Goal: Task Accomplishment & Management: Manage account settings

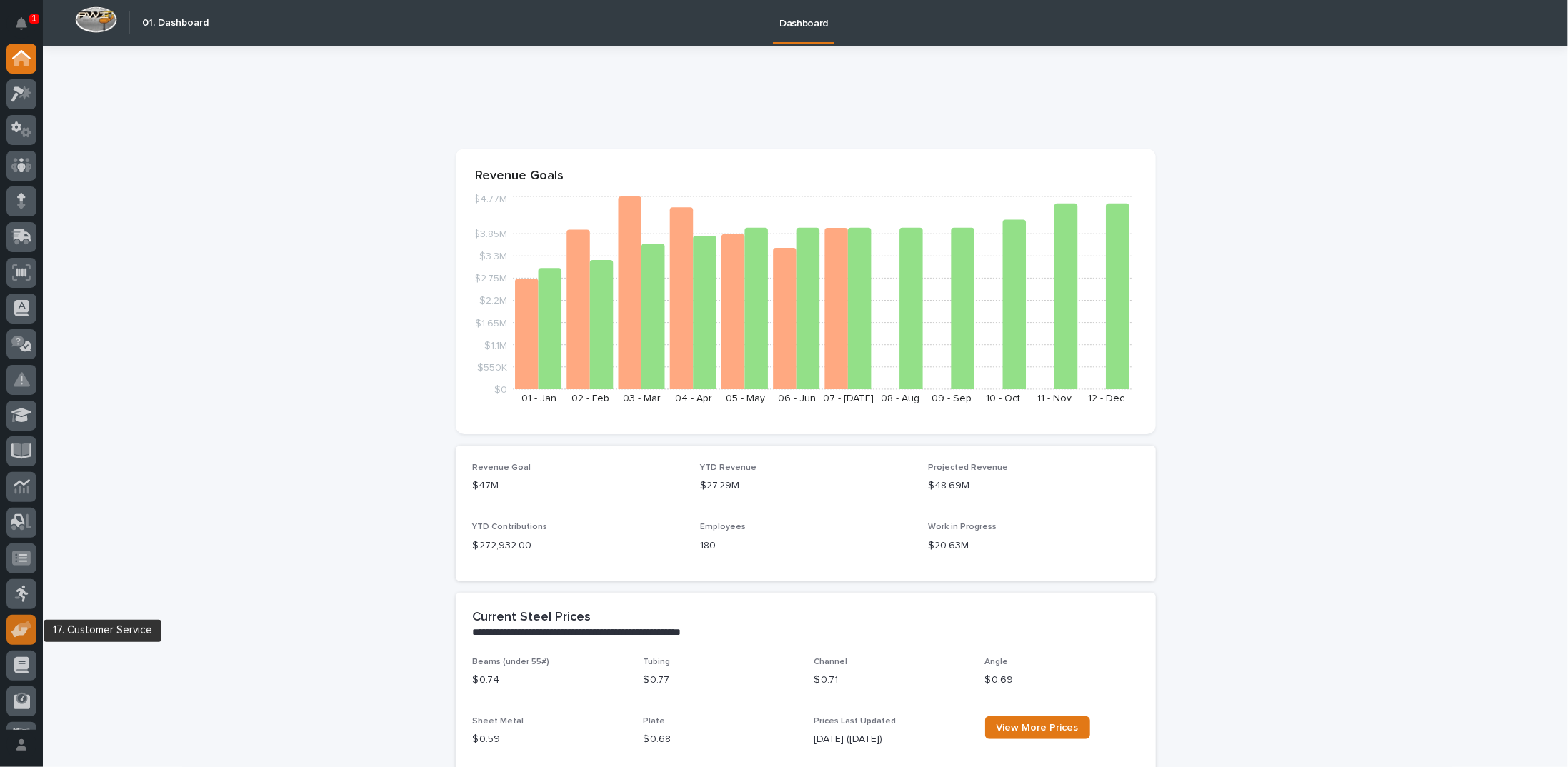
click at [24, 621] on icon at bounding box center [22, 629] width 21 height 16
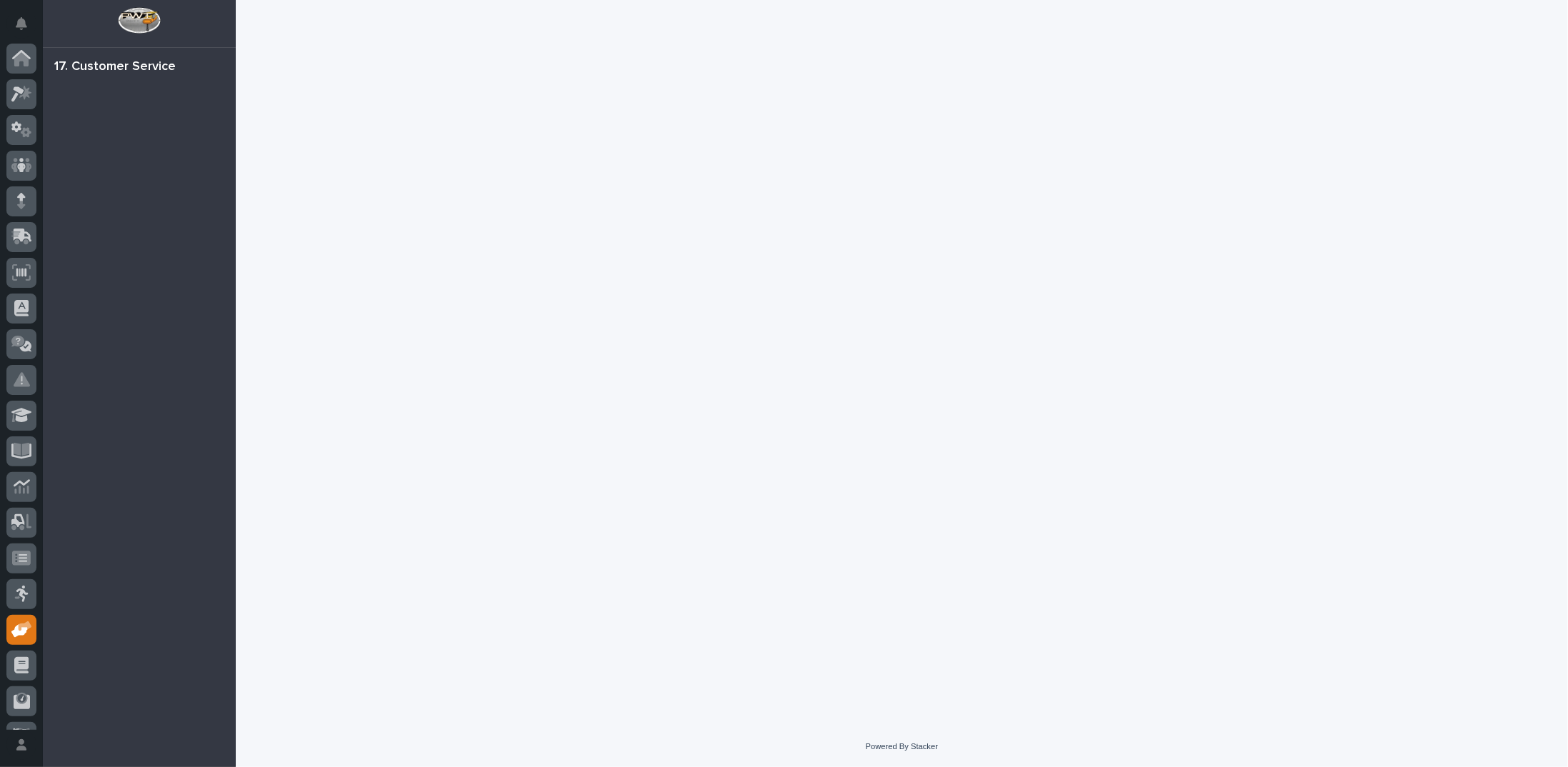
scroll to position [64, 0]
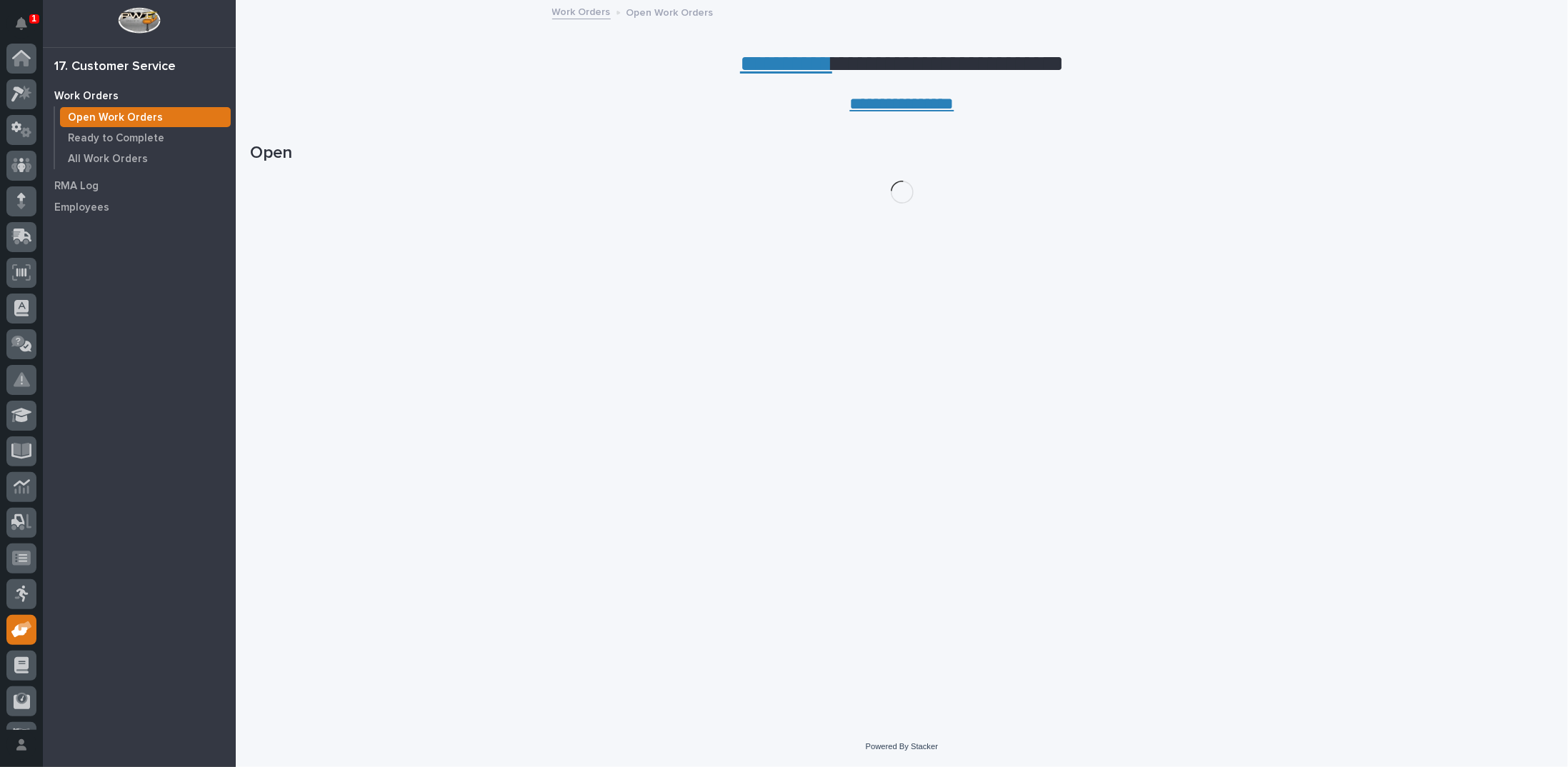
scroll to position [64, 0]
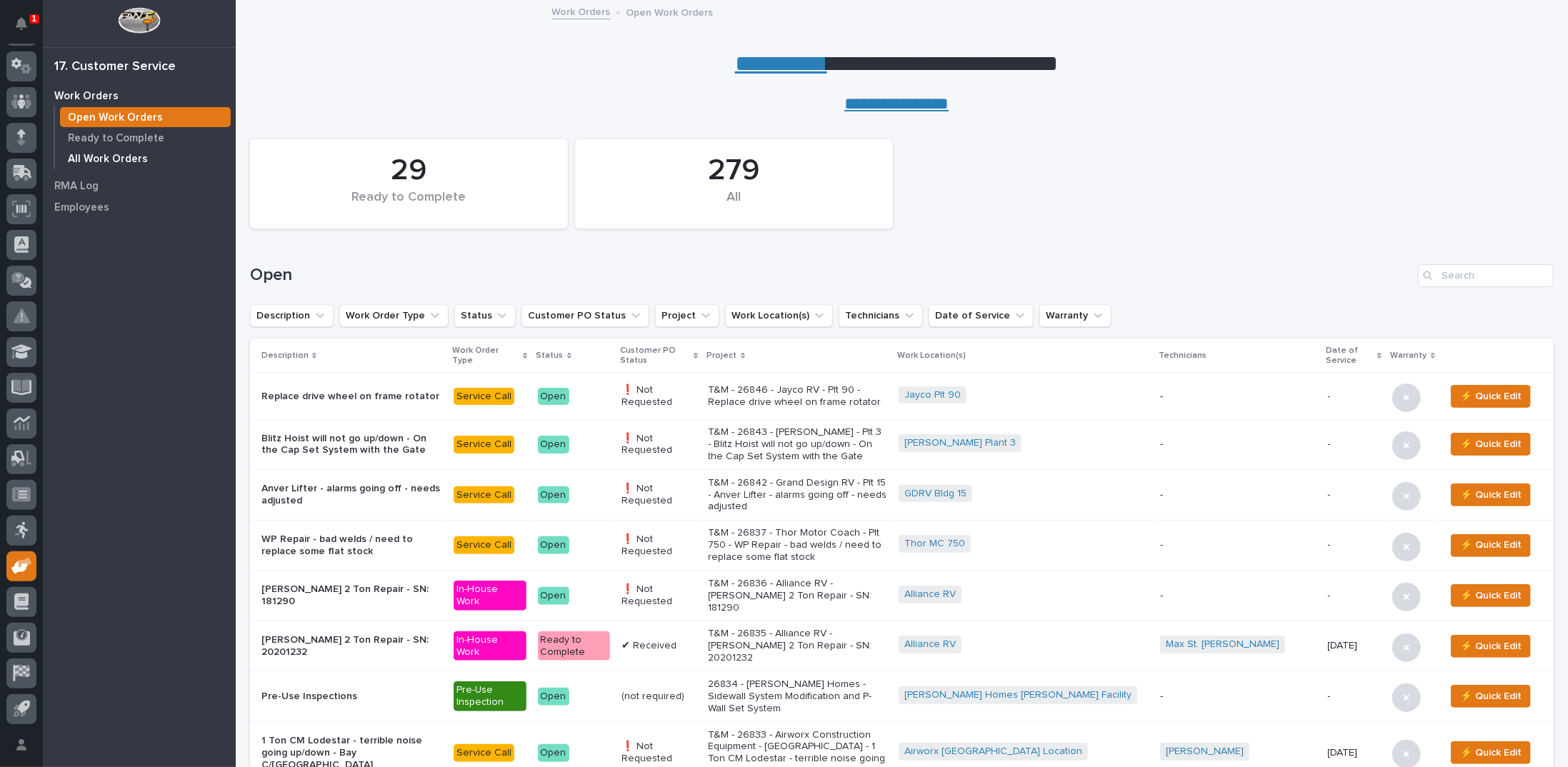
click at [136, 155] on p "All Work Orders" at bounding box center [107, 159] width 80 height 13
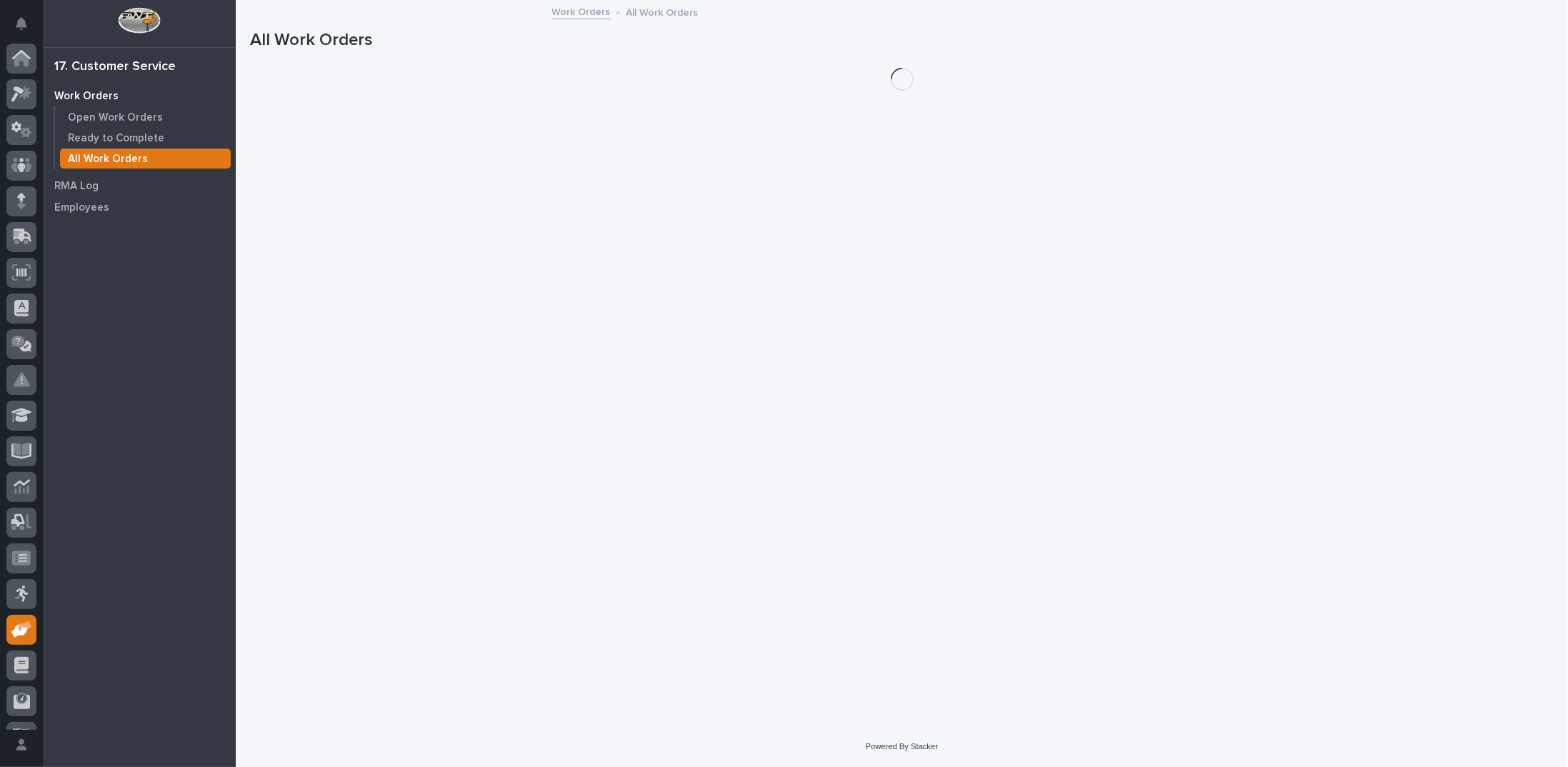
scroll to position [64, 0]
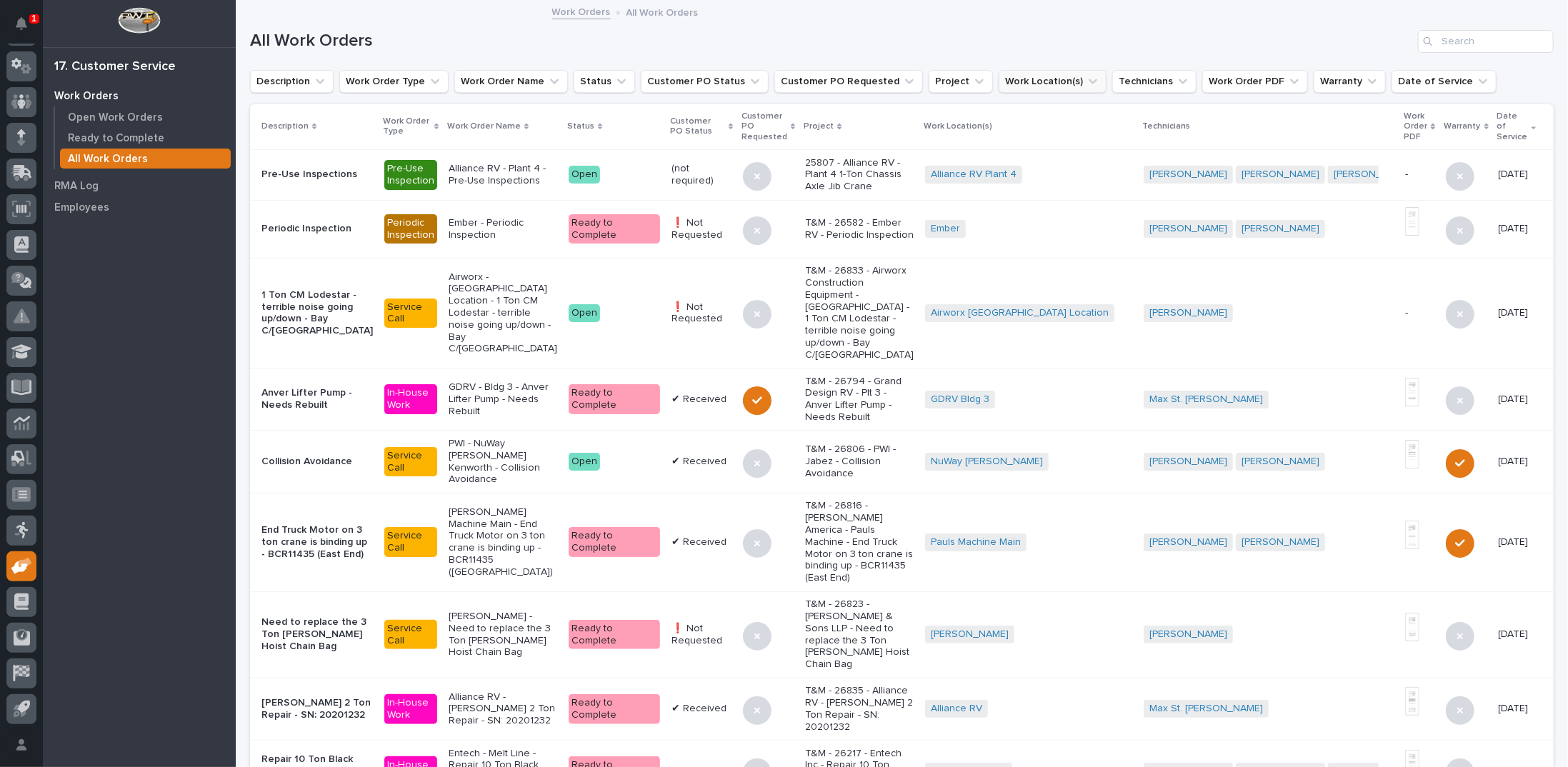
click at [1086, 77] on icon "Work Location(s)" at bounding box center [1093, 81] width 14 height 14
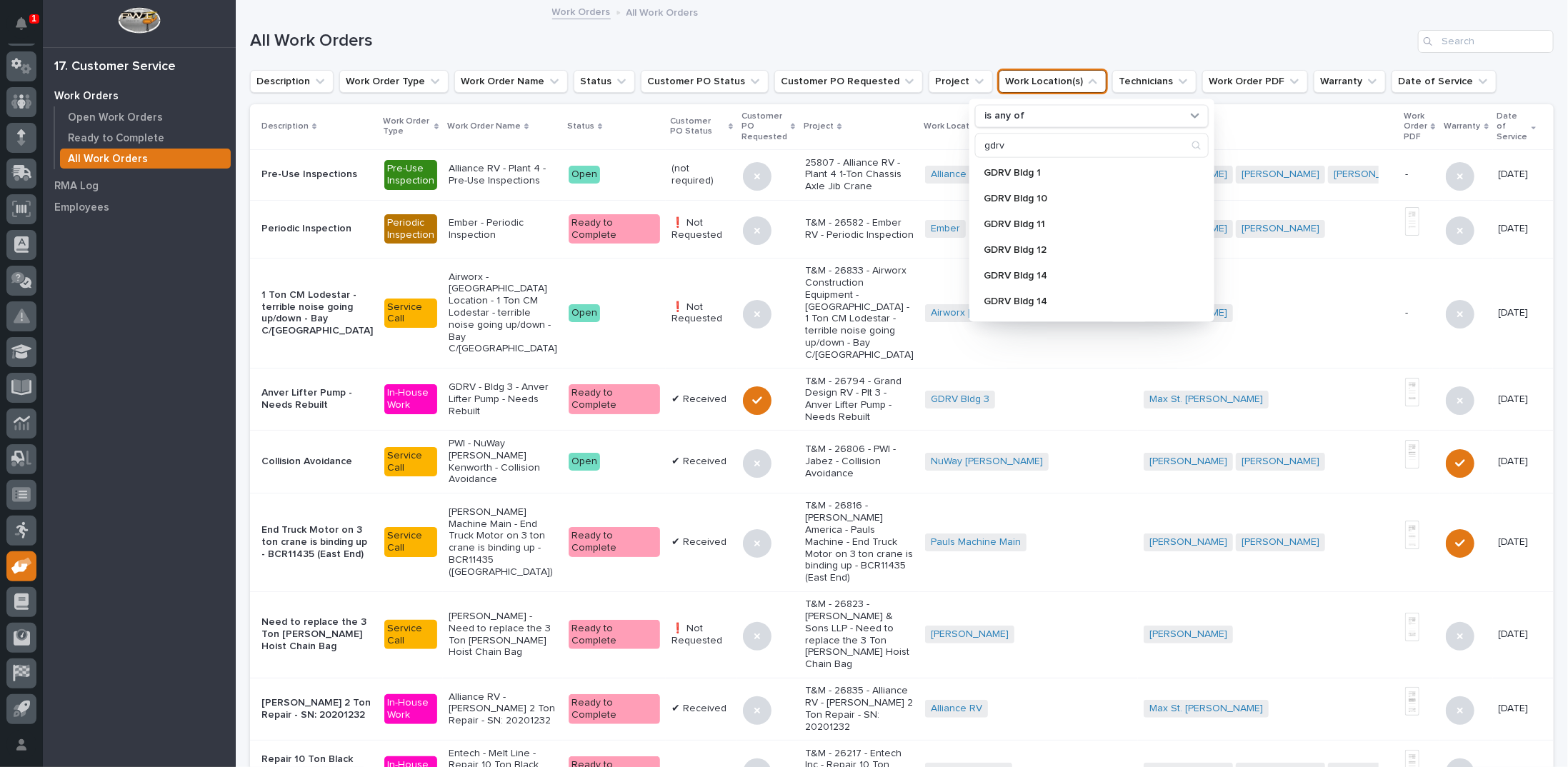
scroll to position [143, 0]
type input "gdrv"
click at [1035, 187] on p "GDRV Bldg 12" at bounding box center [1085, 184] width 203 height 10
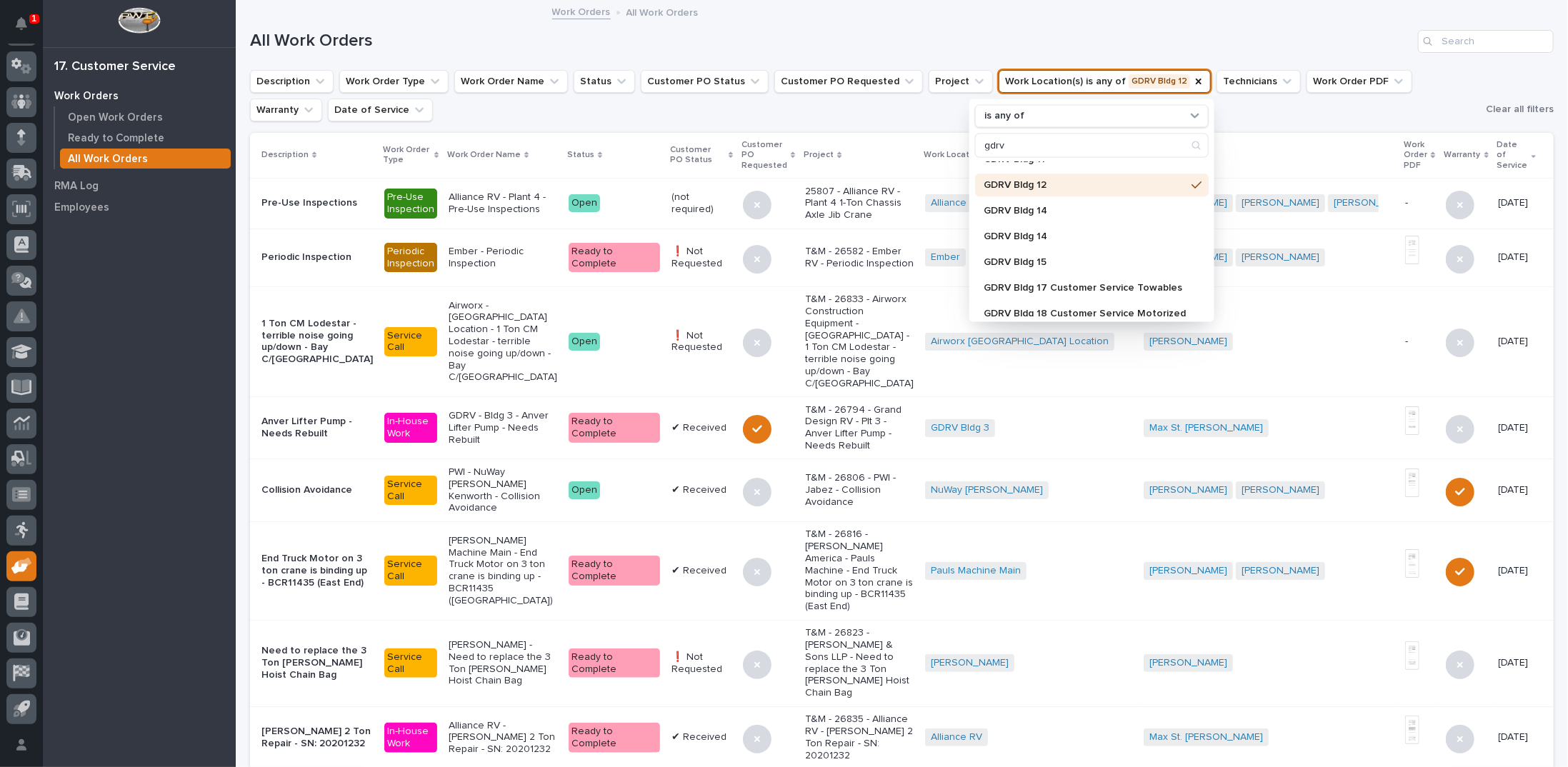
click at [1289, 100] on ul "Description Work Order Type Work Order Name Status Customer PO Status Customer …" at bounding box center [865, 96] width 1236 height 57
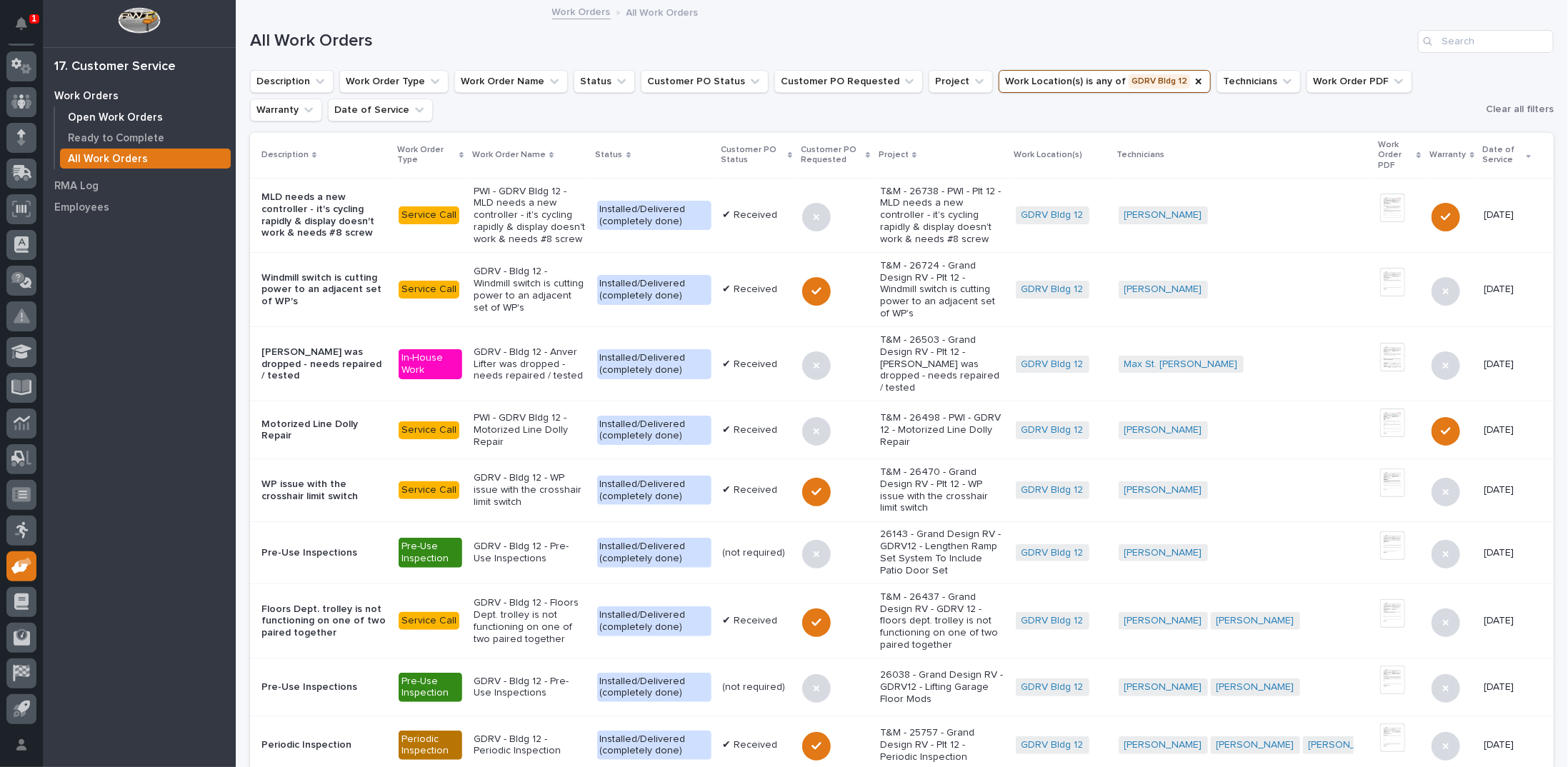
click at [152, 117] on p "Open Work Orders" at bounding box center [114, 118] width 95 height 13
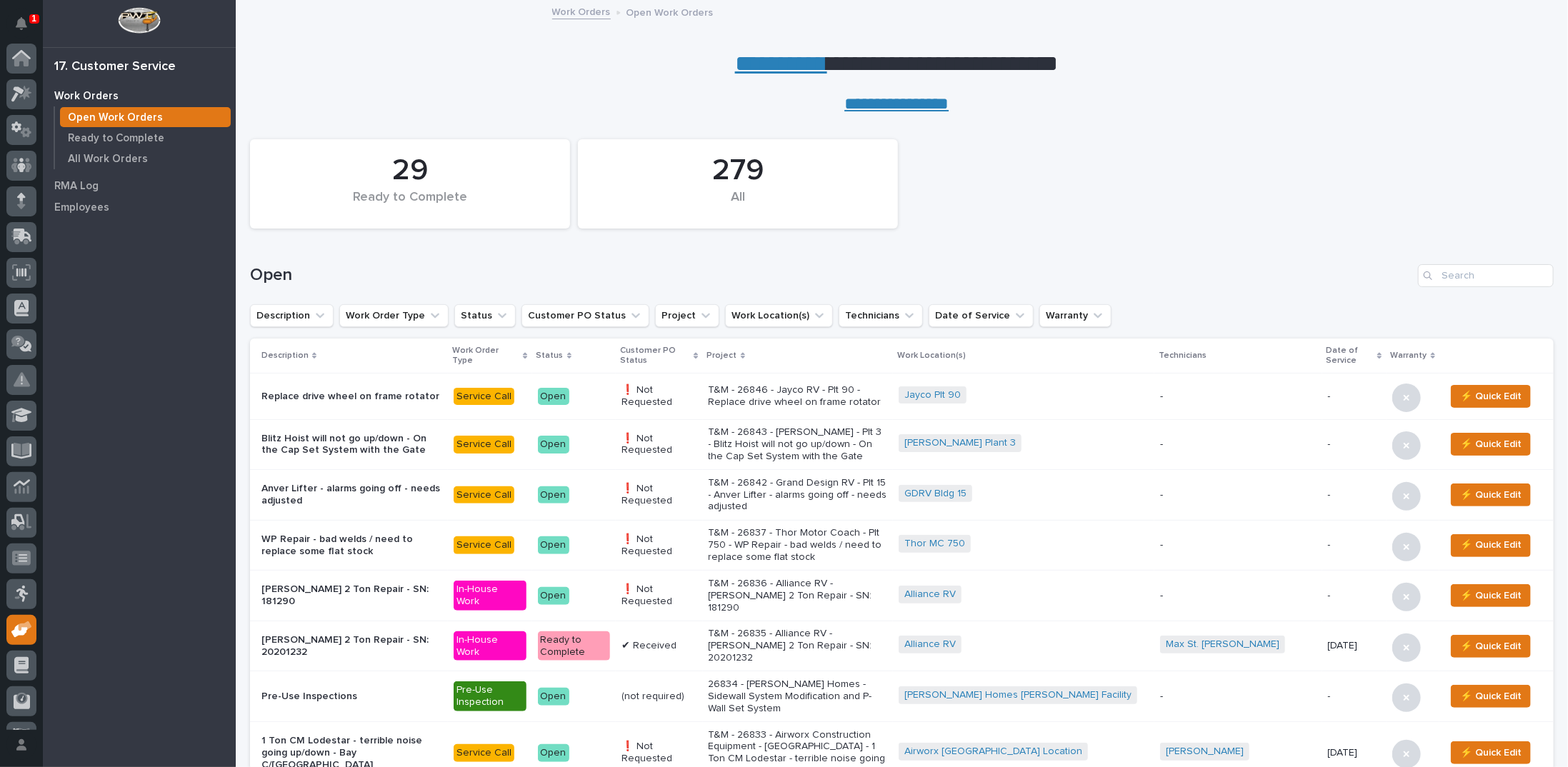
scroll to position [64, 0]
click at [754, 59] on link "**********" at bounding box center [781, 63] width 92 height 23
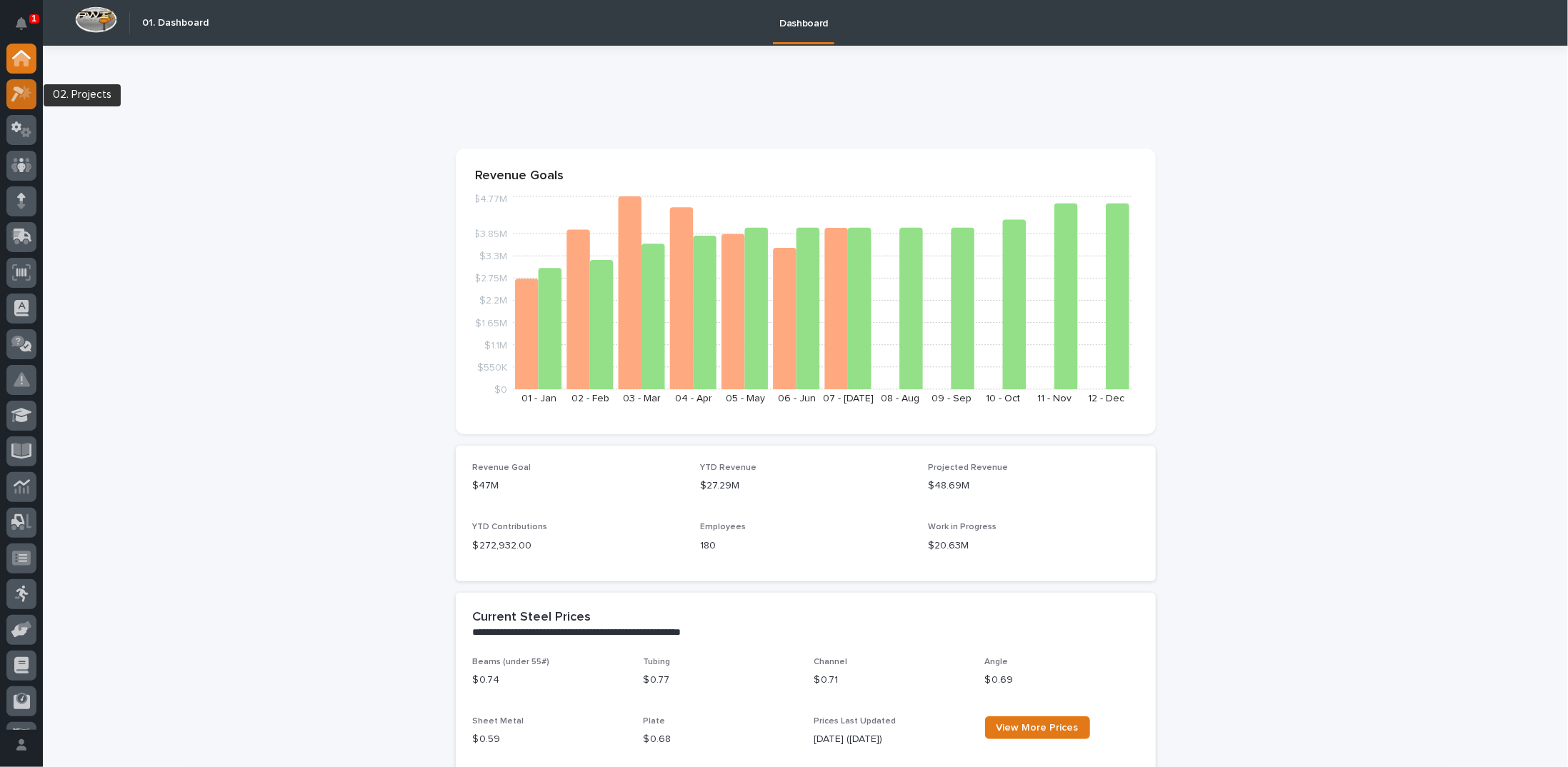
click at [26, 81] on div at bounding box center [21, 94] width 30 height 30
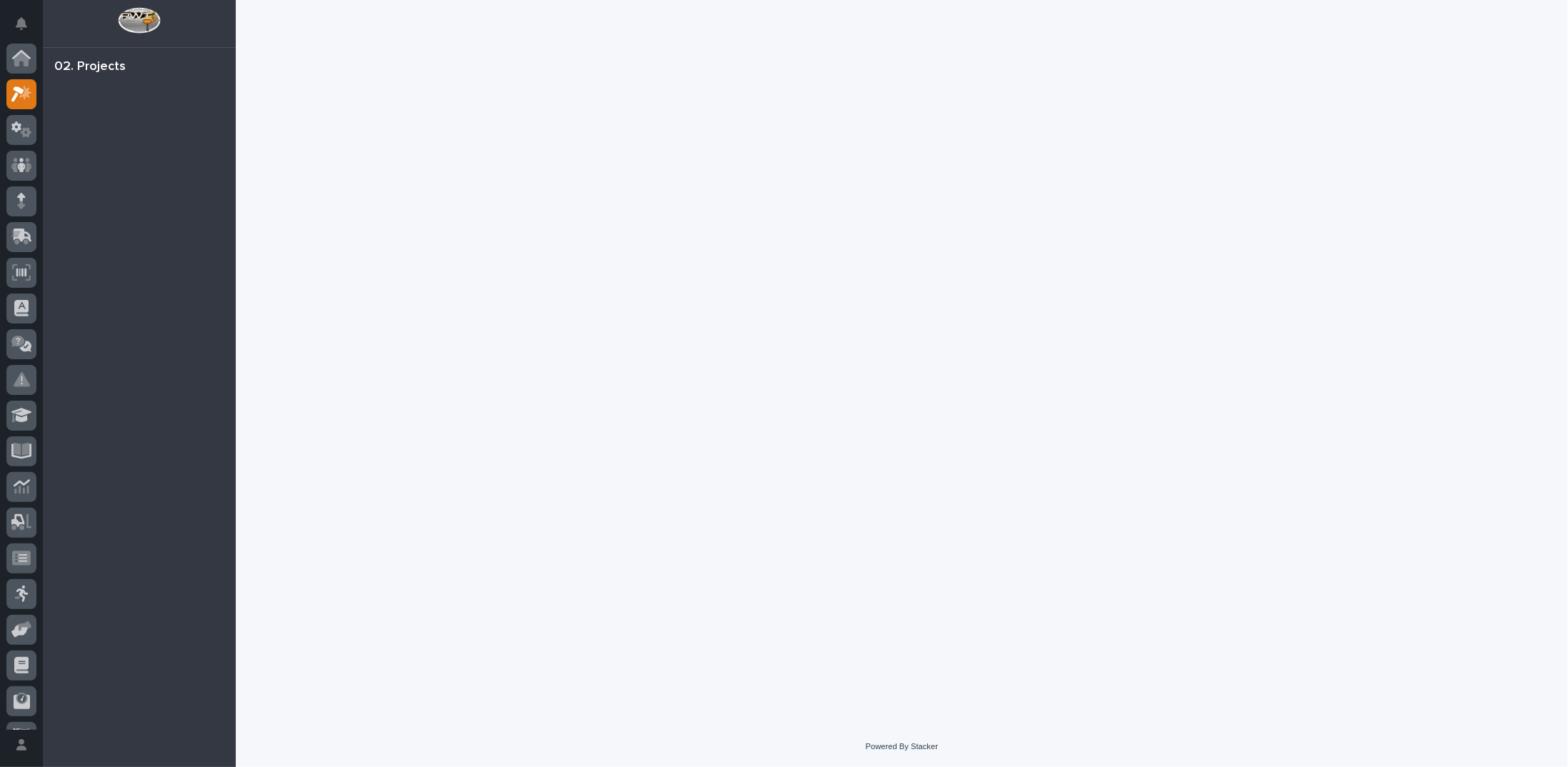
scroll to position [36, 0]
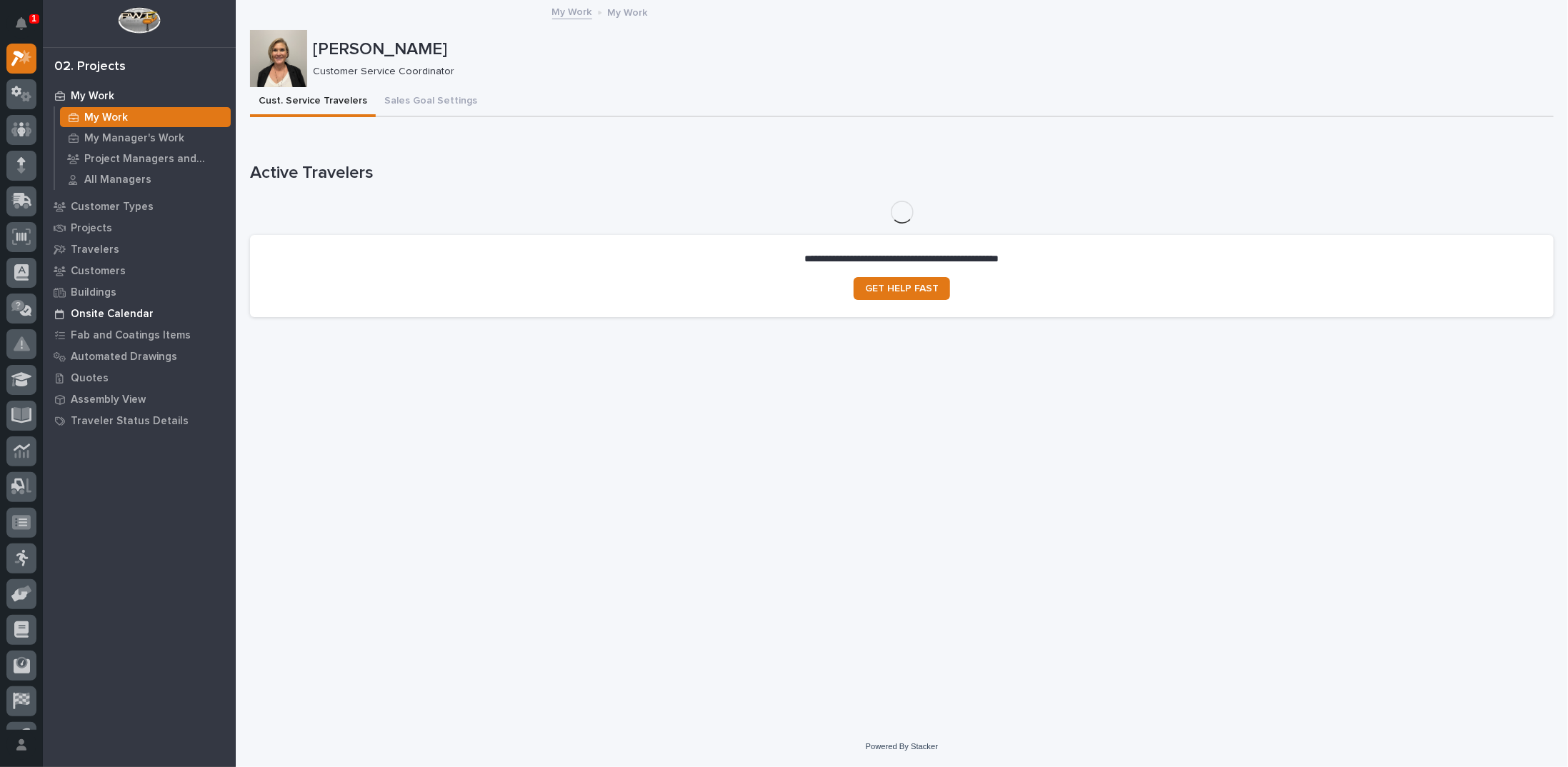
click at [135, 312] on p "Onsite Calendar" at bounding box center [112, 315] width 83 height 13
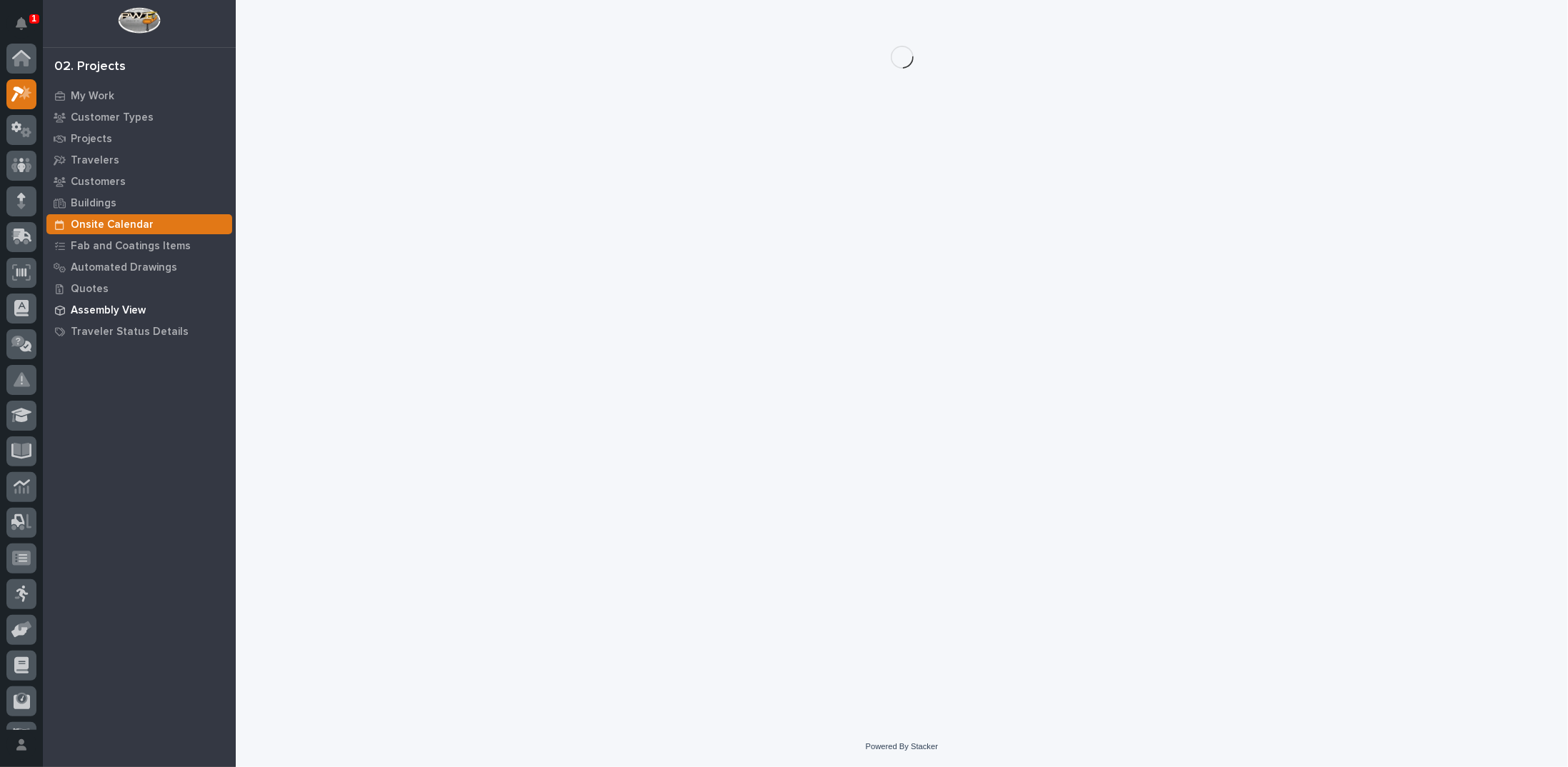
scroll to position [36, 0]
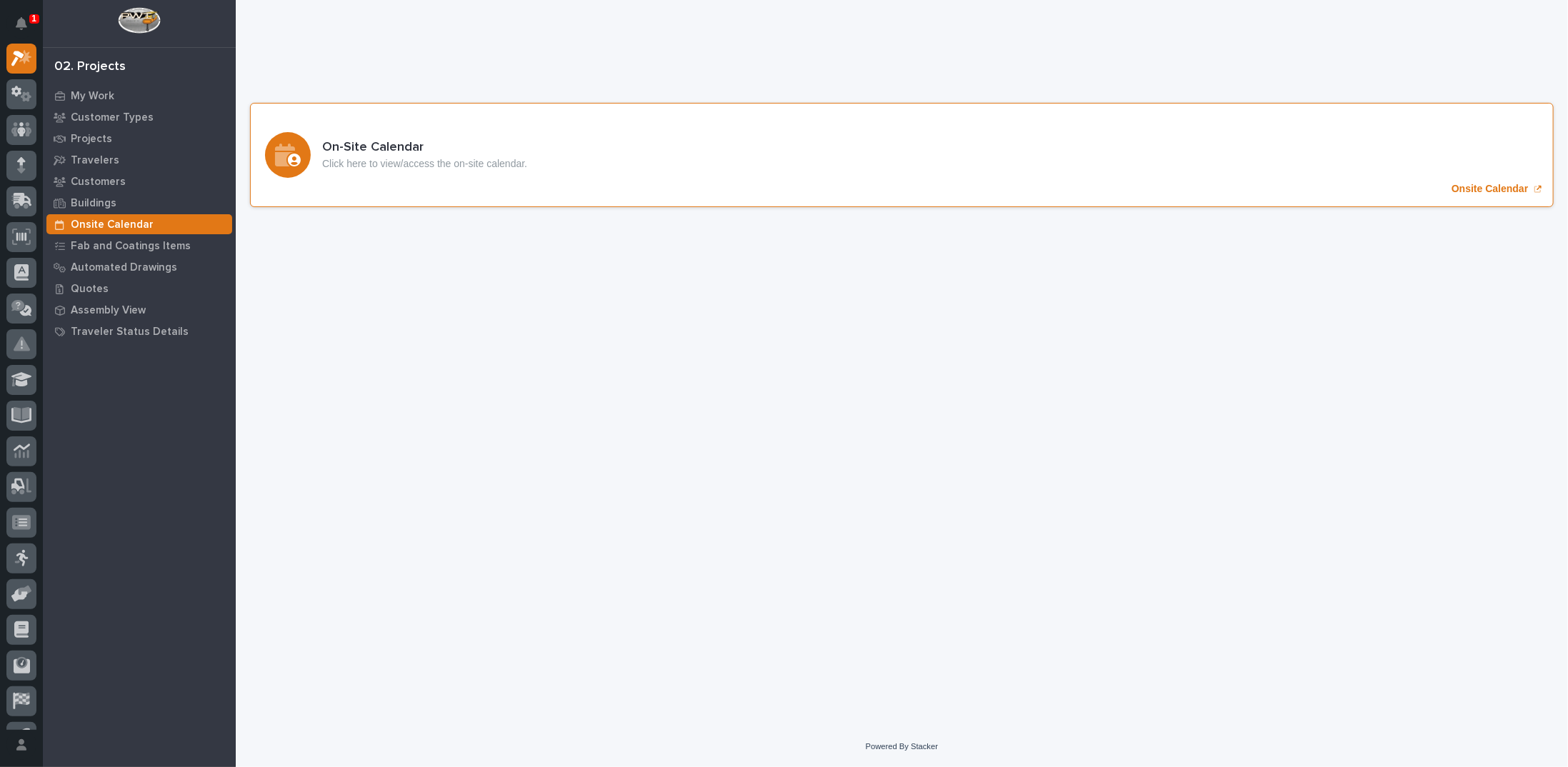
click at [1465, 186] on p "Onsite Calendar" at bounding box center [1489, 188] width 76 height 12
click at [1478, 186] on p "Onsite Calendar" at bounding box center [1489, 188] width 76 height 12
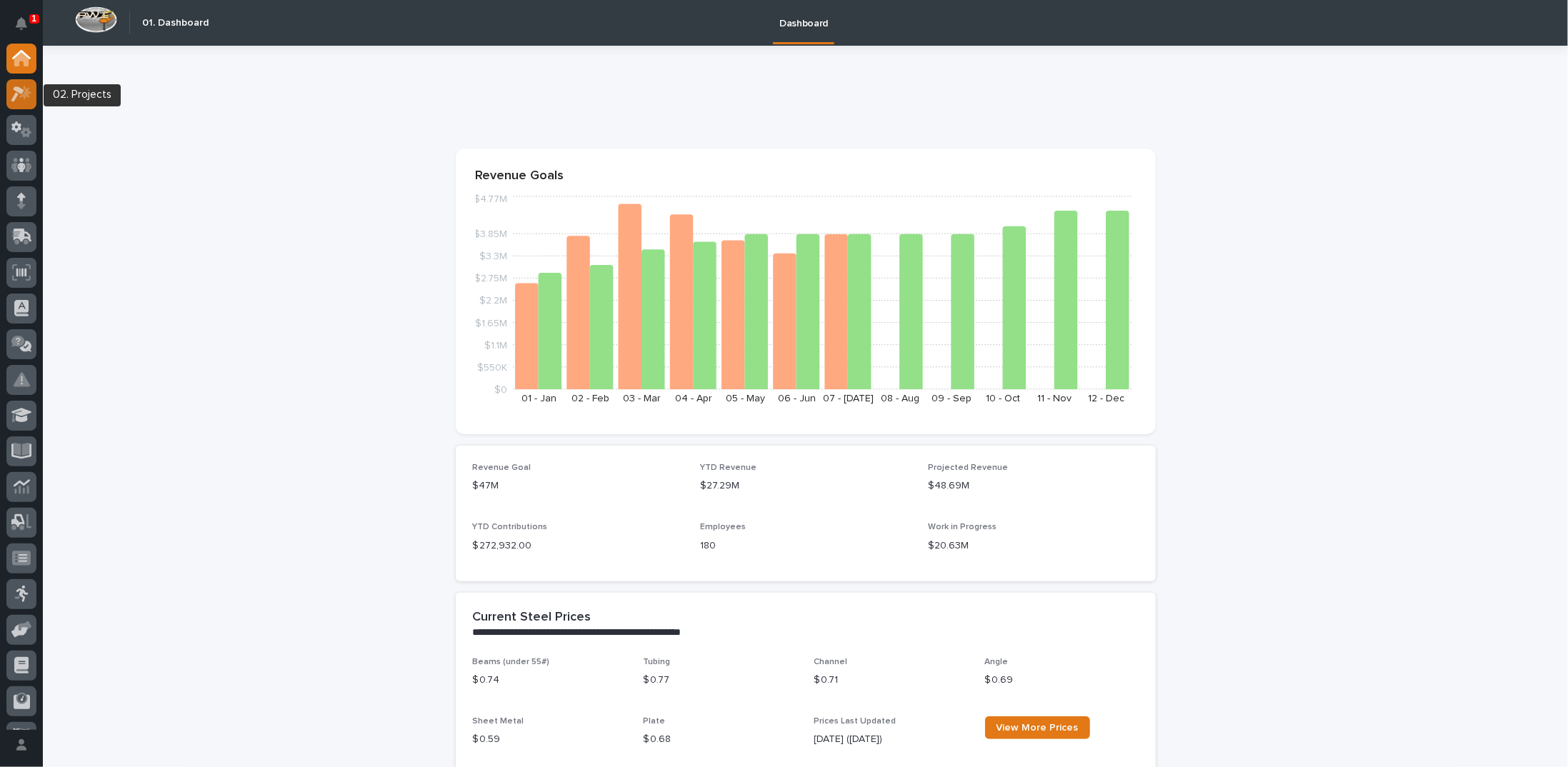
click at [21, 104] on div at bounding box center [21, 94] width 30 height 30
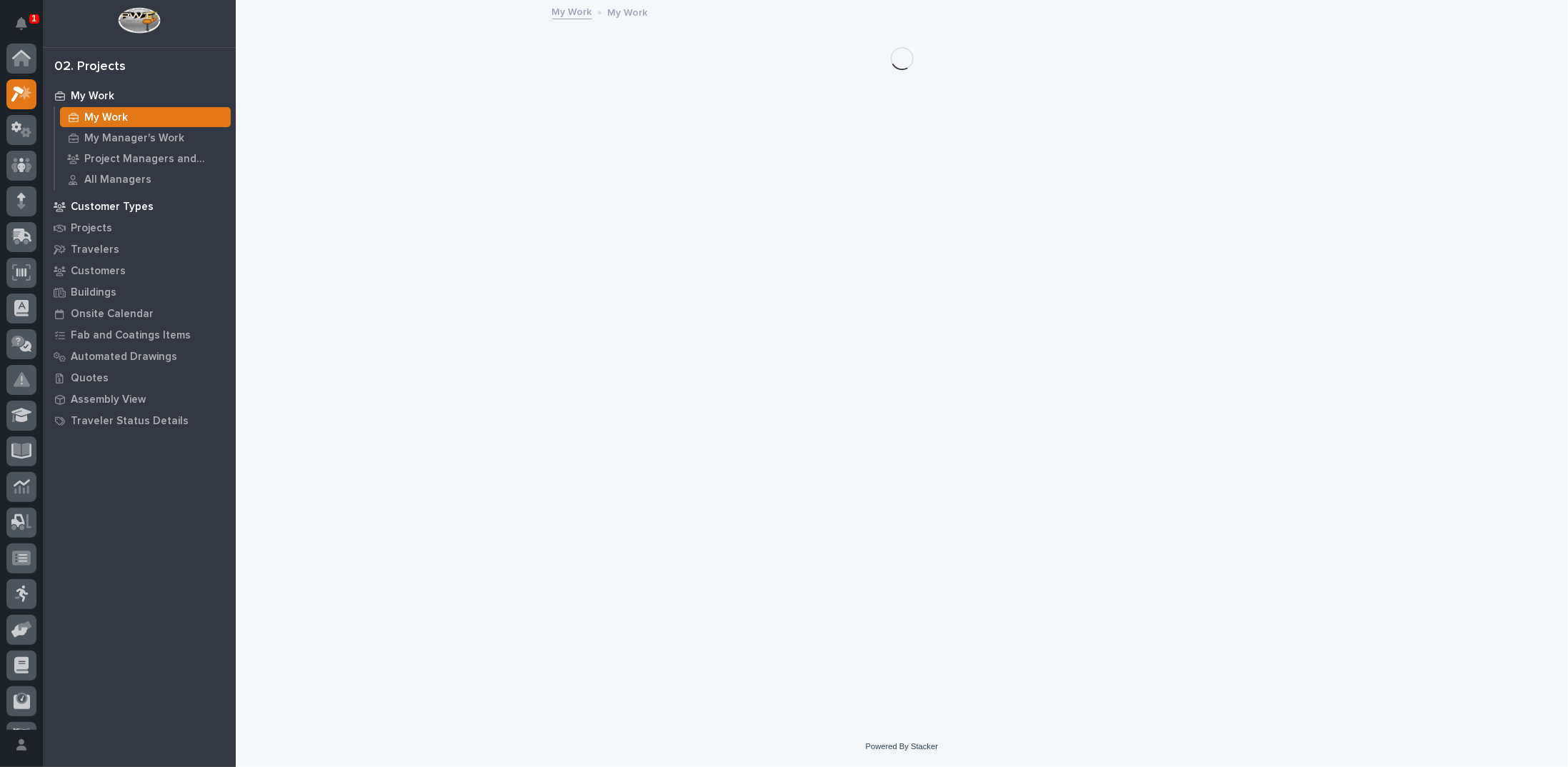
scroll to position [36, 0]
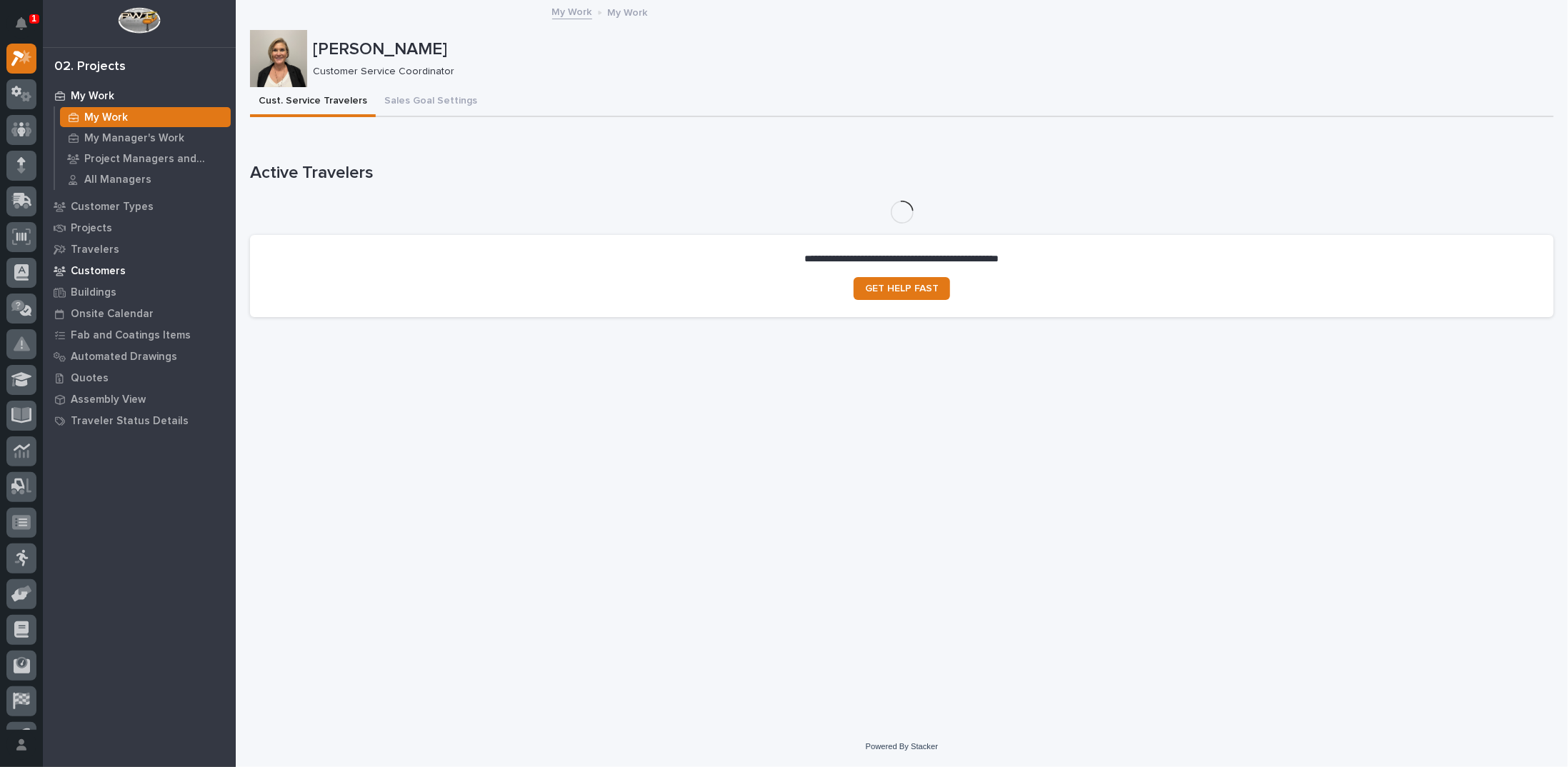
click at [95, 277] on div "Customers" at bounding box center [139, 270] width 186 height 20
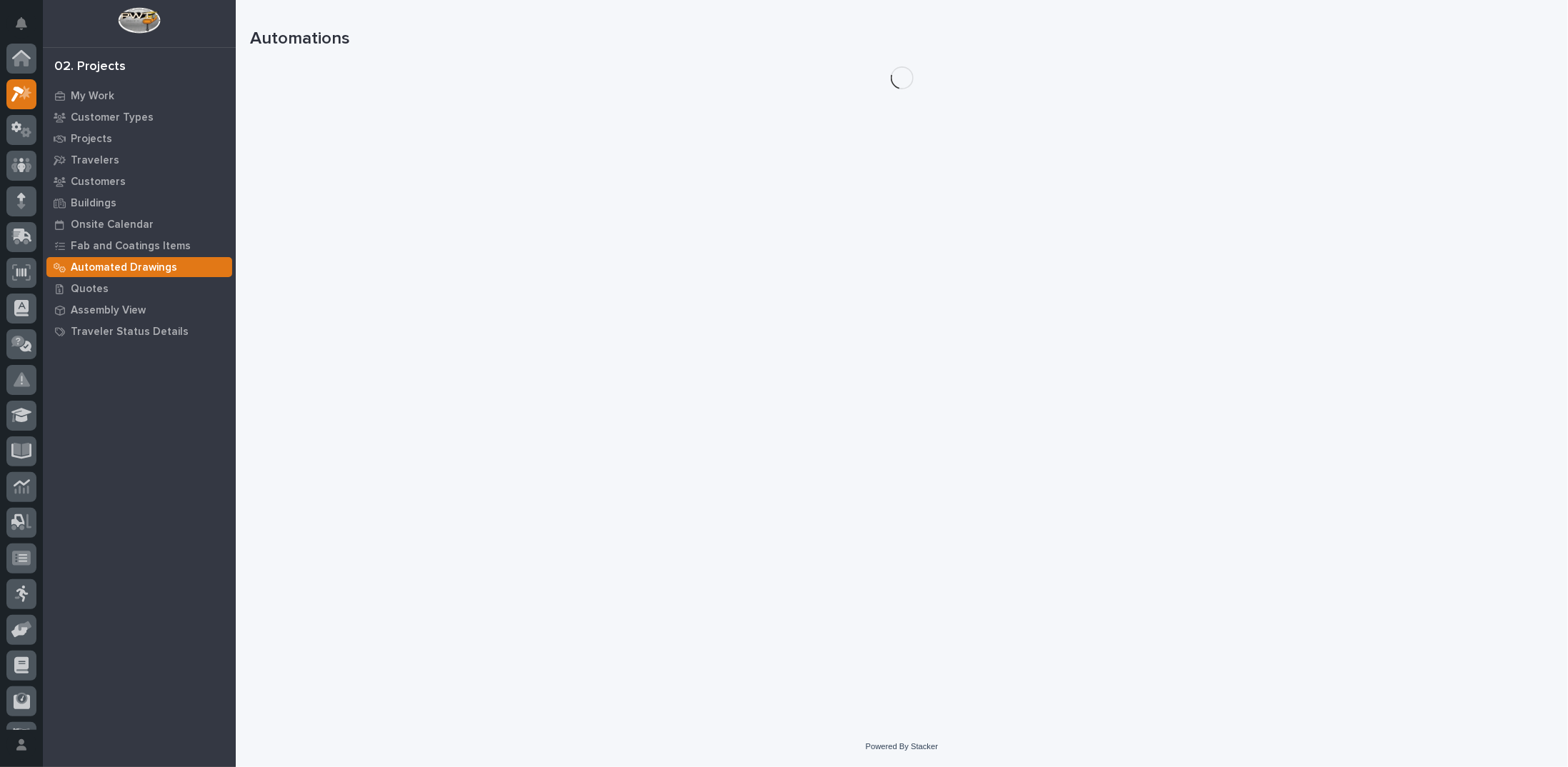
scroll to position [36, 0]
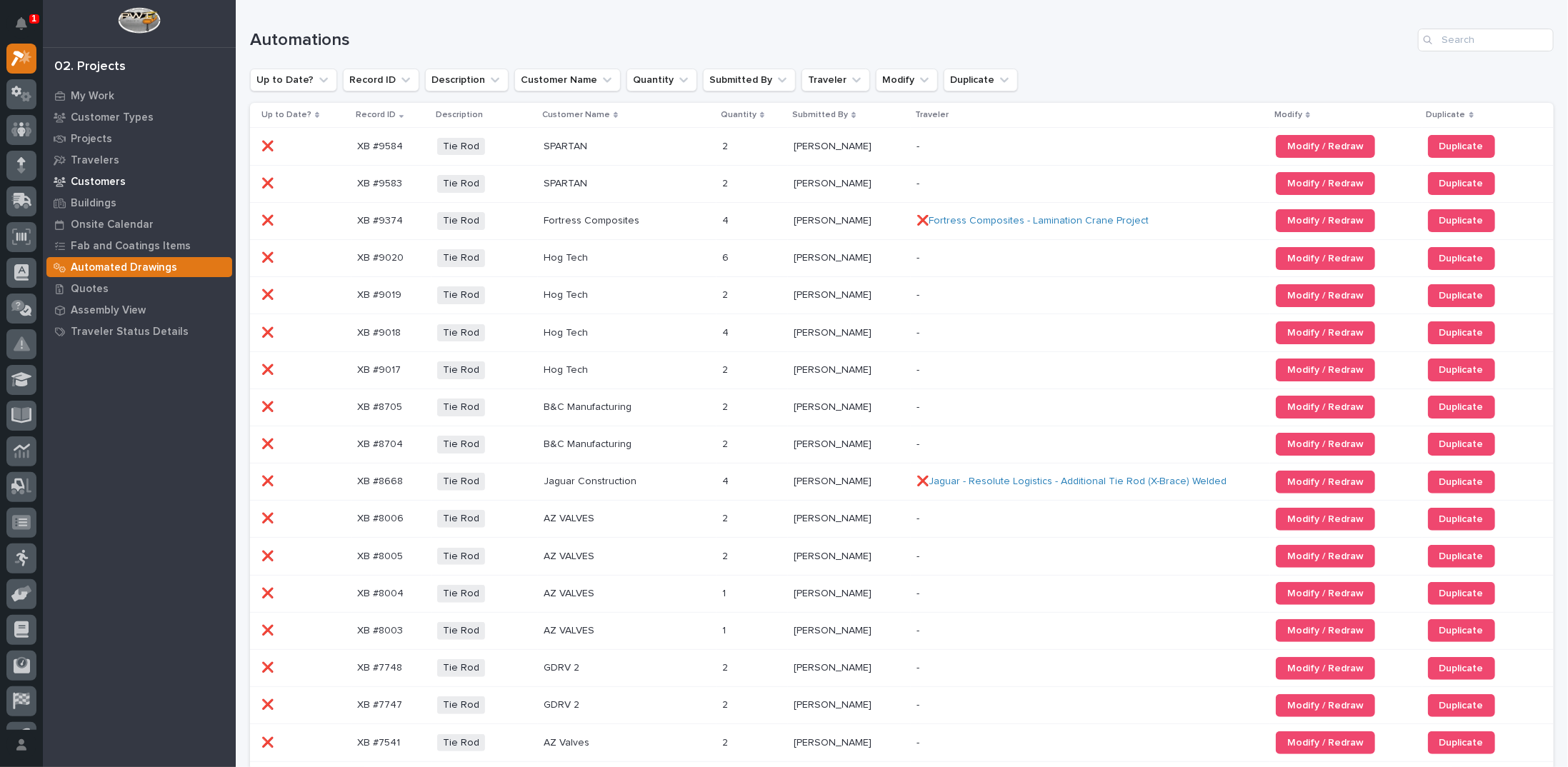
click at [84, 177] on p "Customers" at bounding box center [98, 182] width 55 height 13
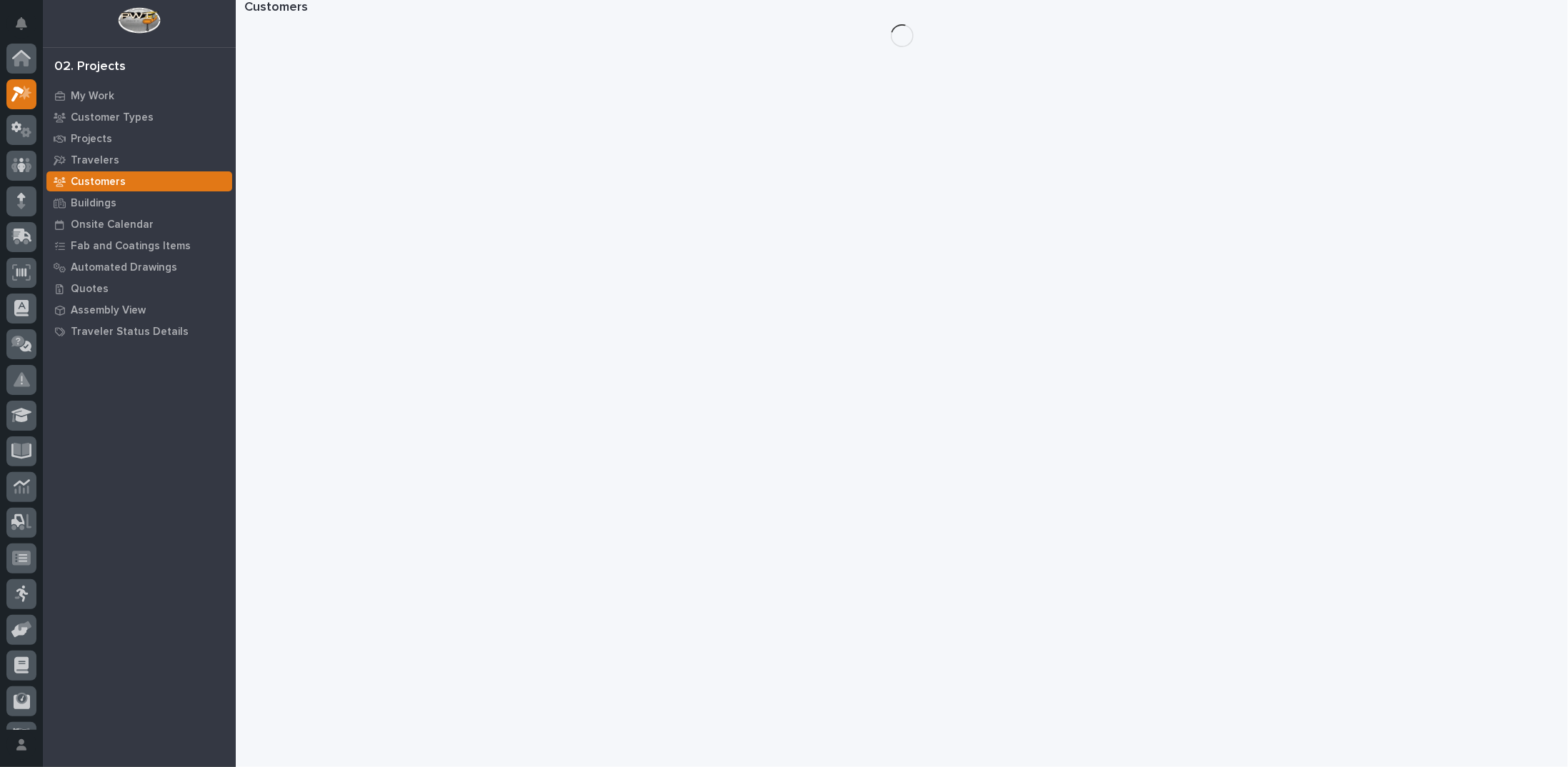
scroll to position [36, 0]
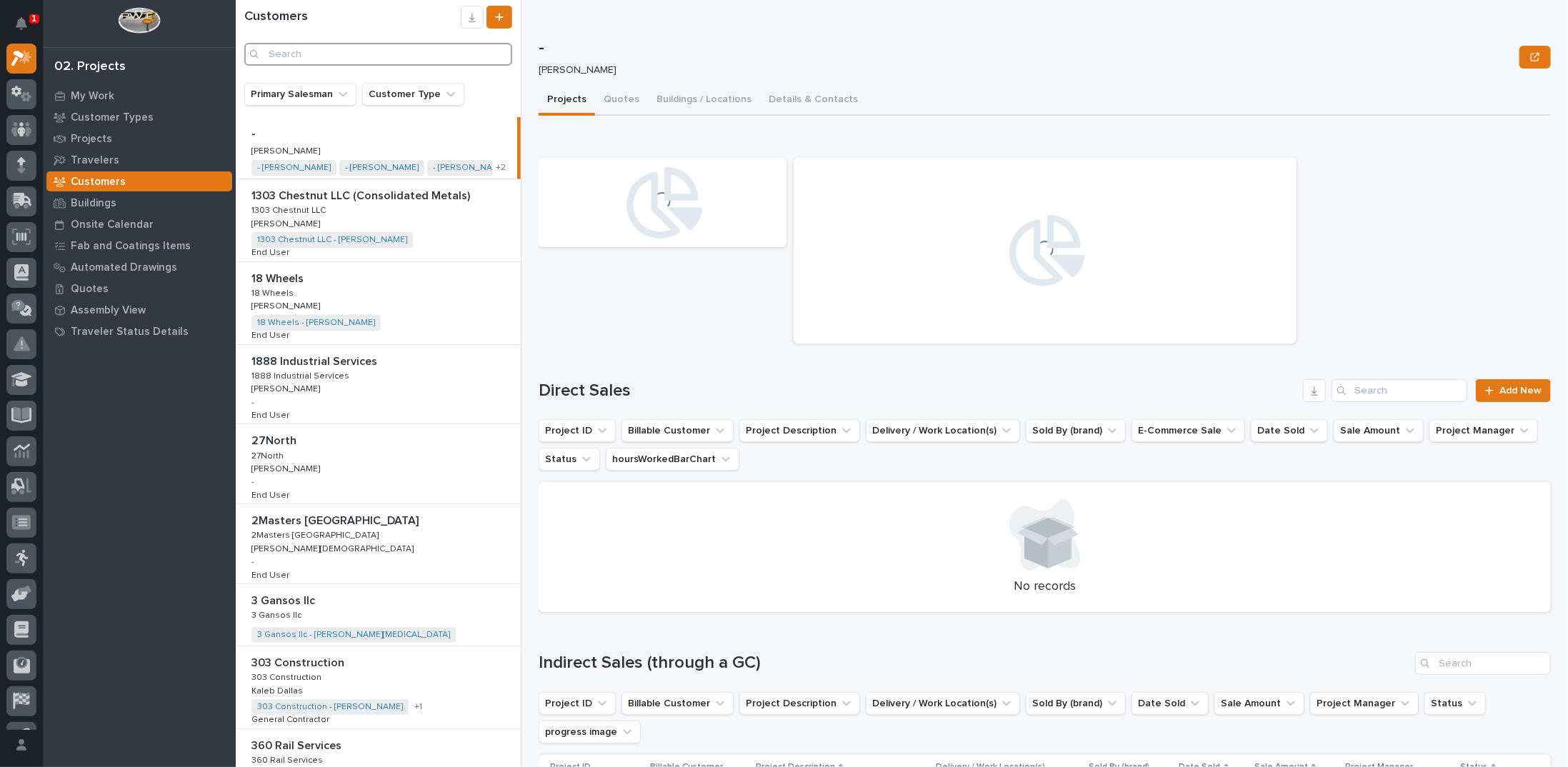
click at [293, 49] on input "Search" at bounding box center [378, 54] width 268 height 23
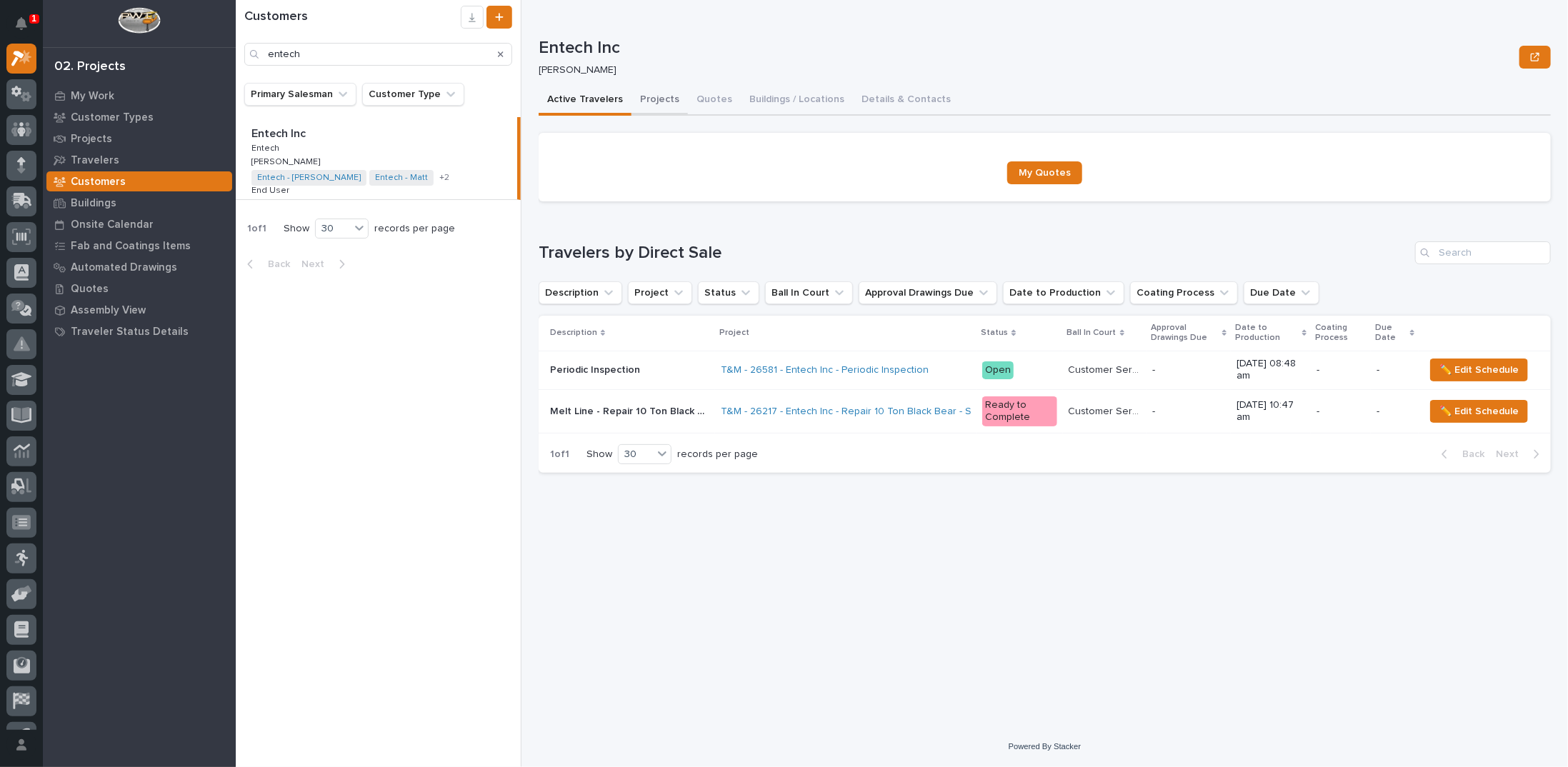
click at [659, 97] on button "Projects" at bounding box center [660, 100] width 56 height 30
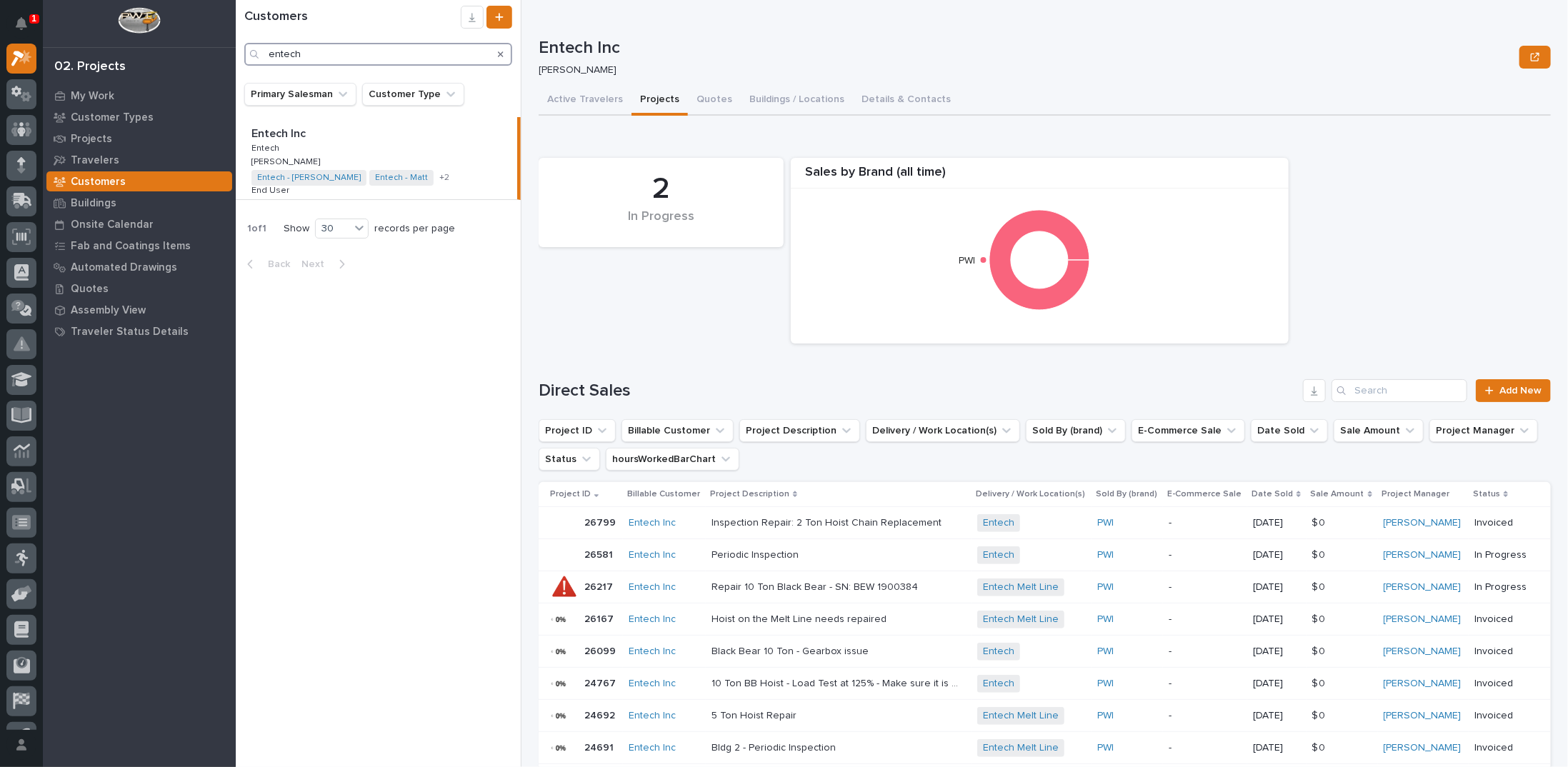
click at [236, 61] on div "1 My Settings Log Out 02. Projects My Work Customer Types Projects Travelers Cu…" at bounding box center [902, 384] width 1332 height 767
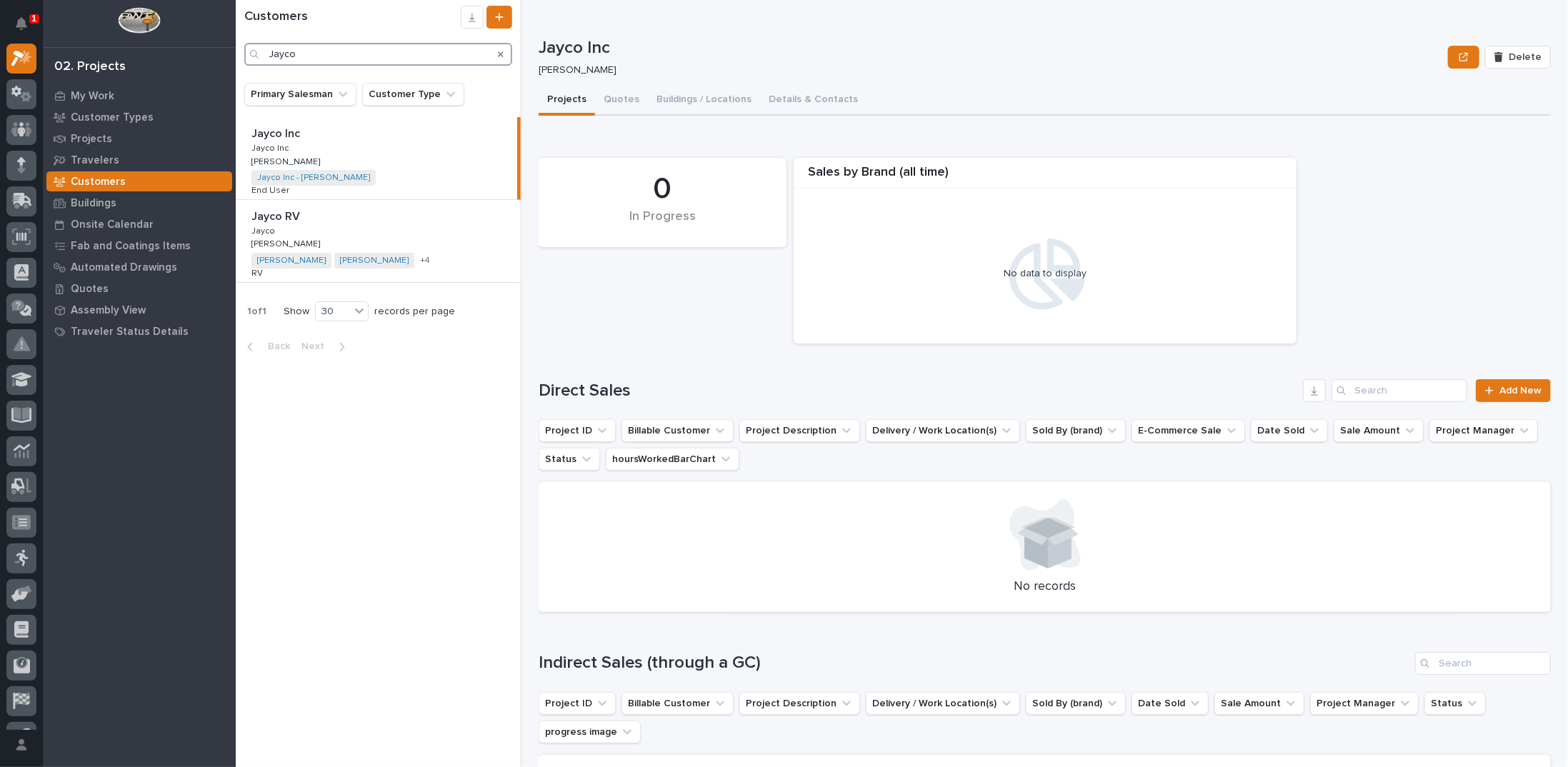
type input "Jayco"
click at [472, 224] on div "Jayco RV Jayco RV Jayco Jayco Mark Miller Mark Miller Jayco - Adam Clevenger Ja…" at bounding box center [378, 241] width 285 height 82
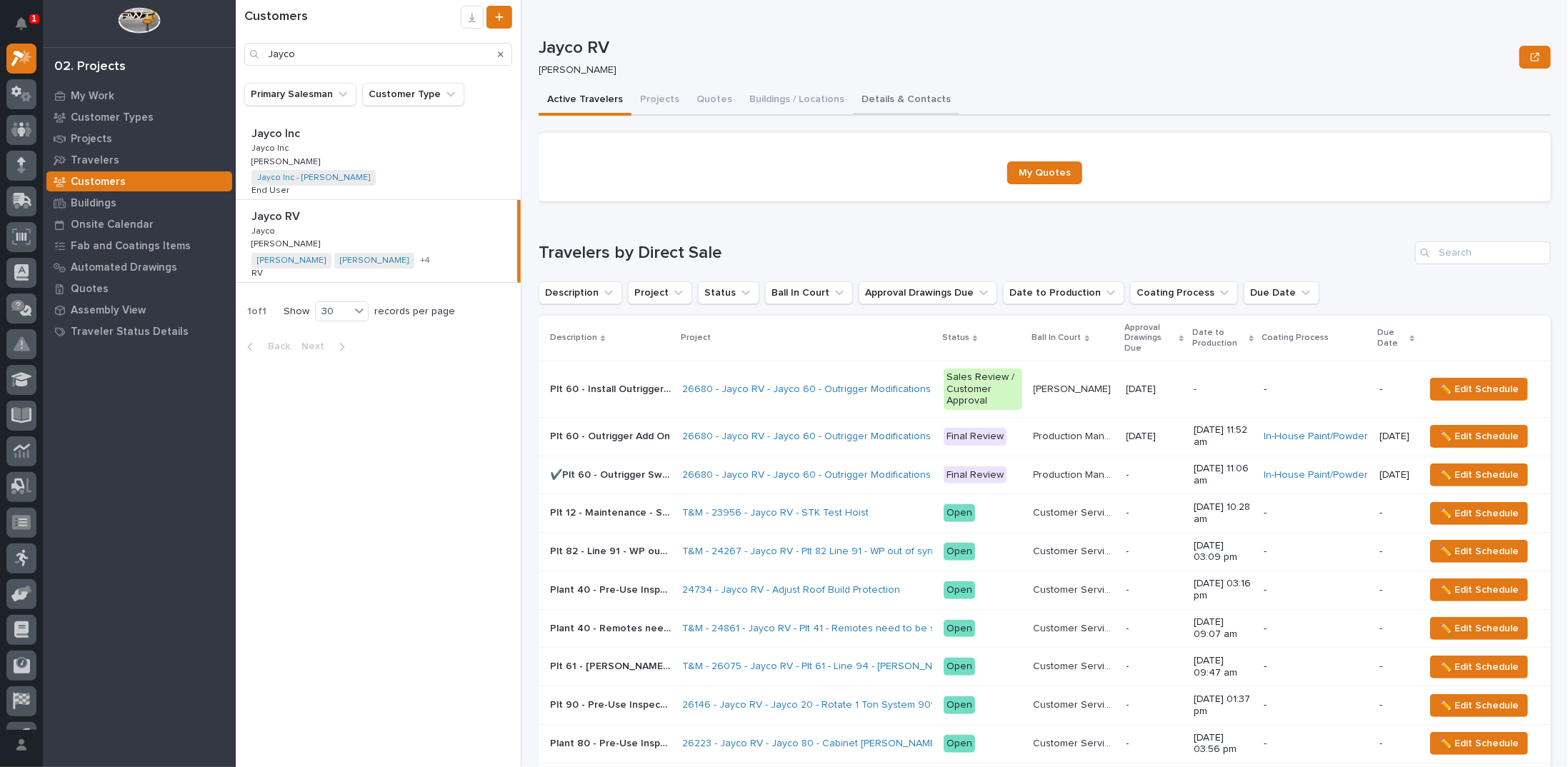
click at [869, 95] on button "Details & Contacts" at bounding box center [905, 100] width 106 height 30
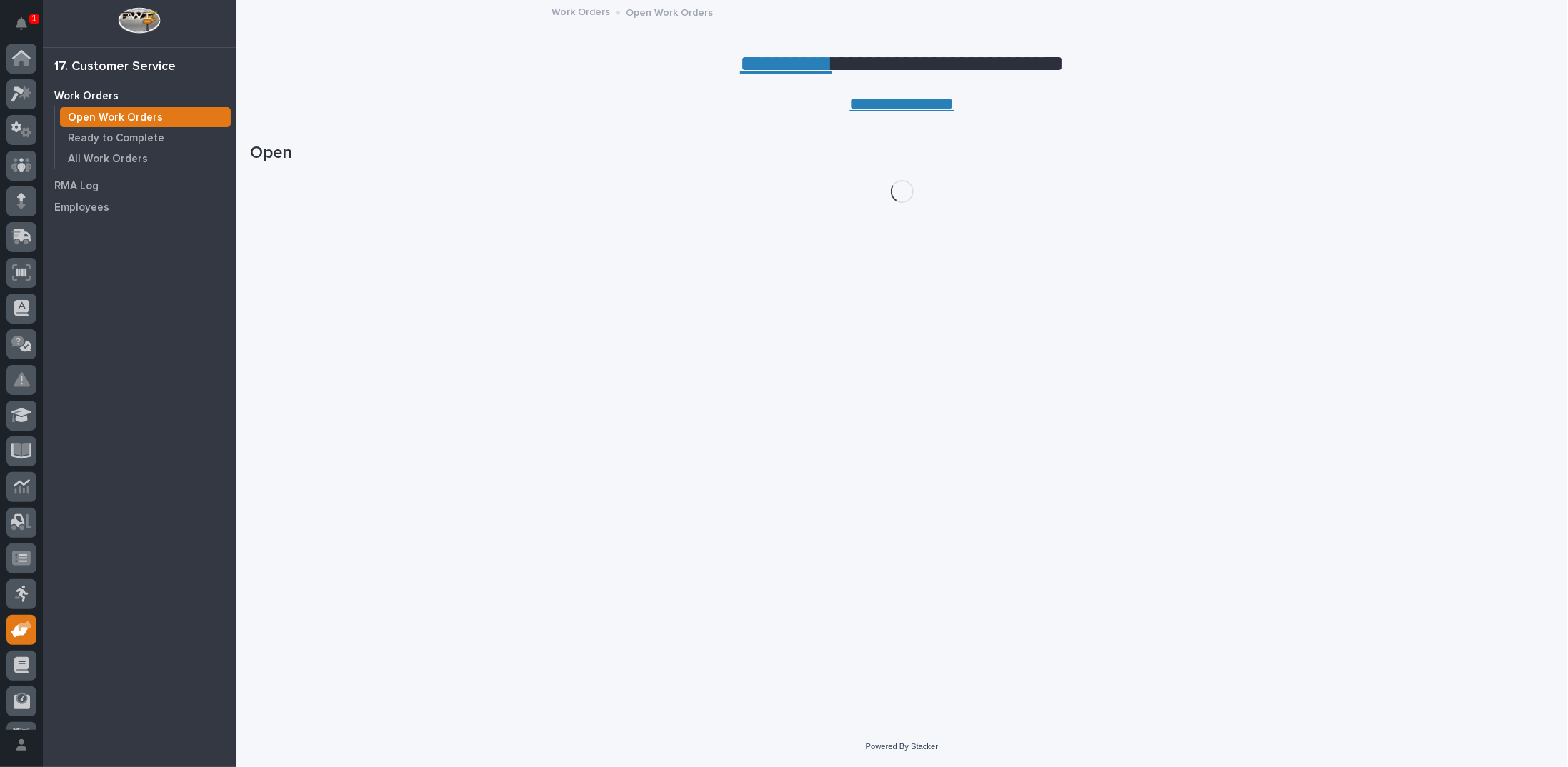
scroll to position [64, 0]
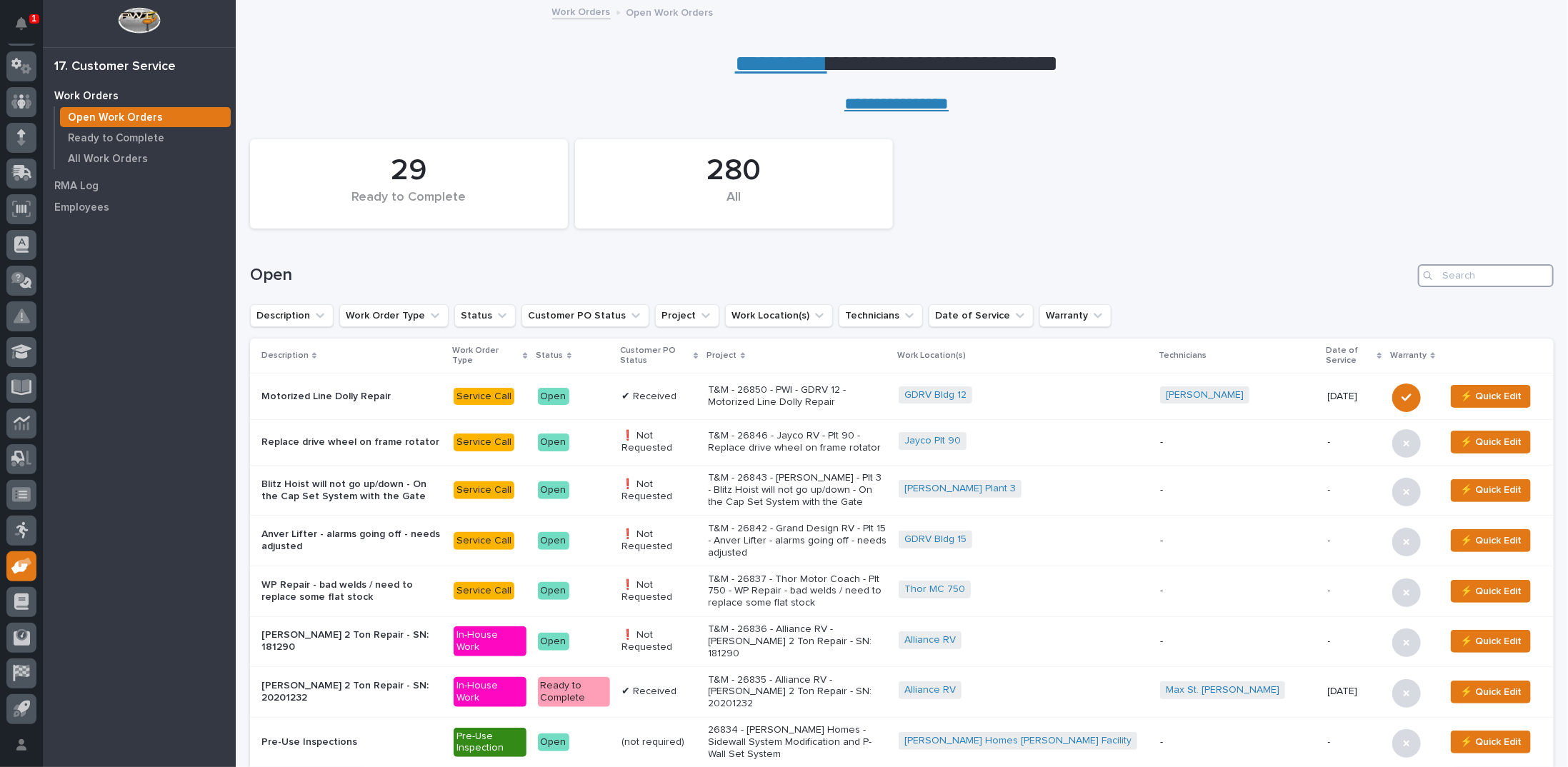
click at [1455, 278] on input "Search" at bounding box center [1485, 275] width 136 height 23
click at [1460, 271] on input "Search" at bounding box center [1485, 275] width 136 height 23
type input "26772"
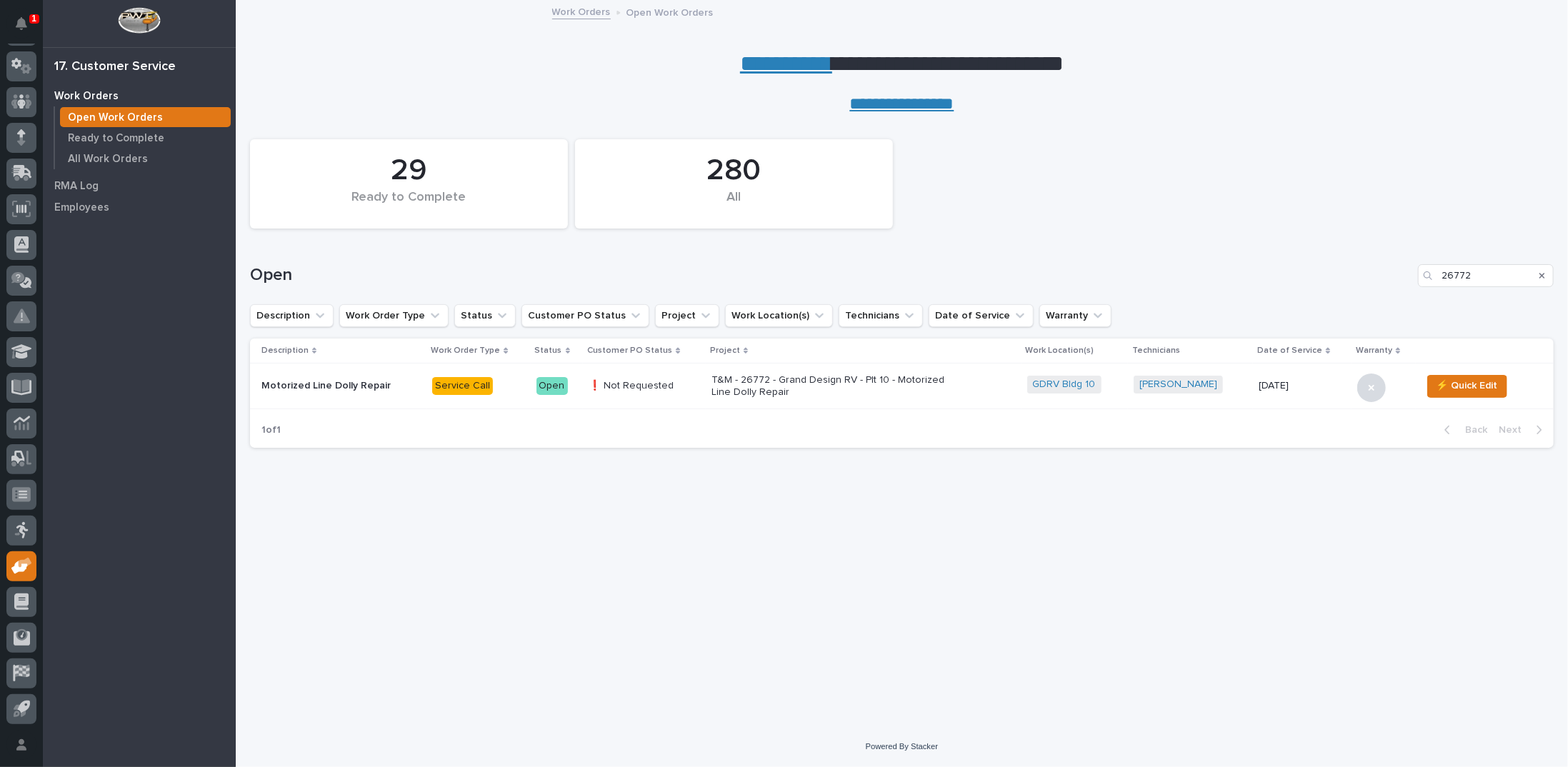
click at [789, 378] on p "T&M - 26772 - Grand Design RV - Plt 10 - Motorized Line Dolly Repair" at bounding box center [836, 386] width 250 height 24
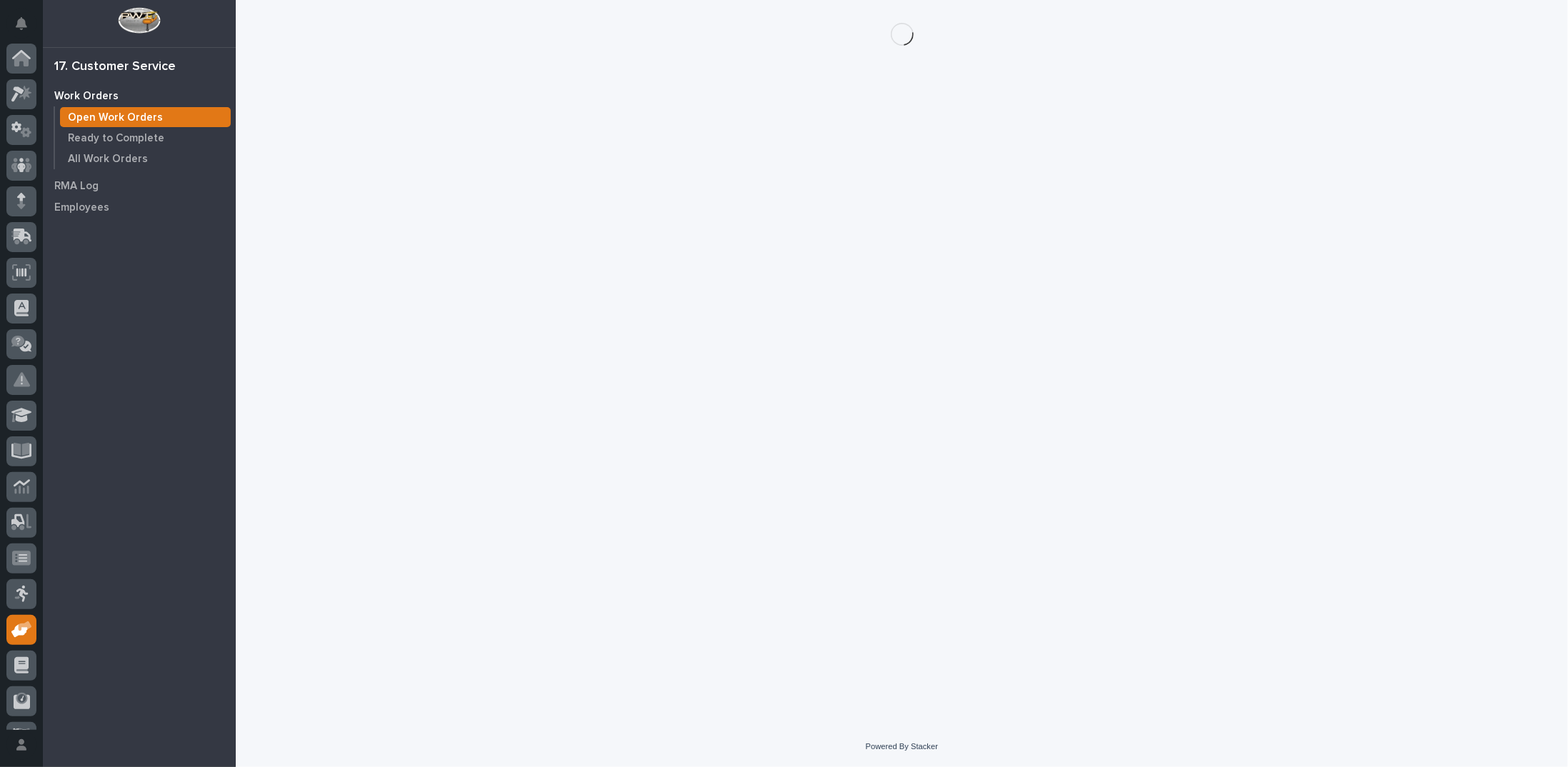
scroll to position [64, 0]
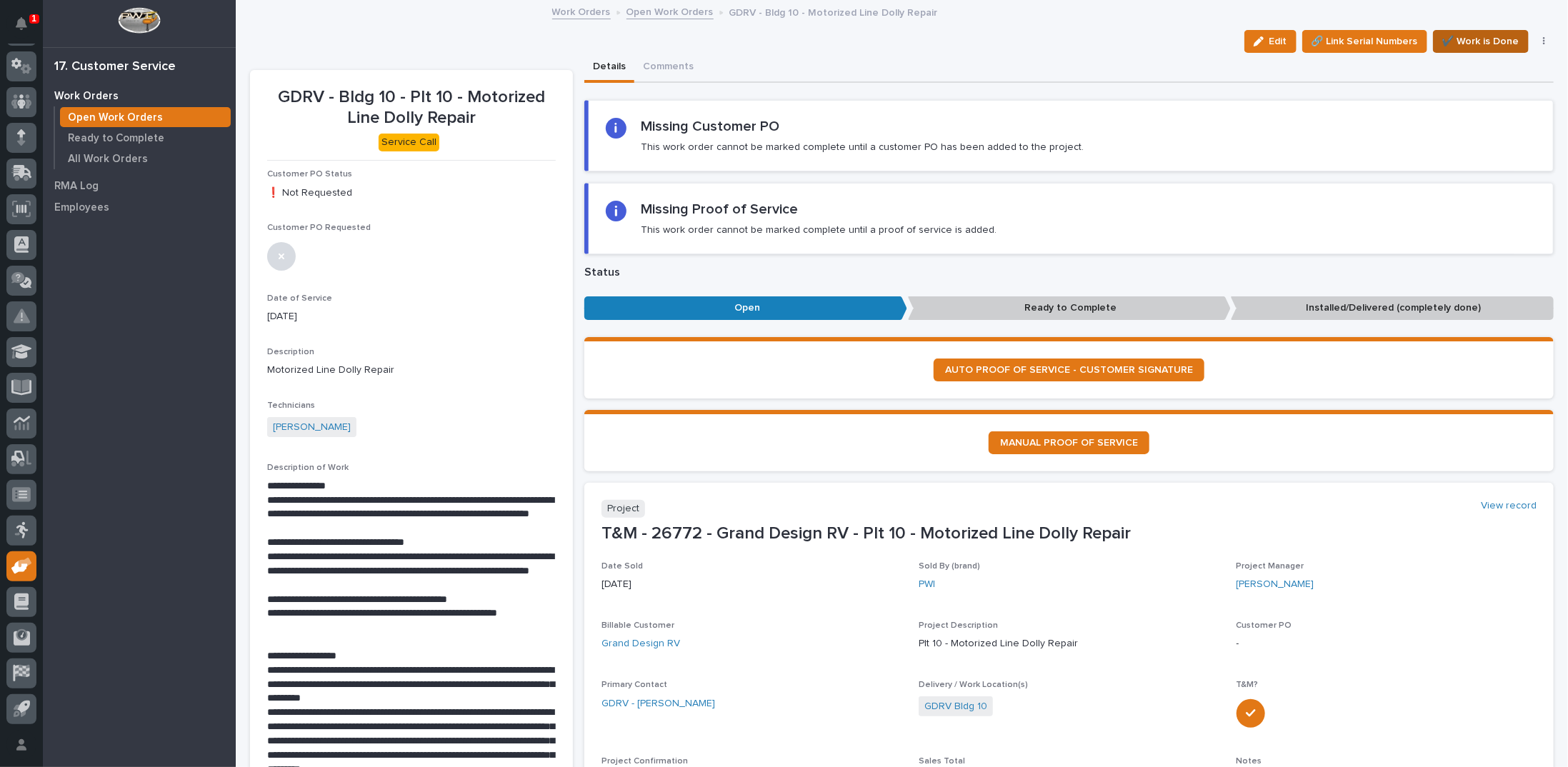
click at [1479, 34] on span "✔️ Work is Done" at bounding box center [1481, 41] width 77 height 17
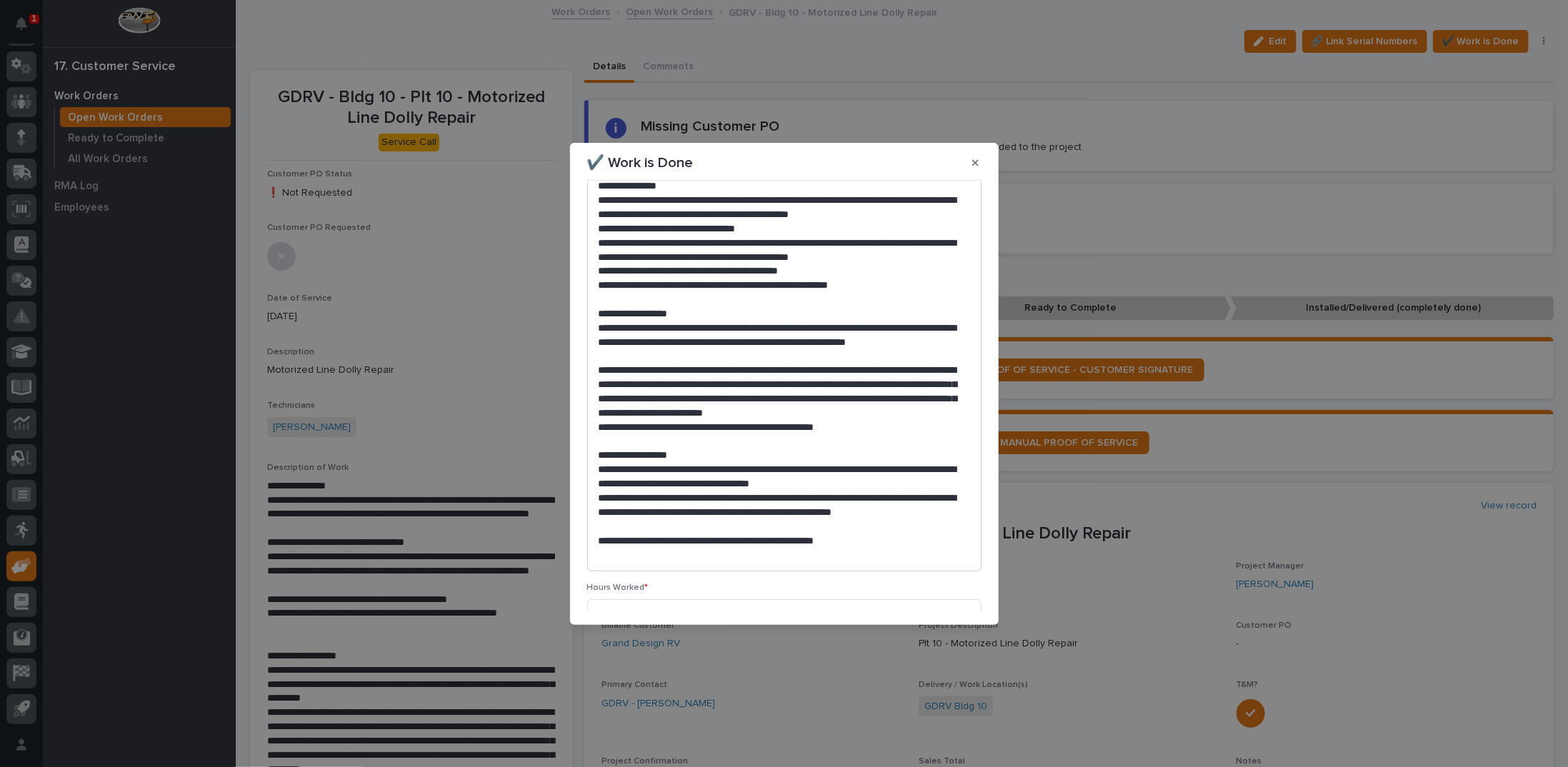
scroll to position [364, 0]
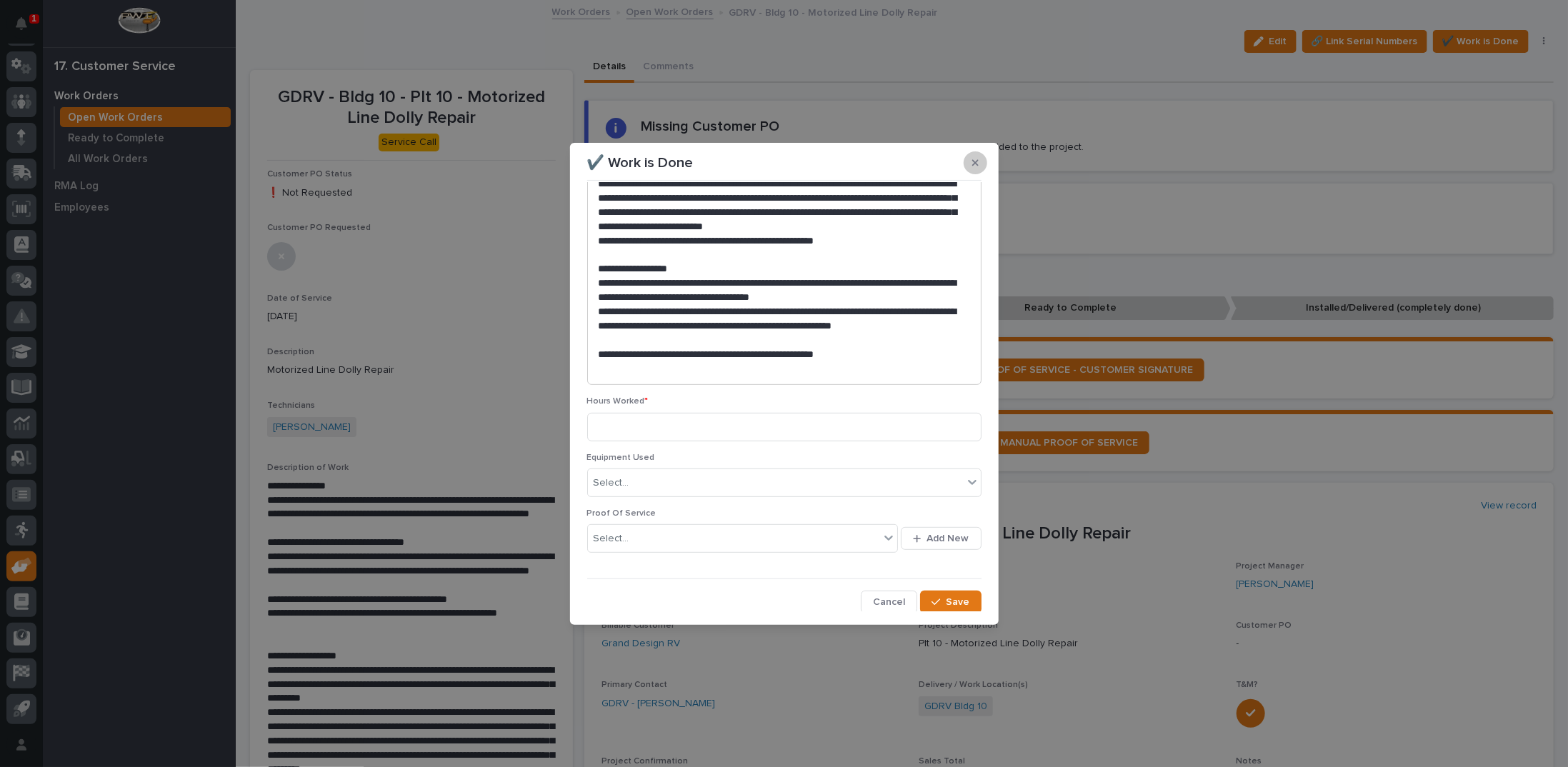
click at [977, 164] on icon "button" at bounding box center [975, 162] width 7 height 7
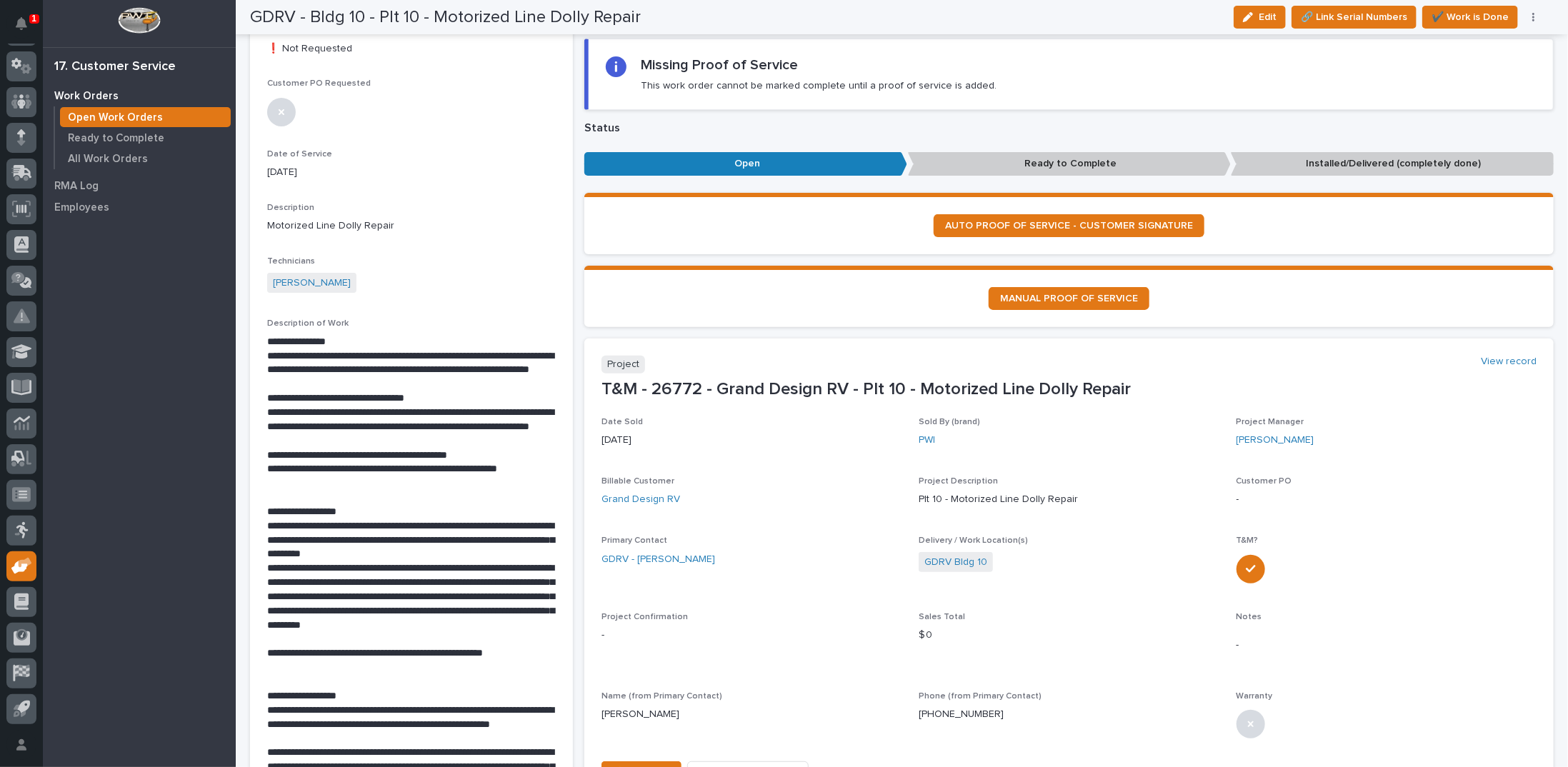
scroll to position [143, 0]
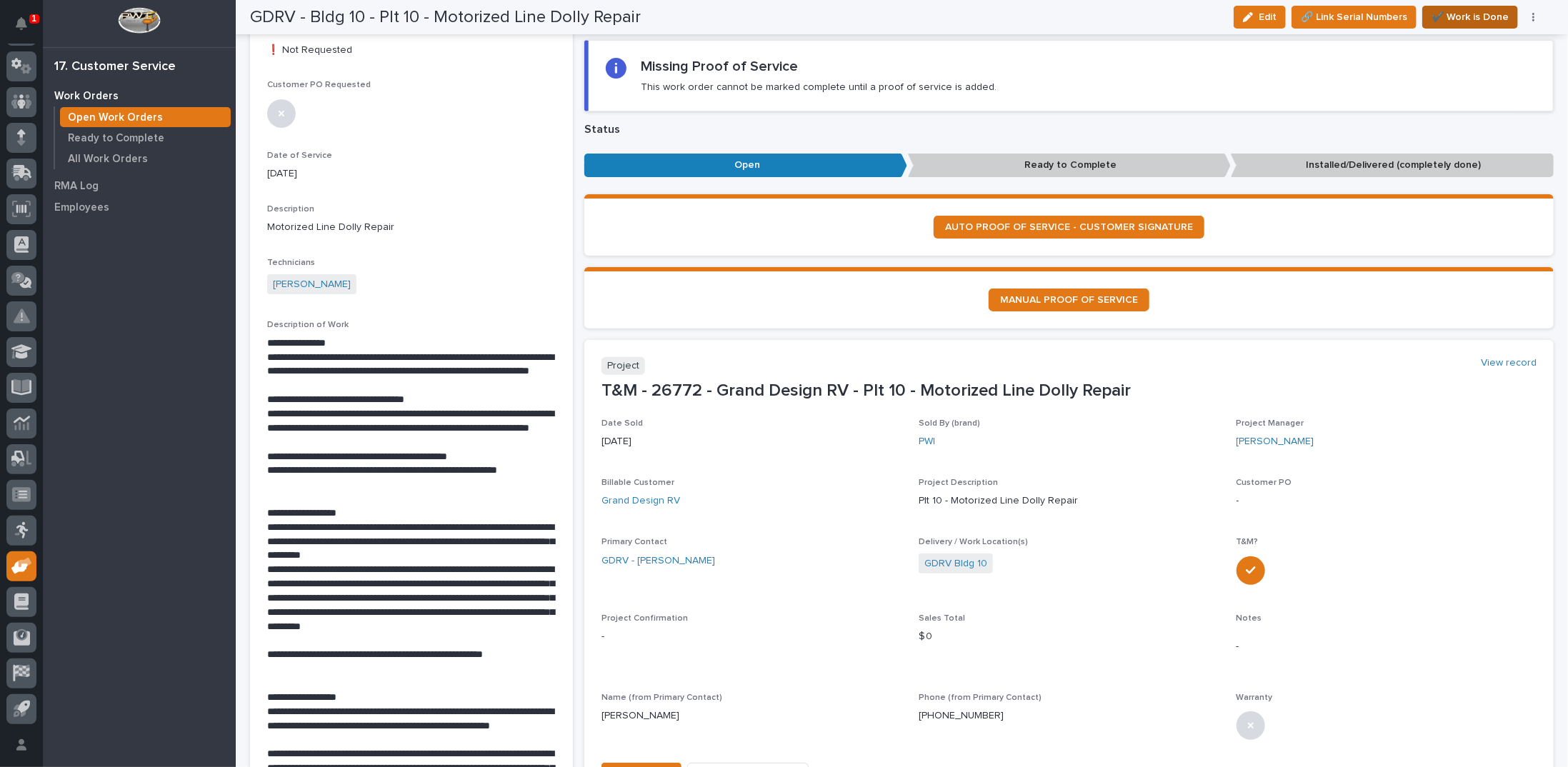
click at [1454, 13] on span "✔️ Work is Done" at bounding box center [1470, 17] width 77 height 17
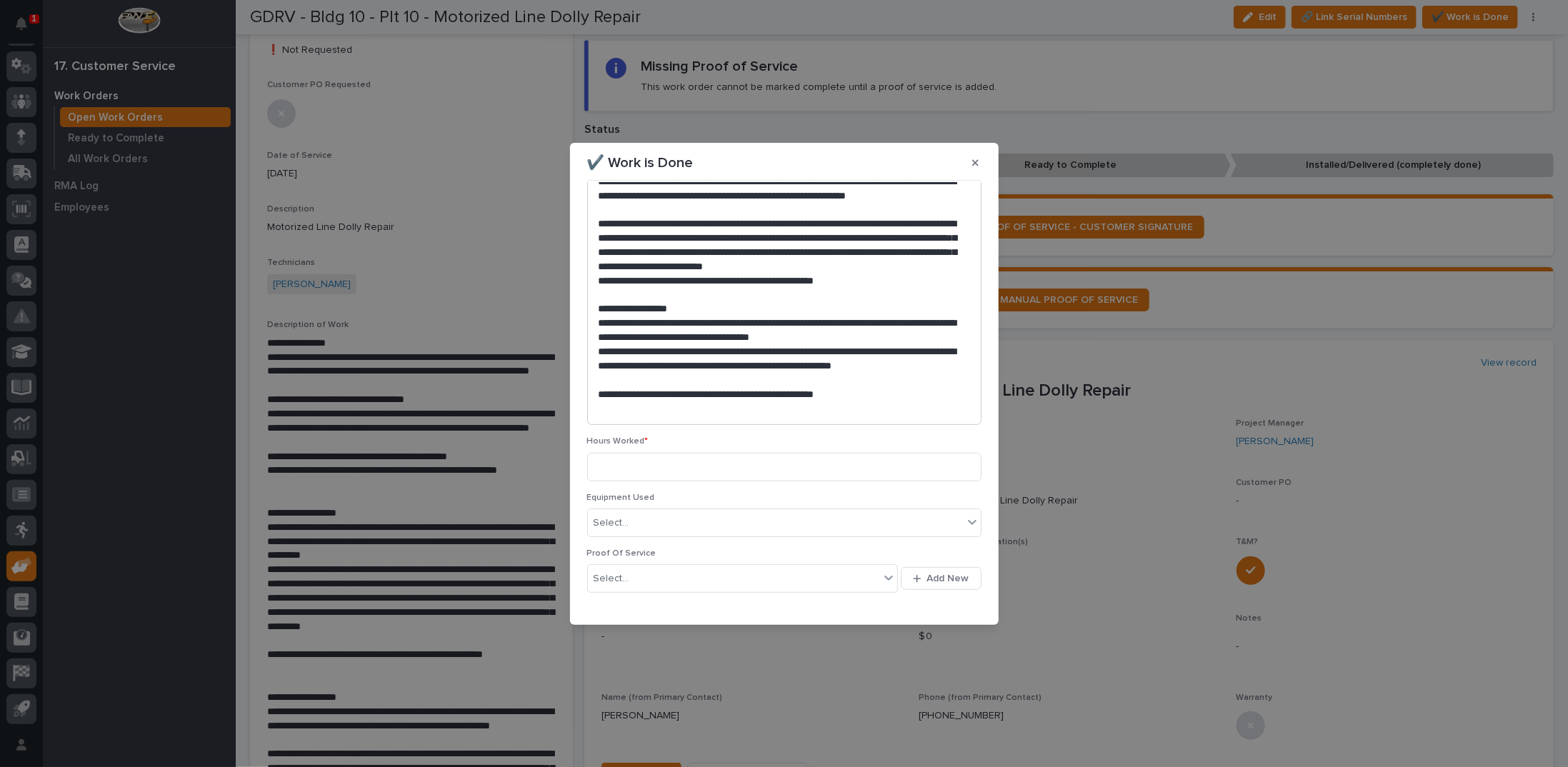
scroll to position [364, 0]
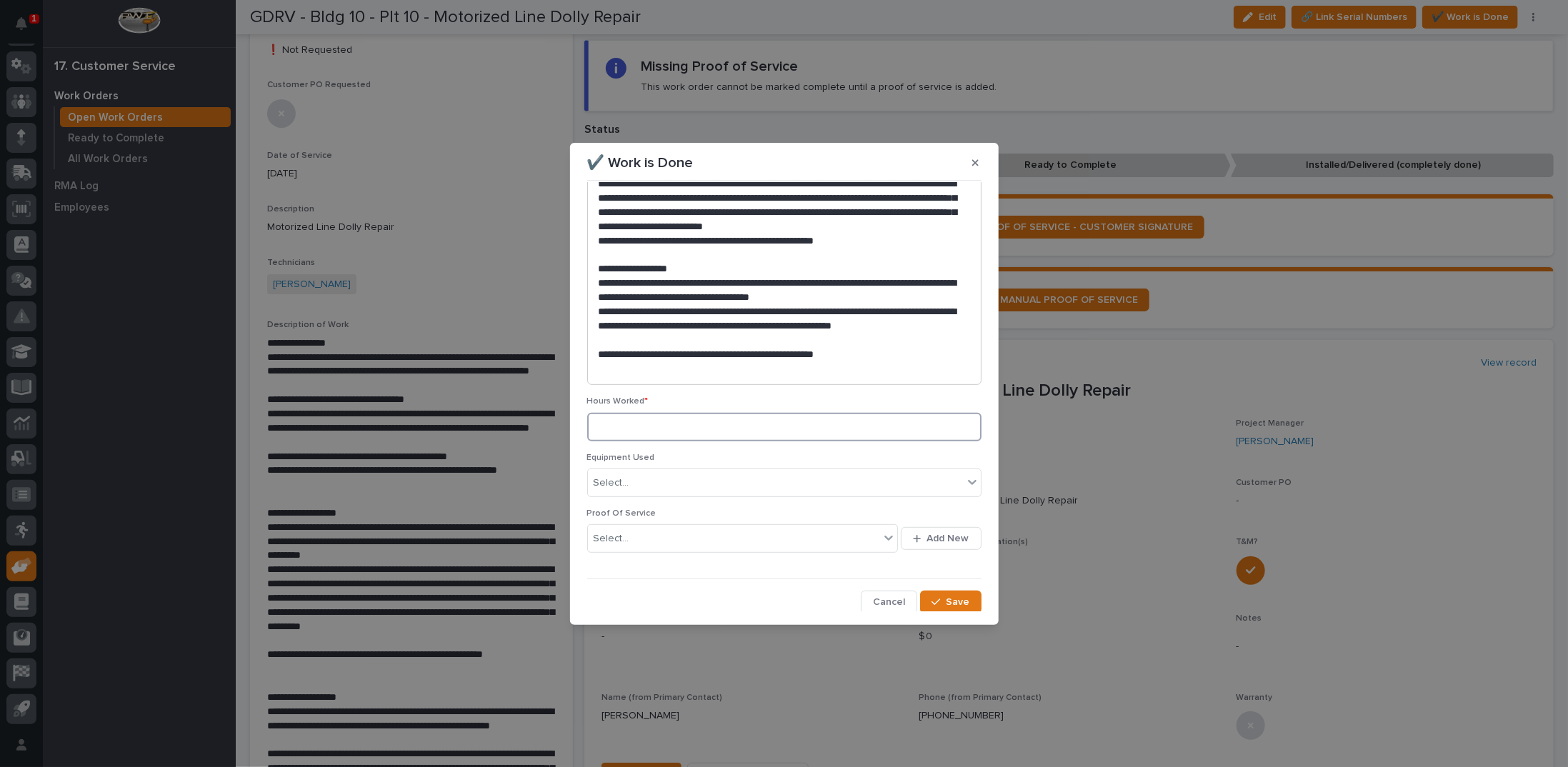
click at [634, 428] on input at bounding box center [784, 427] width 394 height 29
type input "9"
click at [931, 602] on icon "button" at bounding box center [936, 602] width 9 height 10
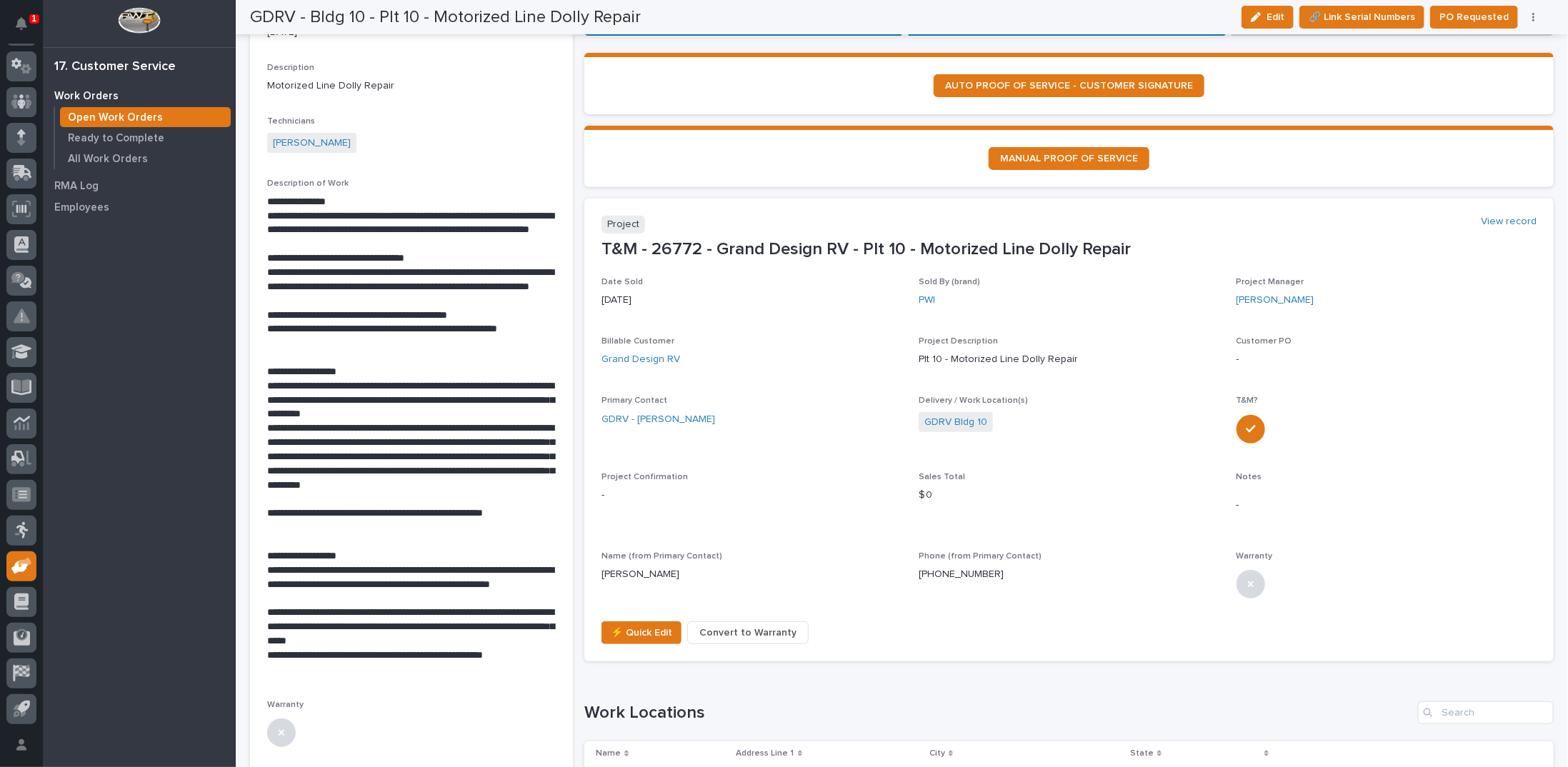
scroll to position [0, 0]
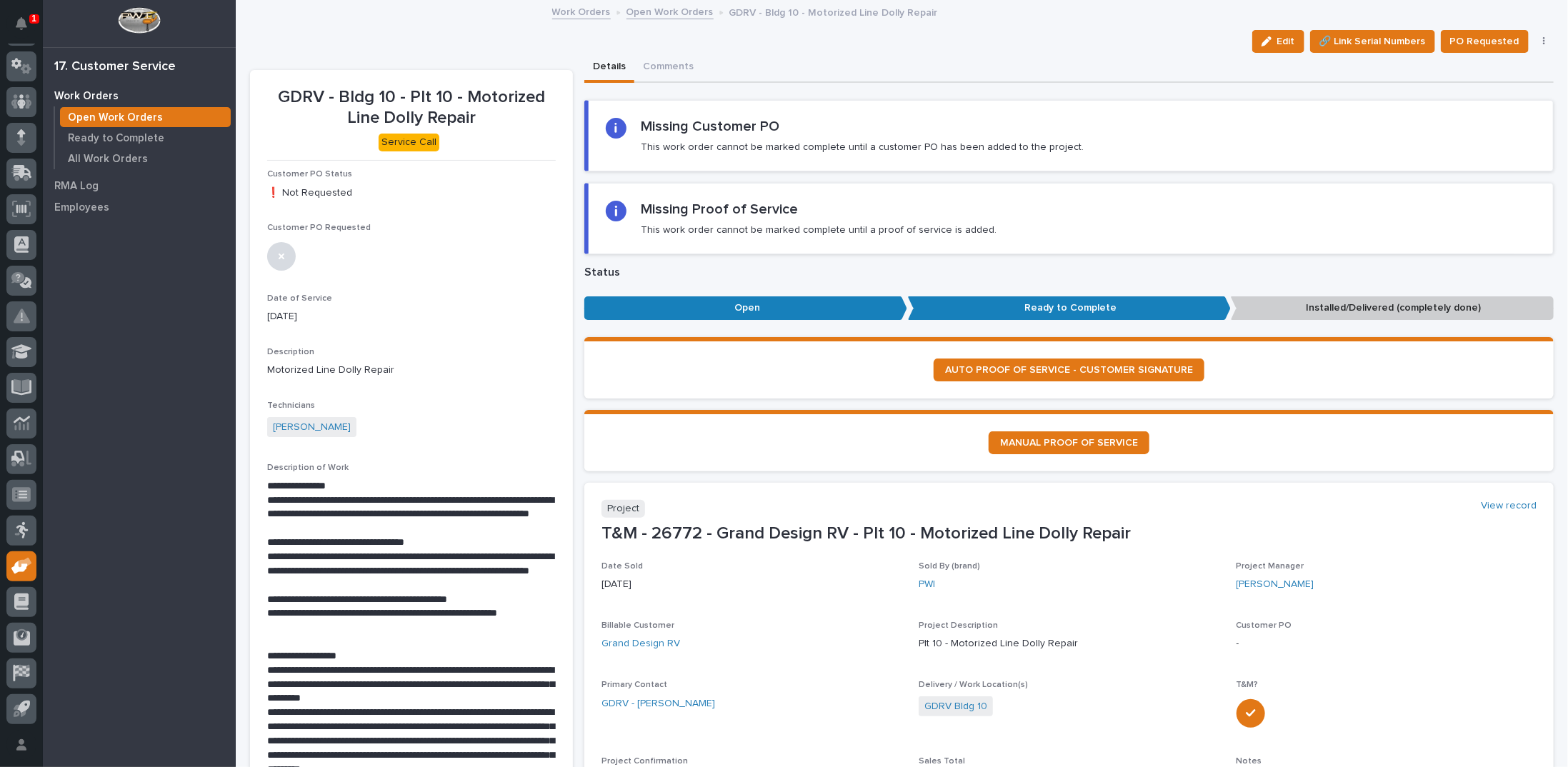
click at [640, 11] on link "Open Work Orders" at bounding box center [670, 11] width 87 height 16
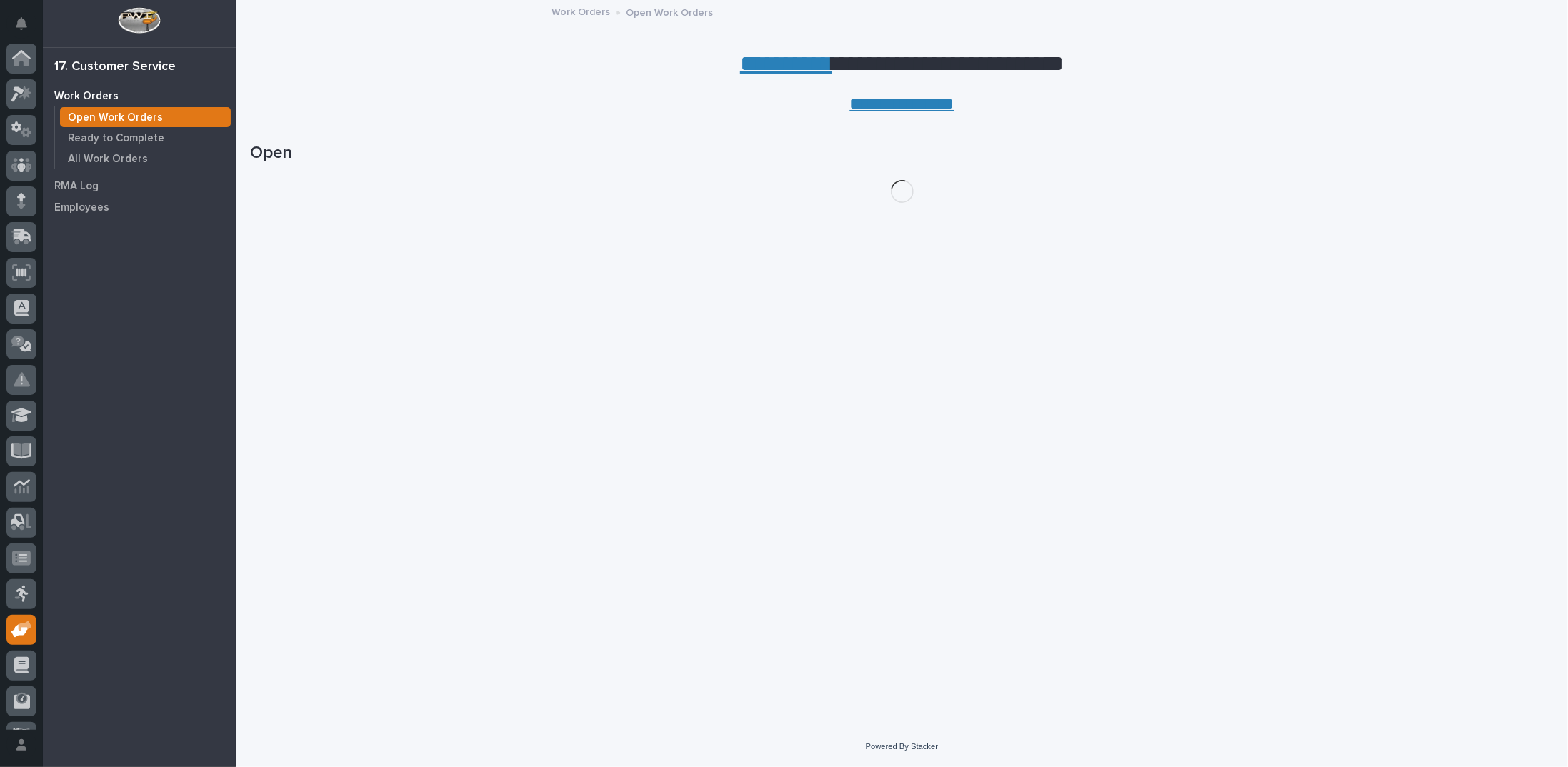
scroll to position [64, 0]
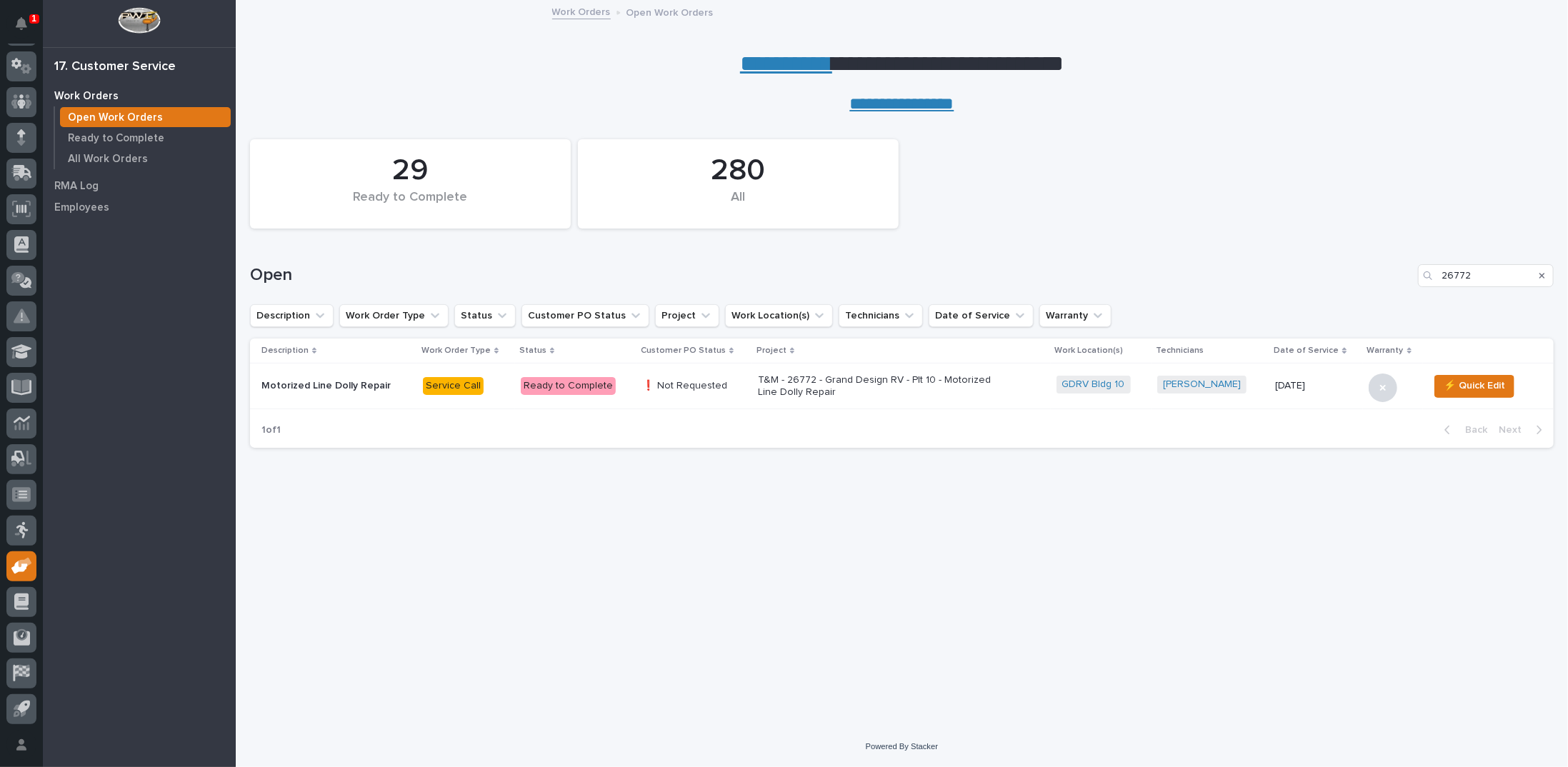
click at [1543, 276] on icon "Search" at bounding box center [1542, 276] width 6 height 6
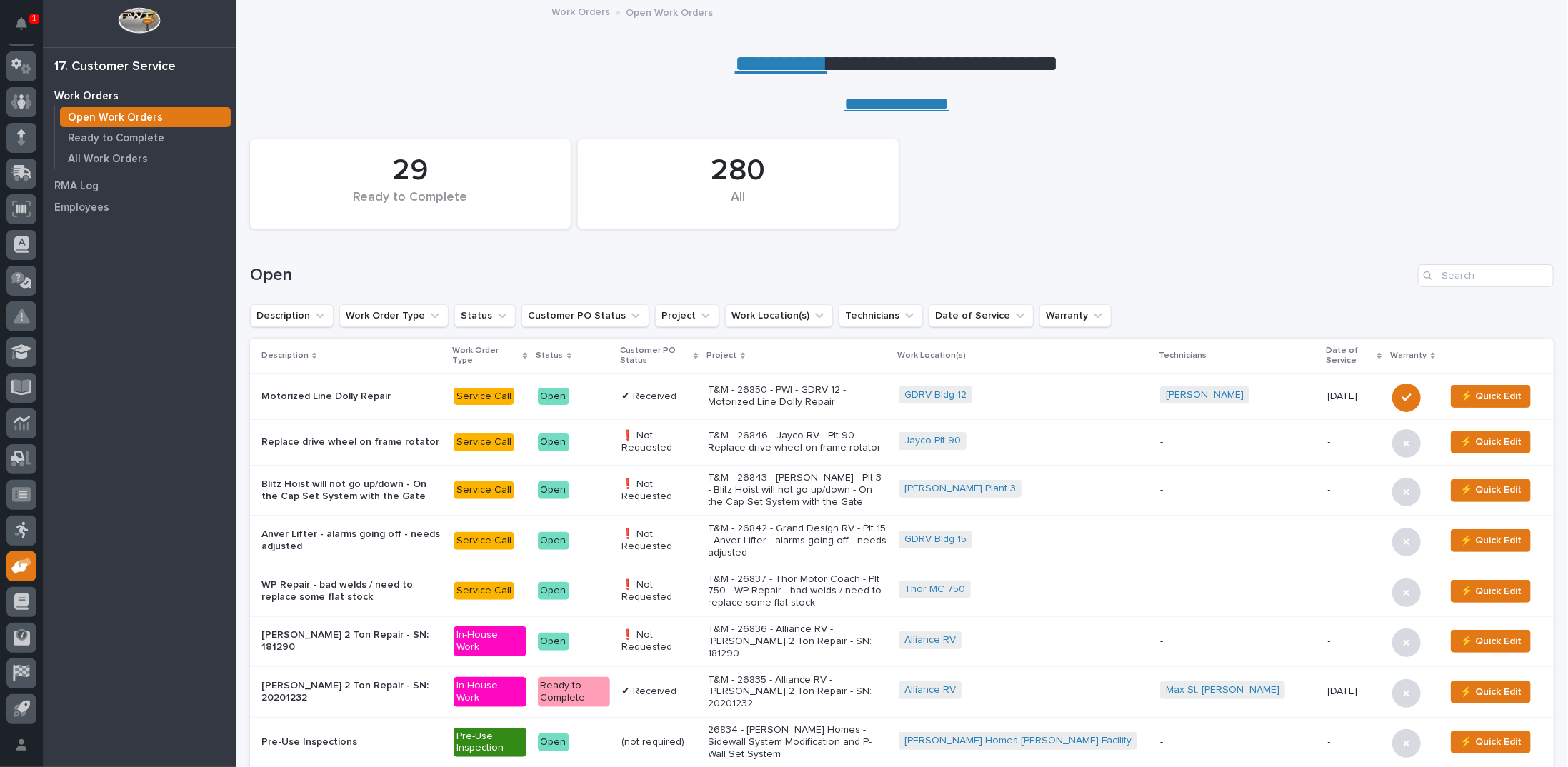
click at [750, 60] on link "**********" at bounding box center [781, 63] width 92 height 23
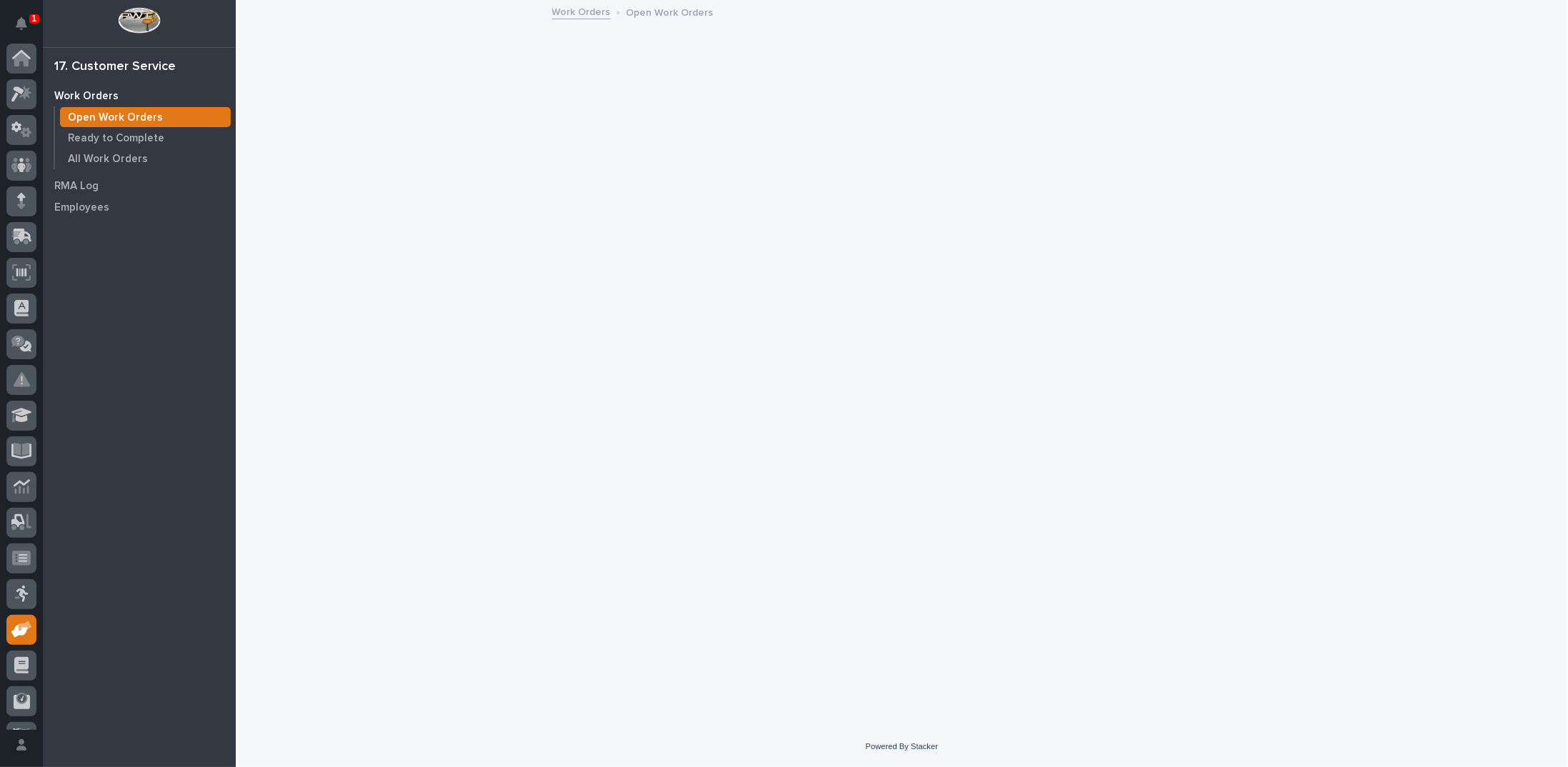
scroll to position [64, 0]
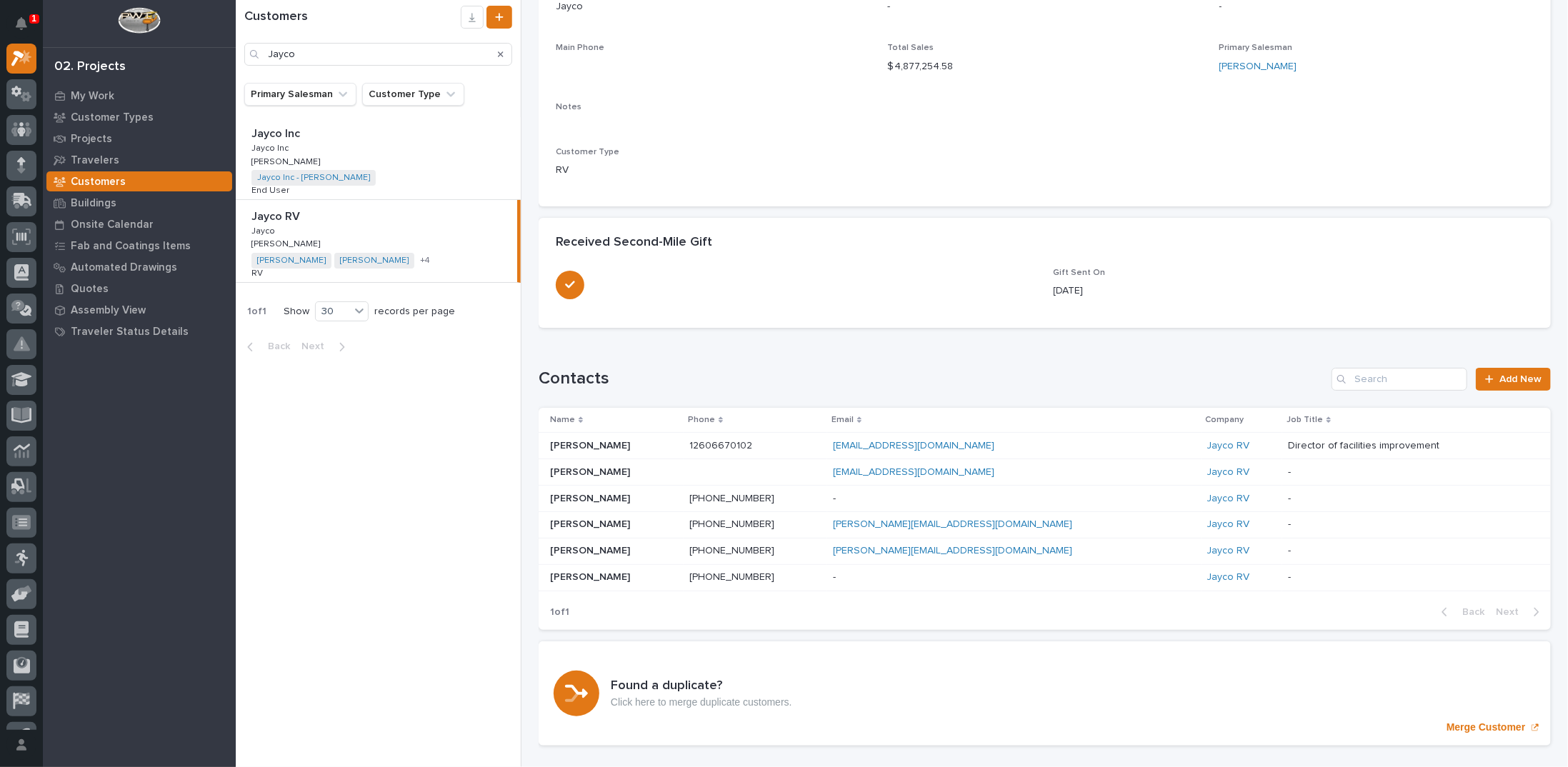
scroll to position [214, 0]
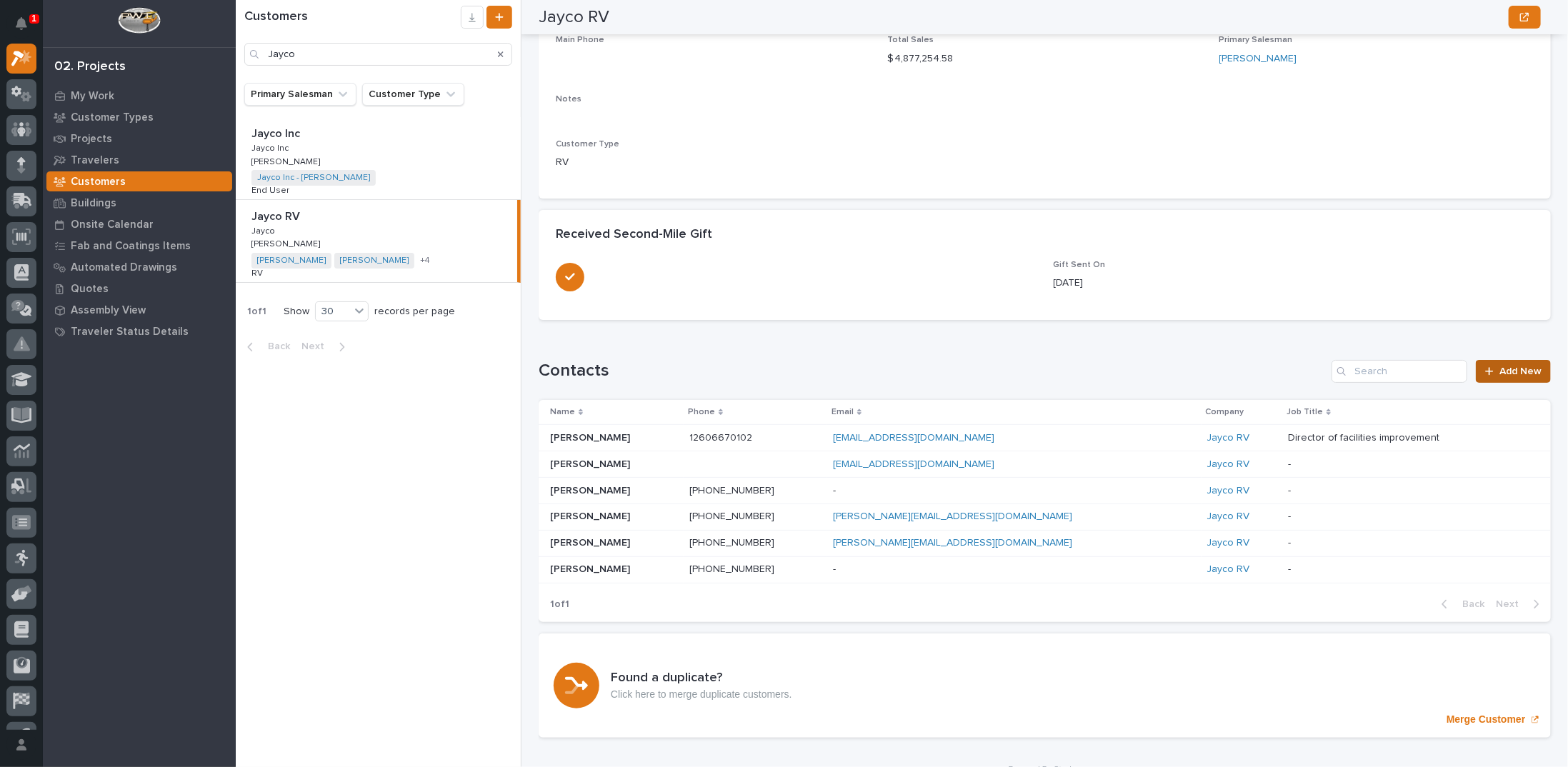
click at [1489, 373] on div at bounding box center [1492, 371] width 14 height 10
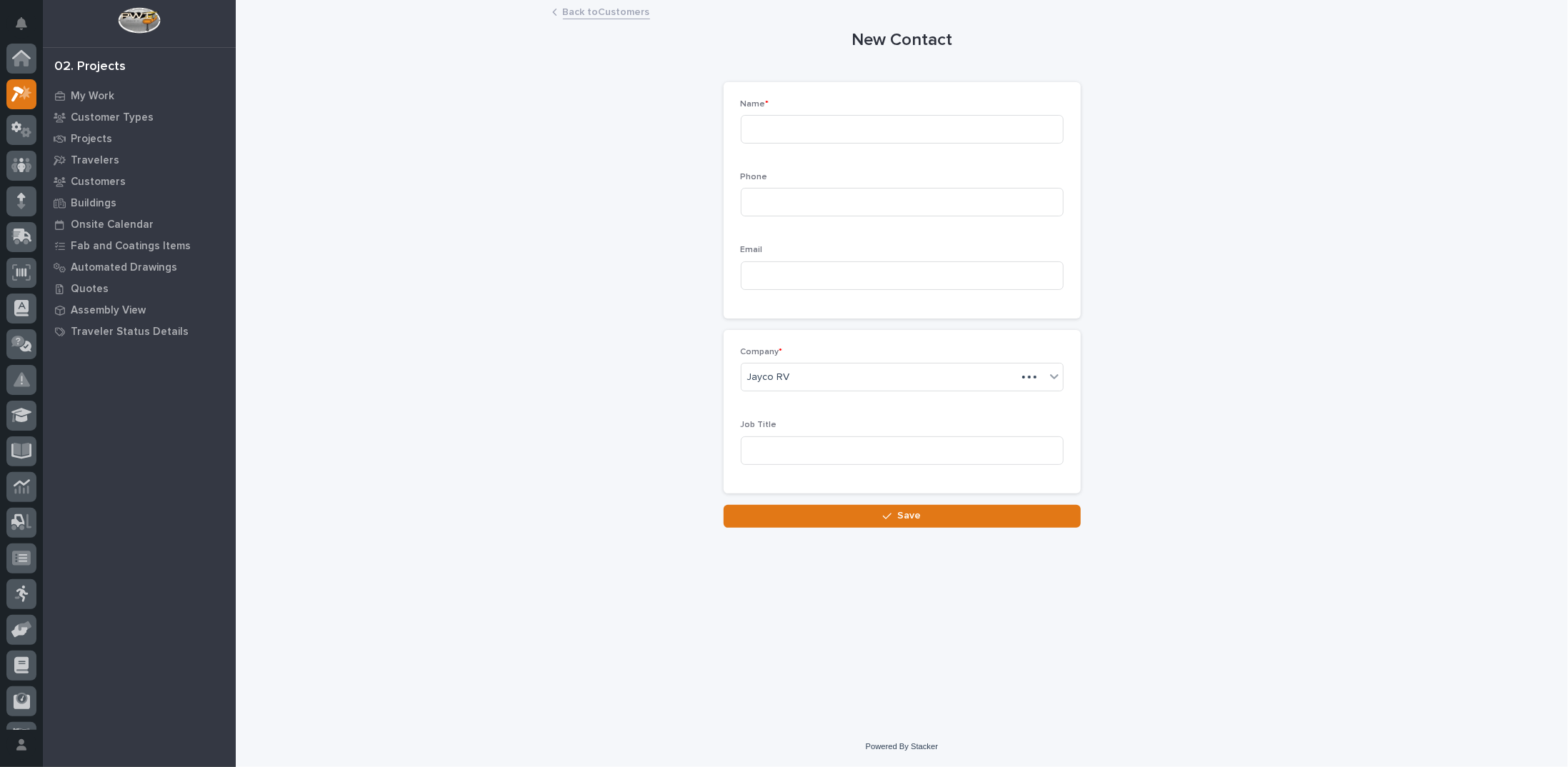
scroll to position [36, 0]
click at [832, 121] on input at bounding box center [902, 129] width 323 height 29
type input "Tony Oakes"
paste input "Tony_Oakes@jayco.com"
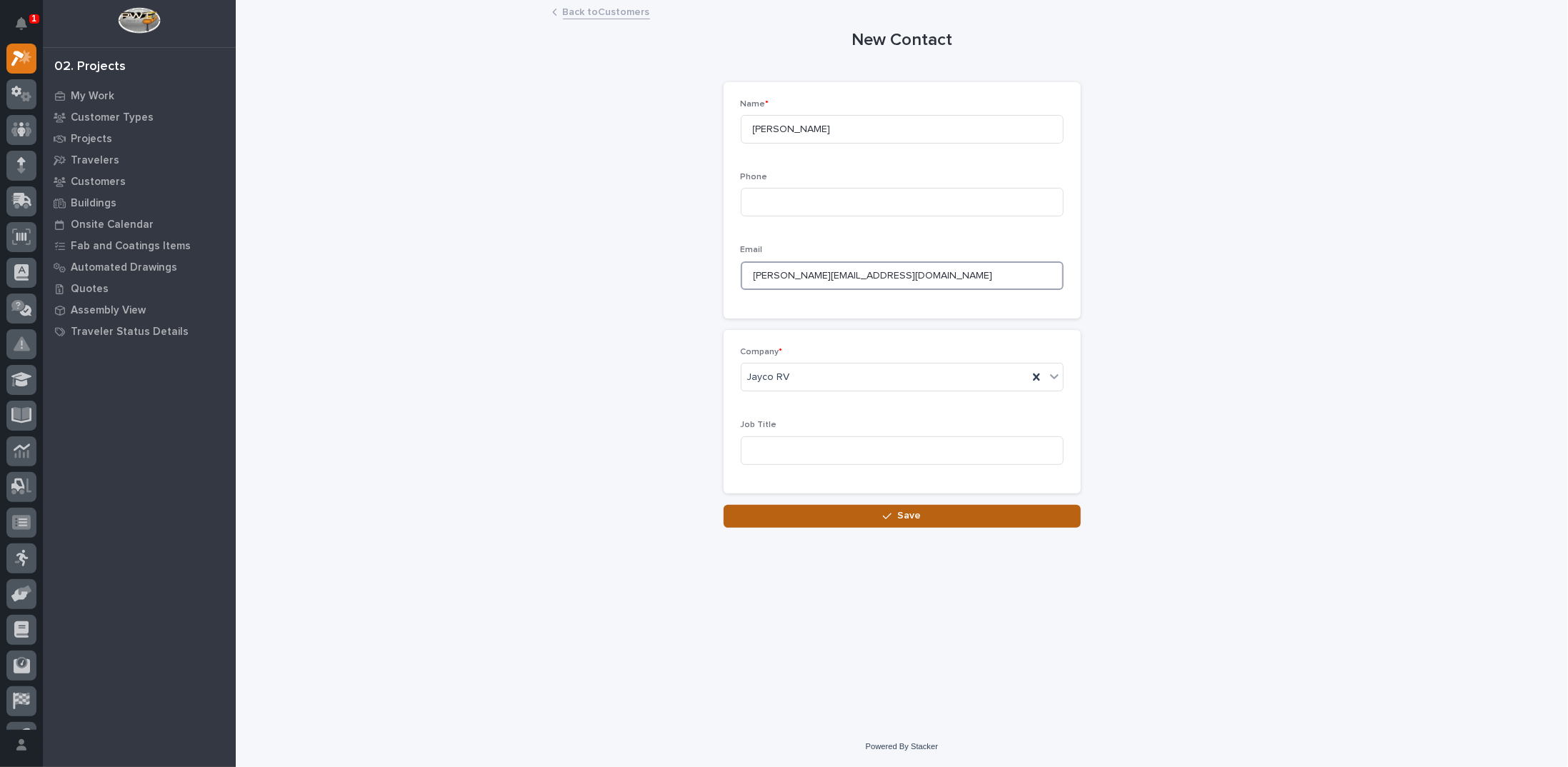
type input "Tony_Oakes@jayco.com"
click at [898, 512] on span "Save" at bounding box center [909, 515] width 23 height 13
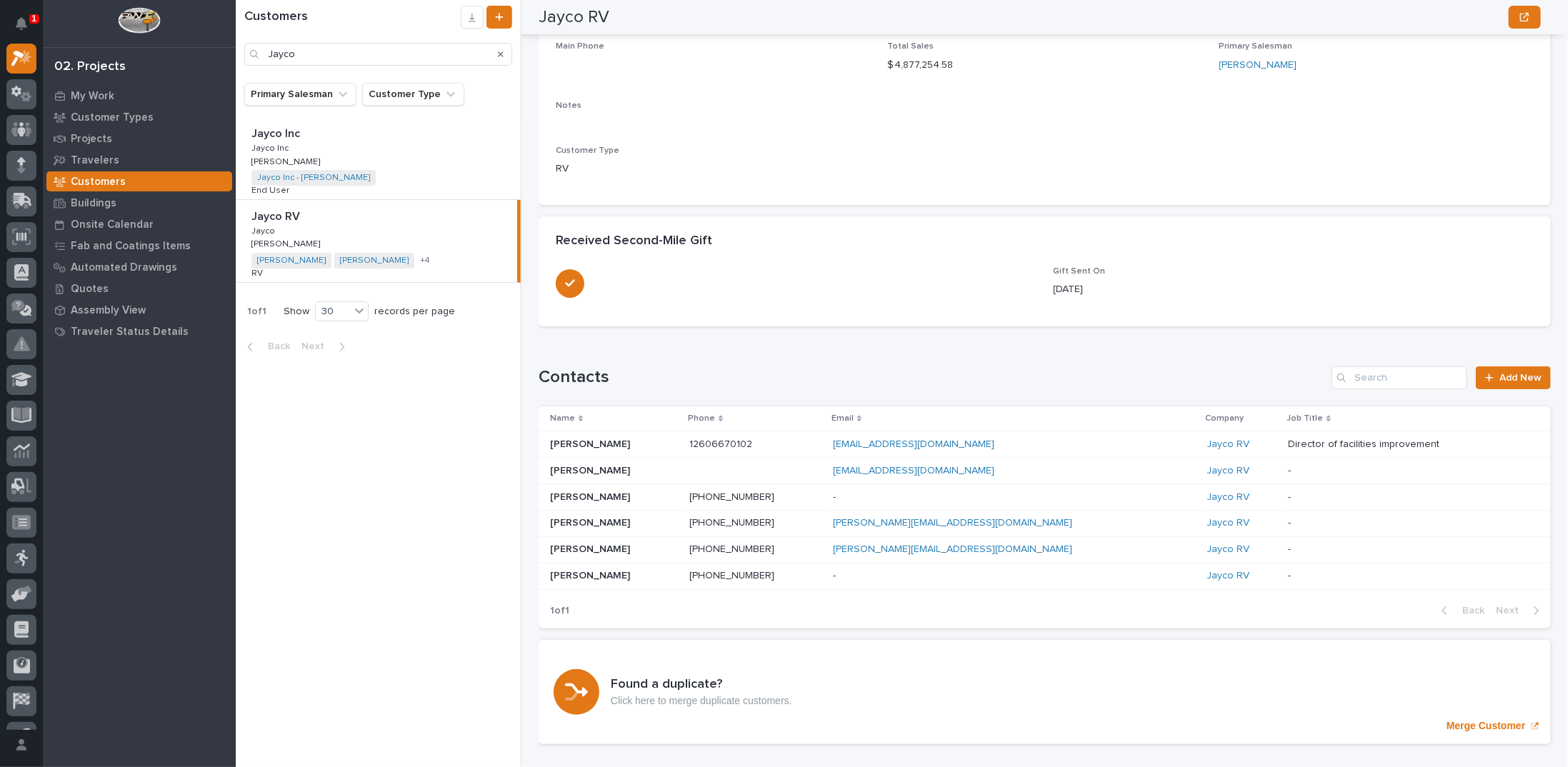
scroll to position [214, 0]
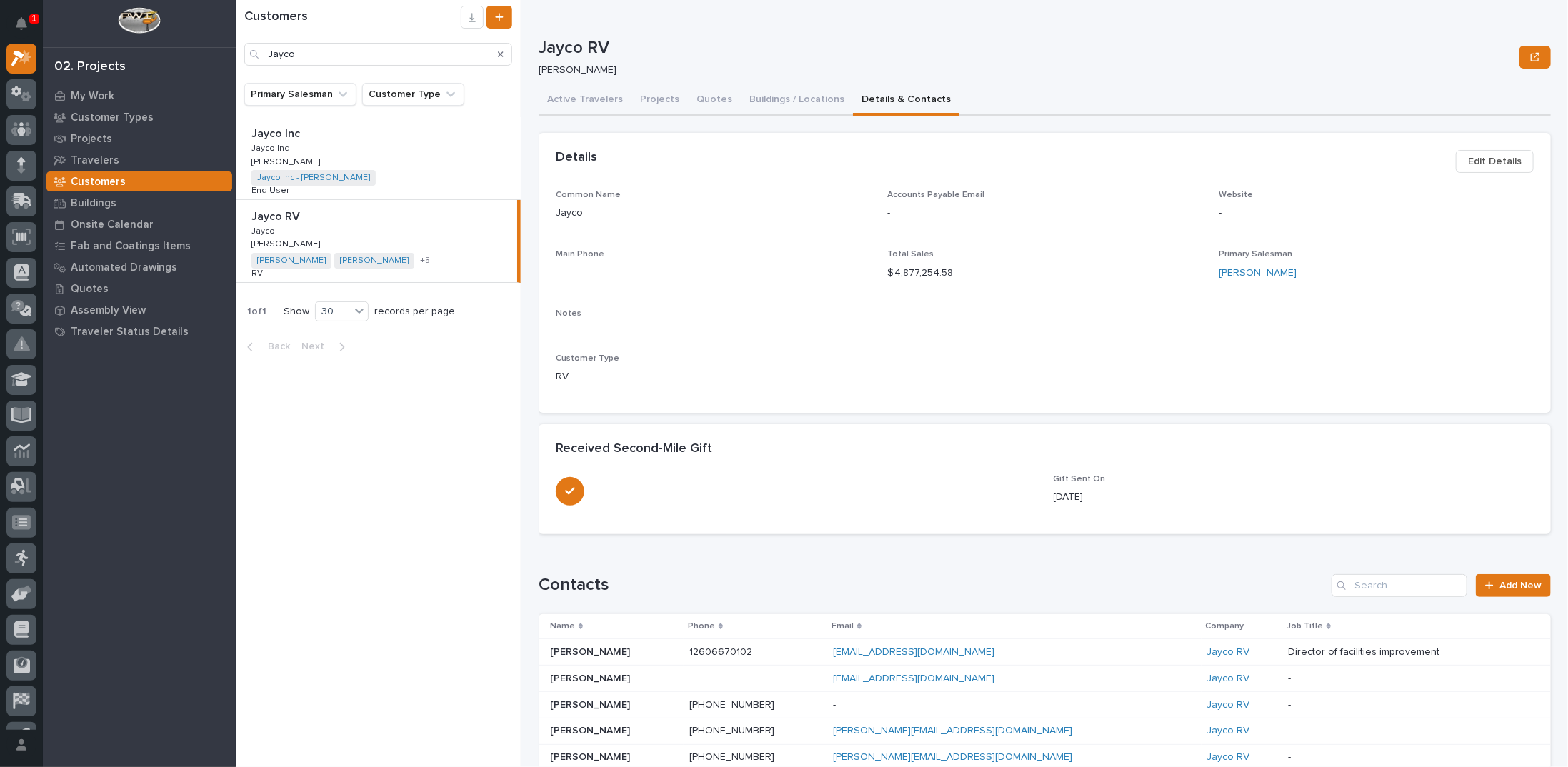
scroll to position [214, 0]
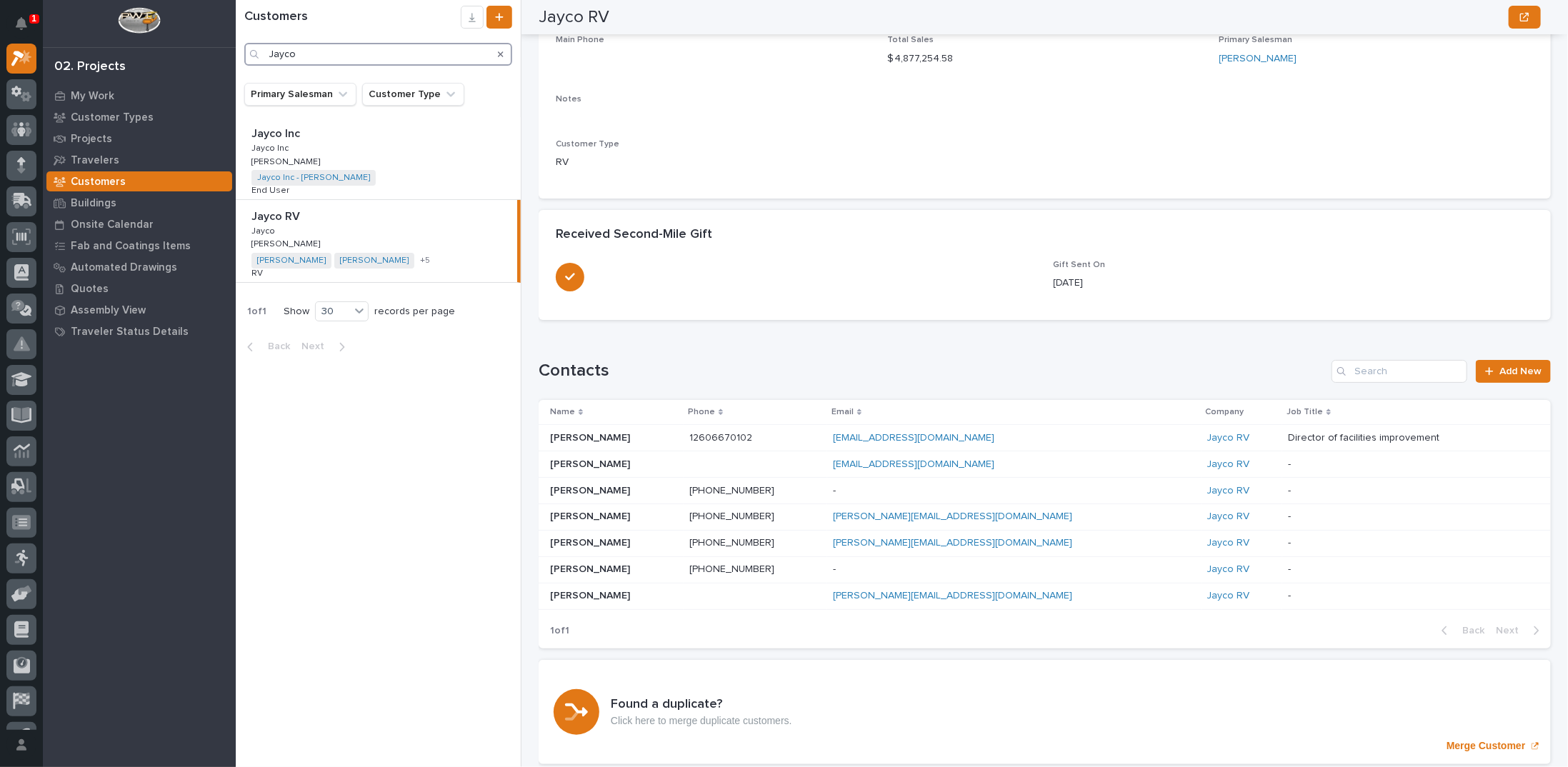
drag, startPoint x: 363, startPoint y: 57, endPoint x: 95, endPoint y: 52, distance: 268.0
click at [236, 52] on div "1 My Settings Log Out 02. Projects My Work Customer Types Projects Travelers Cu…" at bounding box center [902, 384] width 1332 height 767
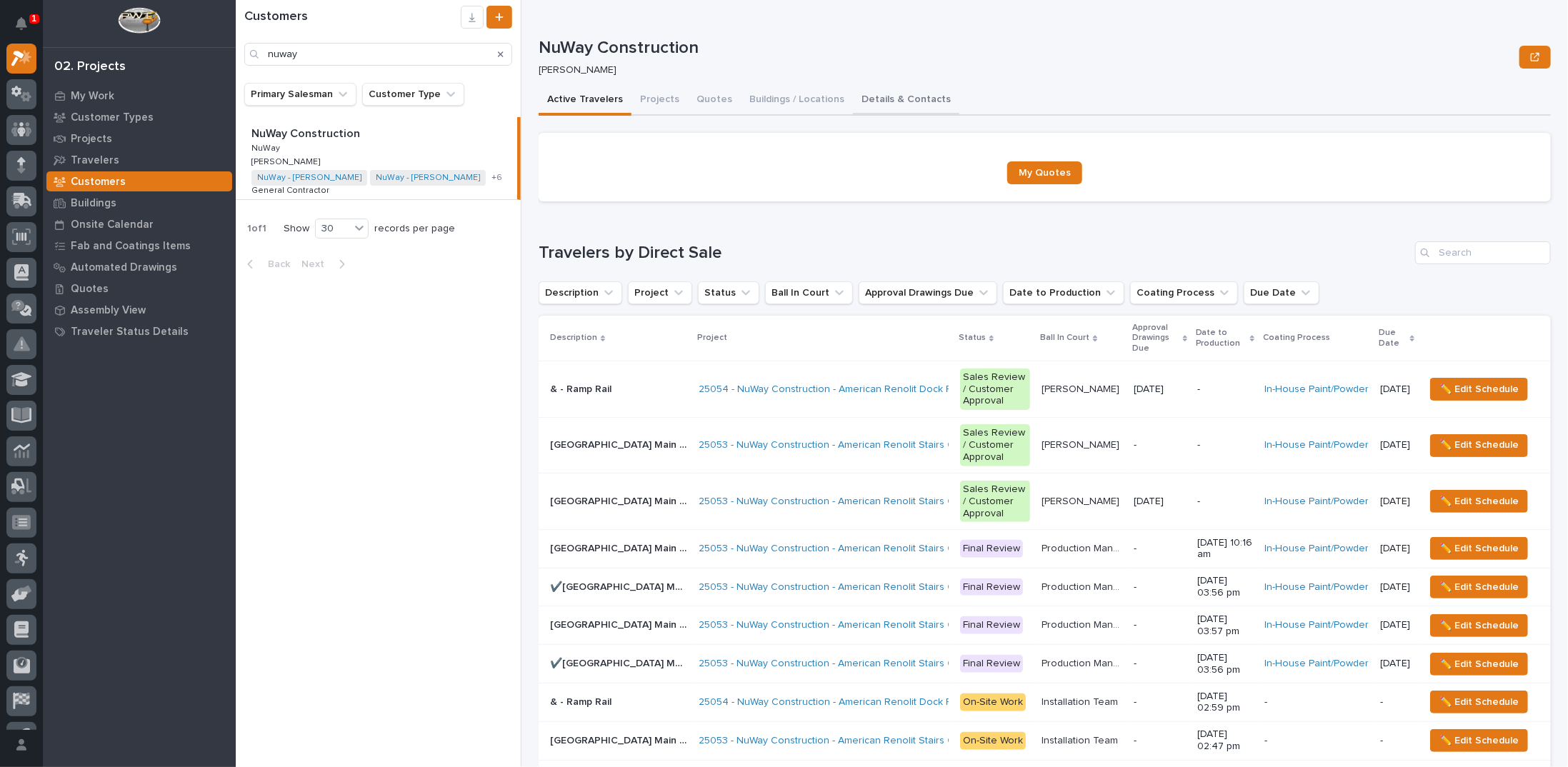
click at [866, 98] on button "Details & Contacts" at bounding box center [905, 100] width 106 height 30
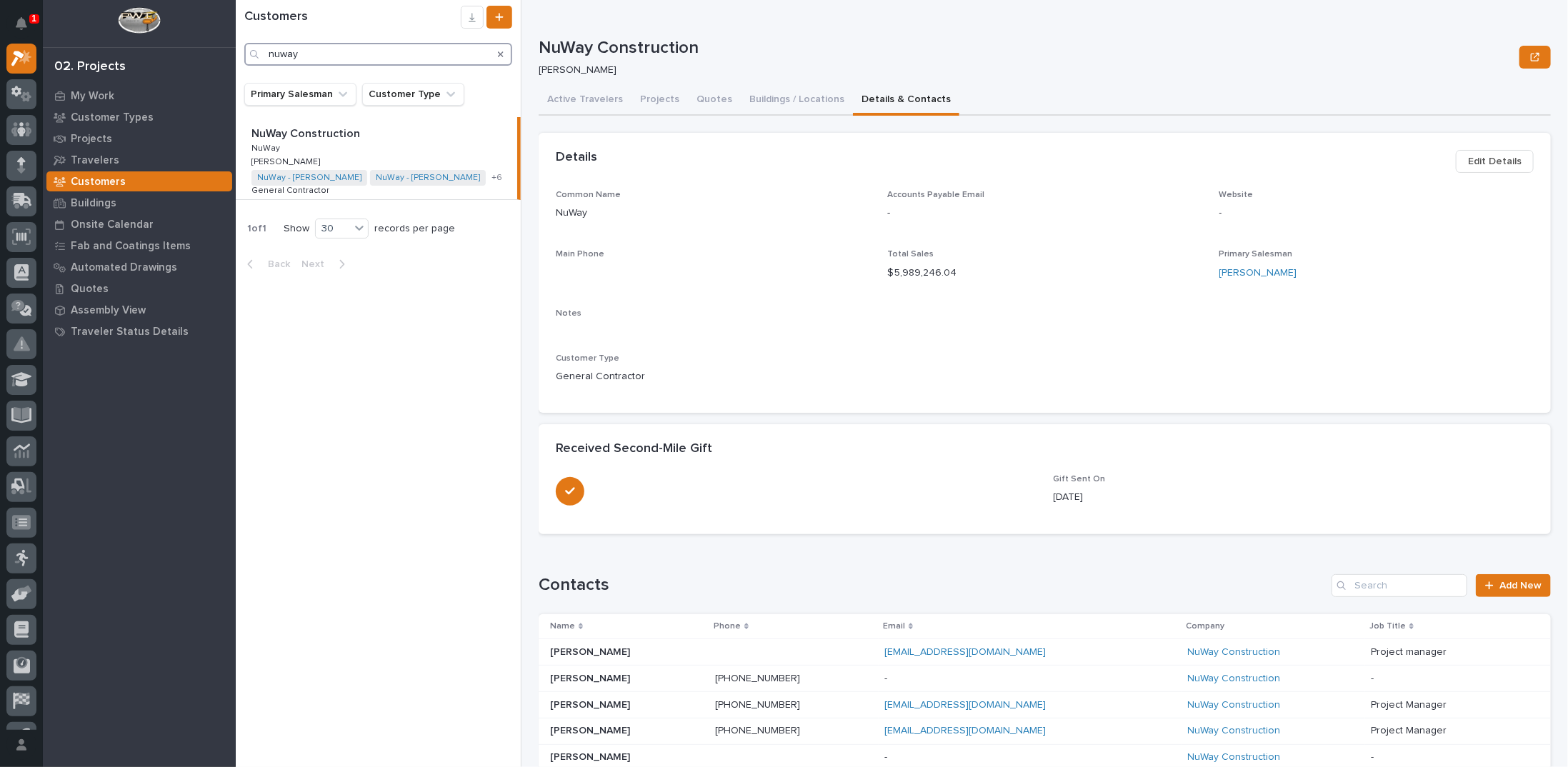
drag, startPoint x: 317, startPoint y: 53, endPoint x: 205, endPoint y: 54, distance: 112.0
click at [236, 54] on div "1 My Settings Log Out 02. Projects My Work Customer Types Projects Travelers Cu…" at bounding box center [902, 384] width 1332 height 767
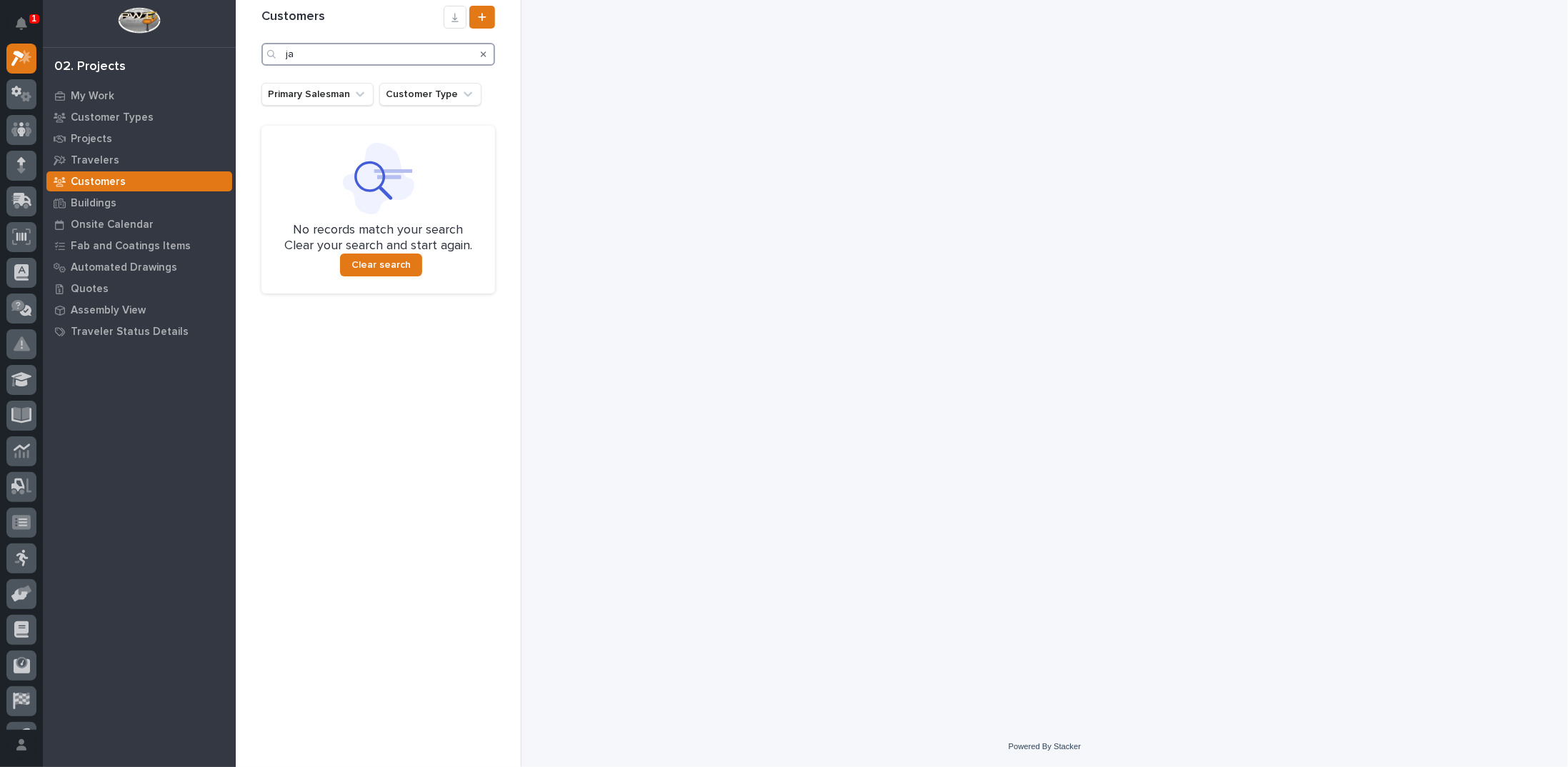
type input "j"
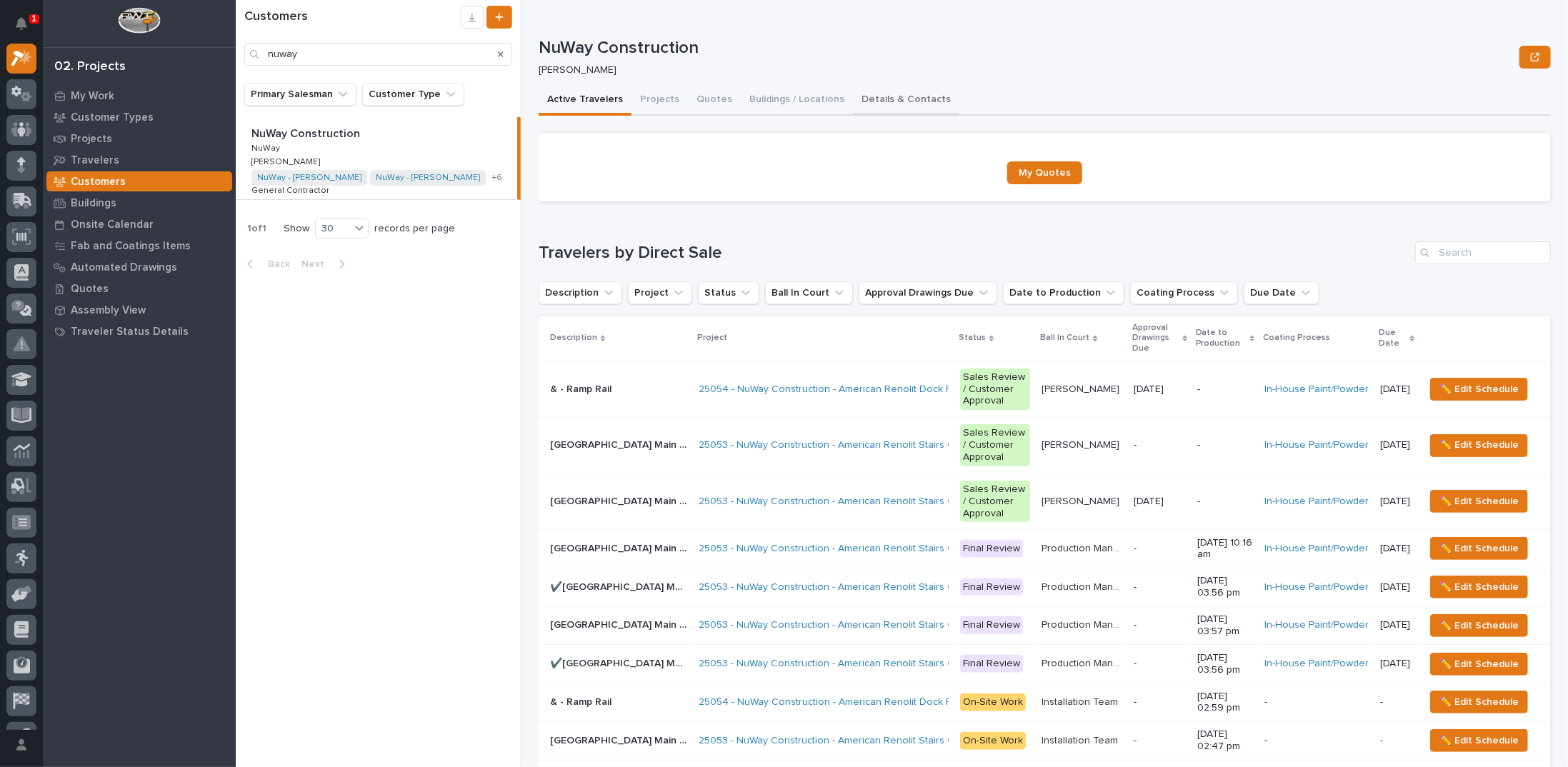
click at [877, 96] on button "Details & Contacts" at bounding box center [905, 100] width 106 height 30
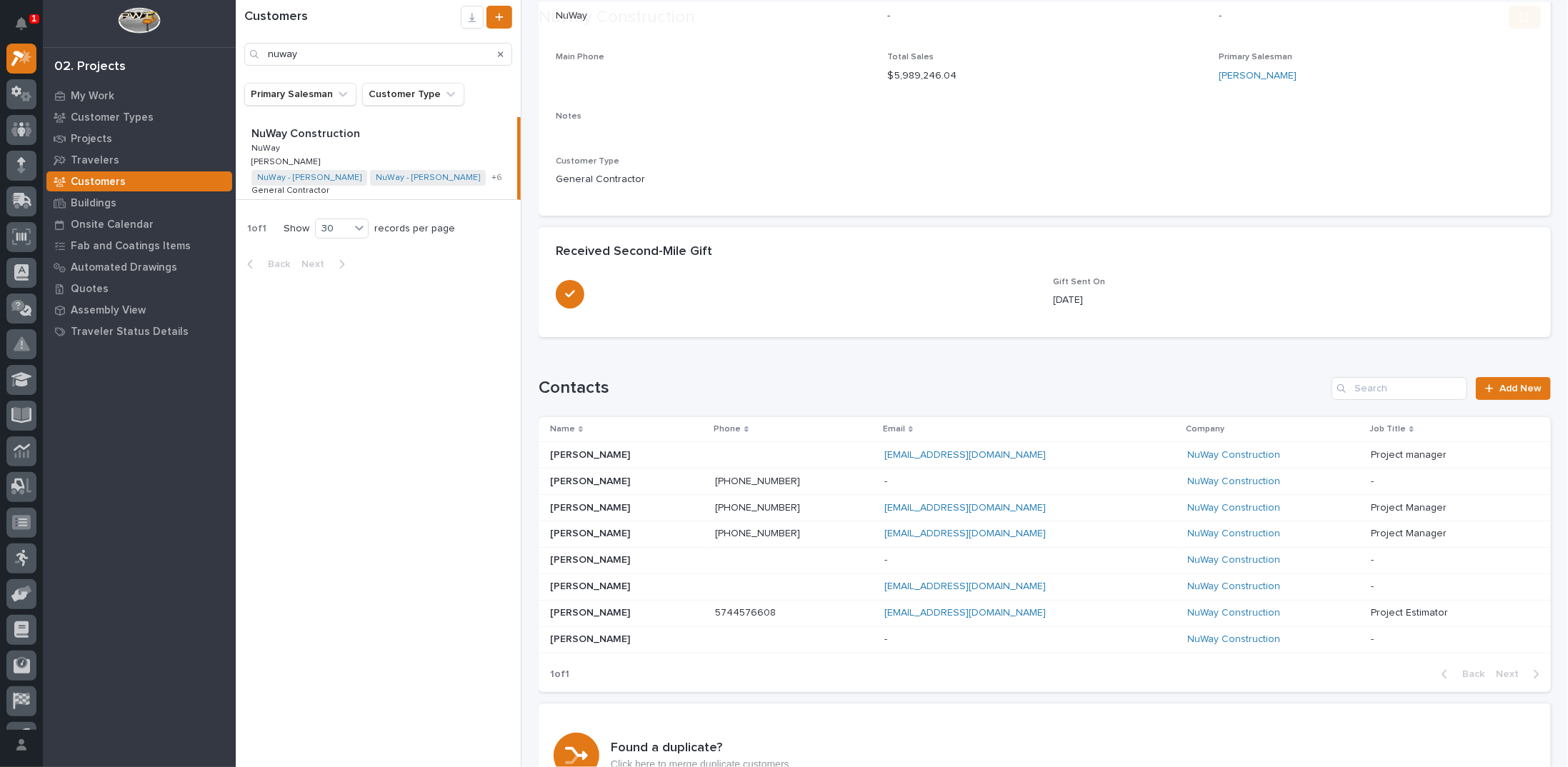
scroll to position [214, 0]
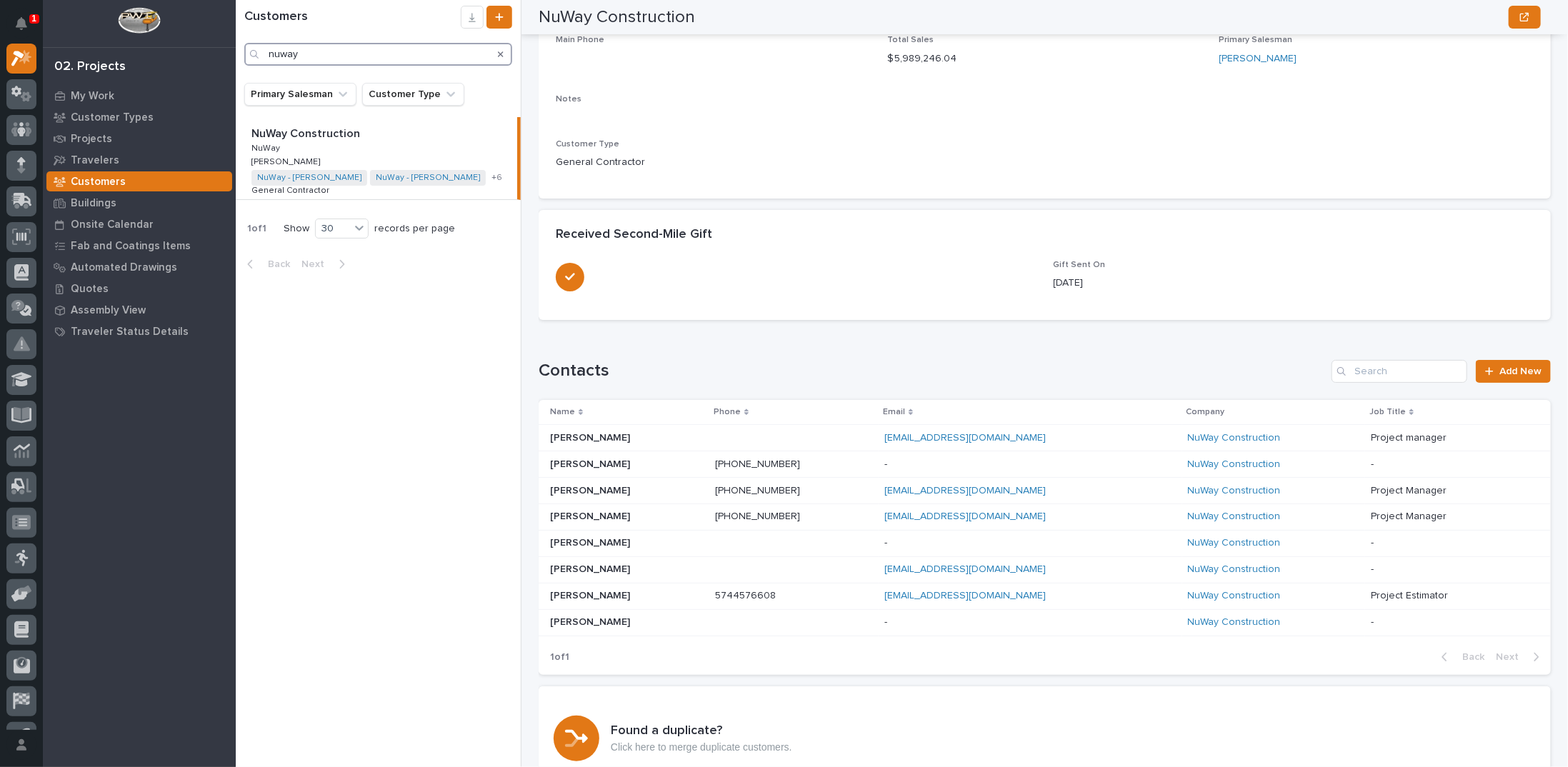
drag, startPoint x: 420, startPoint y: 54, endPoint x: 153, endPoint y: 42, distance: 267.3
click at [236, 42] on div "1 My Settings Log Out 02. Projects My Work Customer Types Projects Travelers Cu…" at bounding box center [902, 384] width 1332 height 767
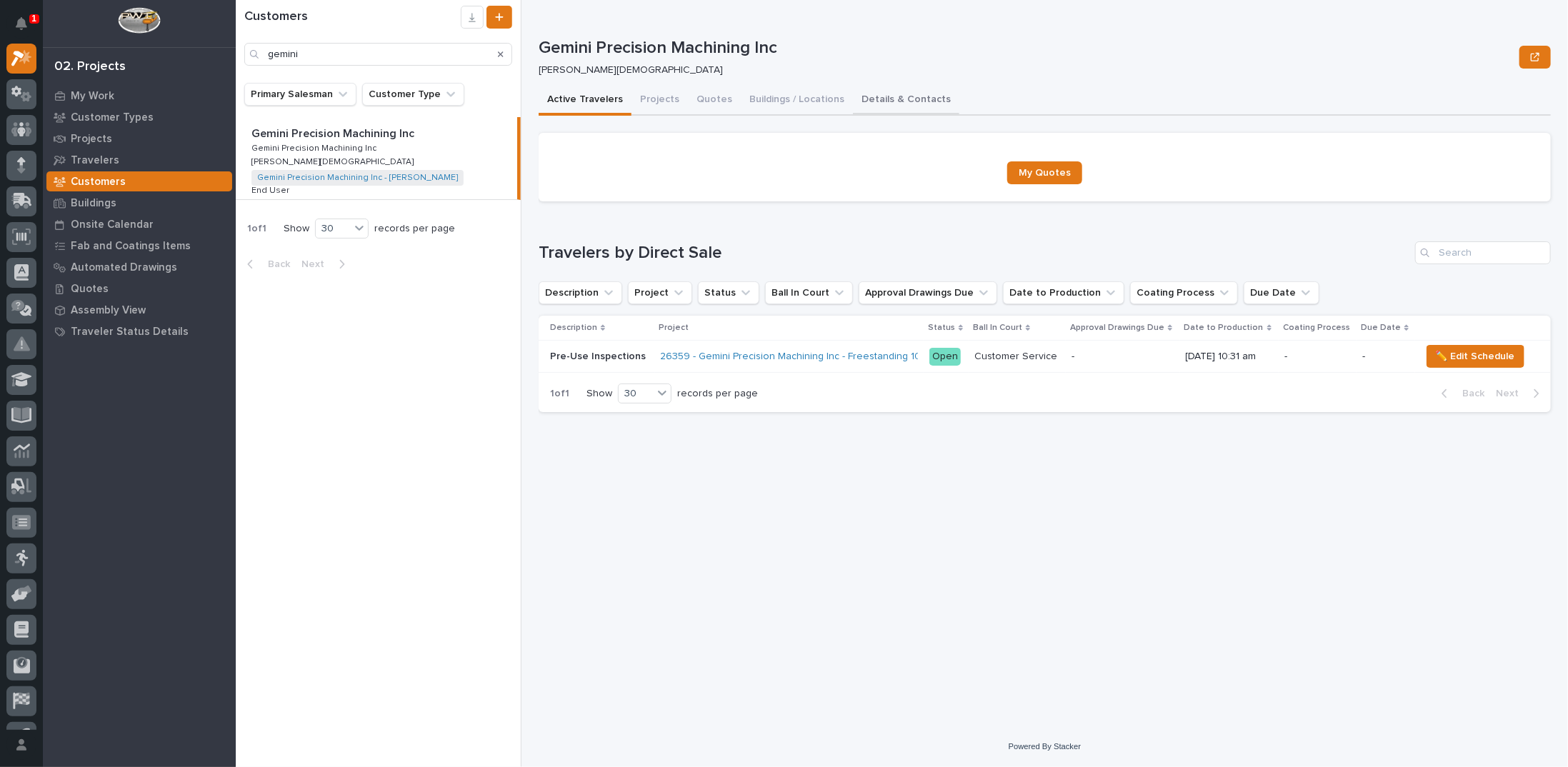
click at [862, 99] on button "Details & Contacts" at bounding box center [905, 100] width 106 height 30
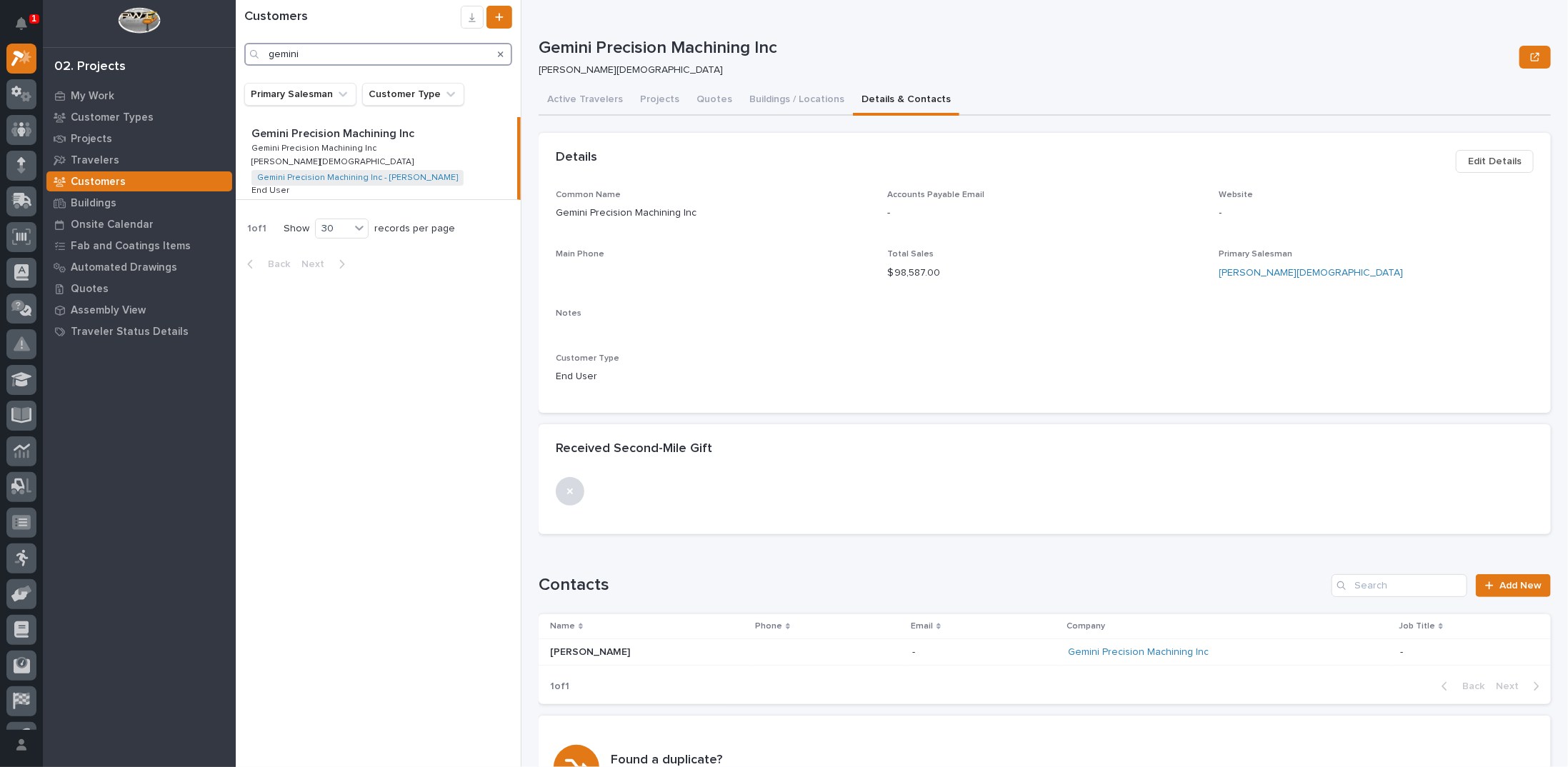
drag, startPoint x: 360, startPoint y: 55, endPoint x: 197, endPoint y: 50, distance: 163.1
click at [236, 56] on div "1 My Settings Log Out 02. Projects My Work Customer Types Projects Travelers Cu…" at bounding box center [902, 384] width 1332 height 767
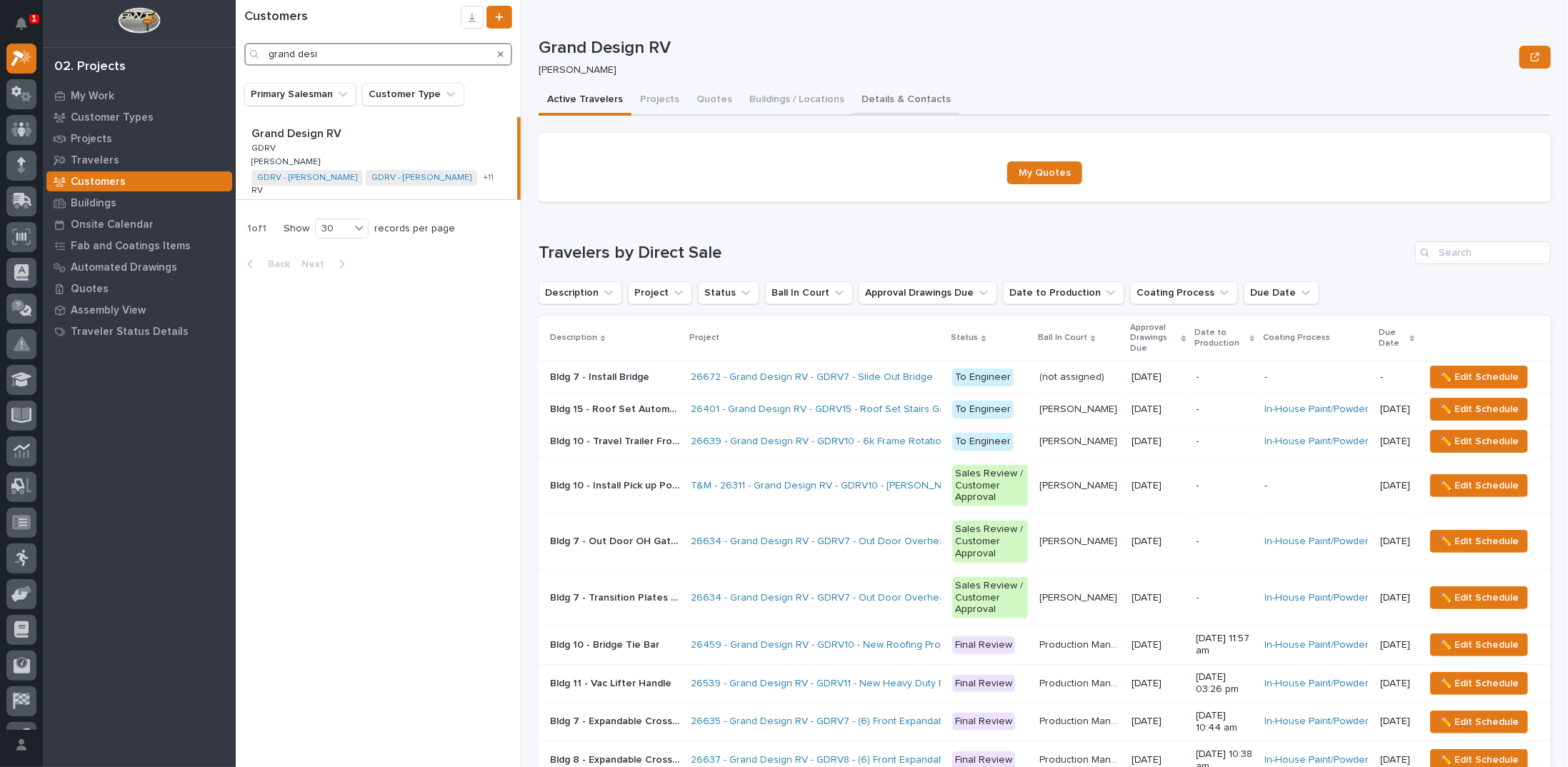
type input "grand desi"
click at [886, 96] on button "Details & Contacts" at bounding box center [905, 100] width 106 height 30
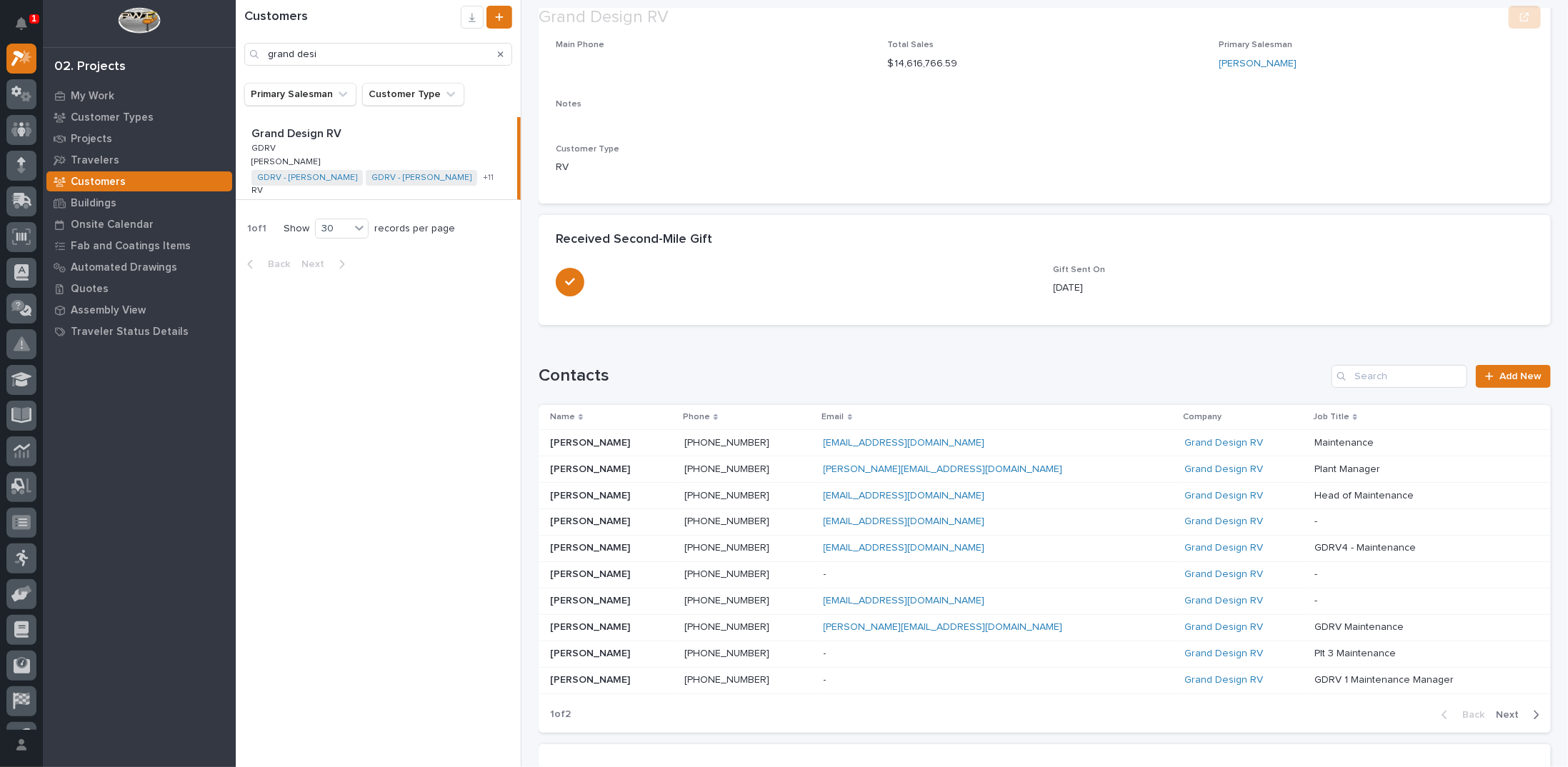
scroll to position [285, 0]
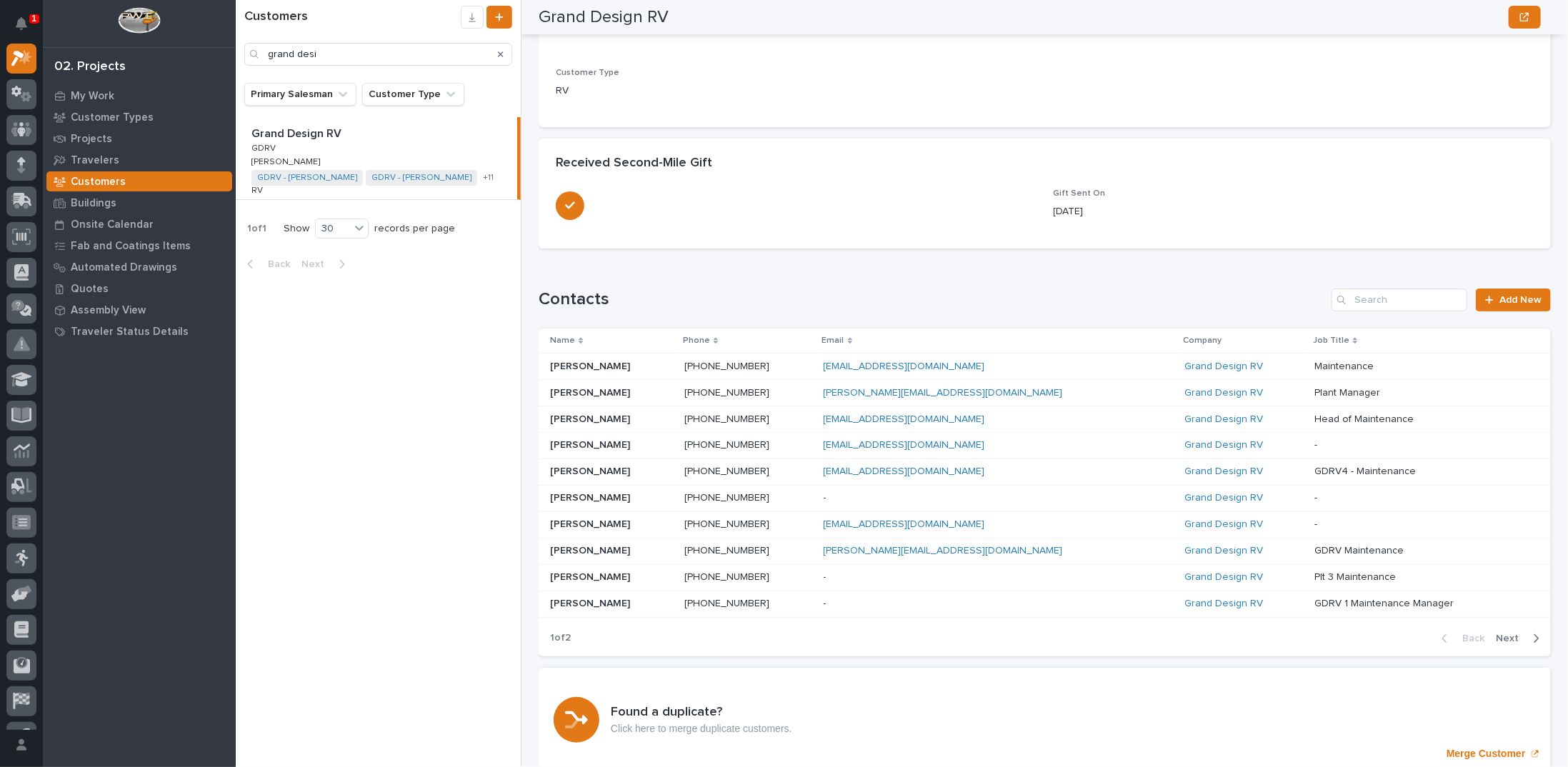
click at [593, 397] on div "Joni Miller Joni Miller" at bounding box center [611, 393] width 123 height 23
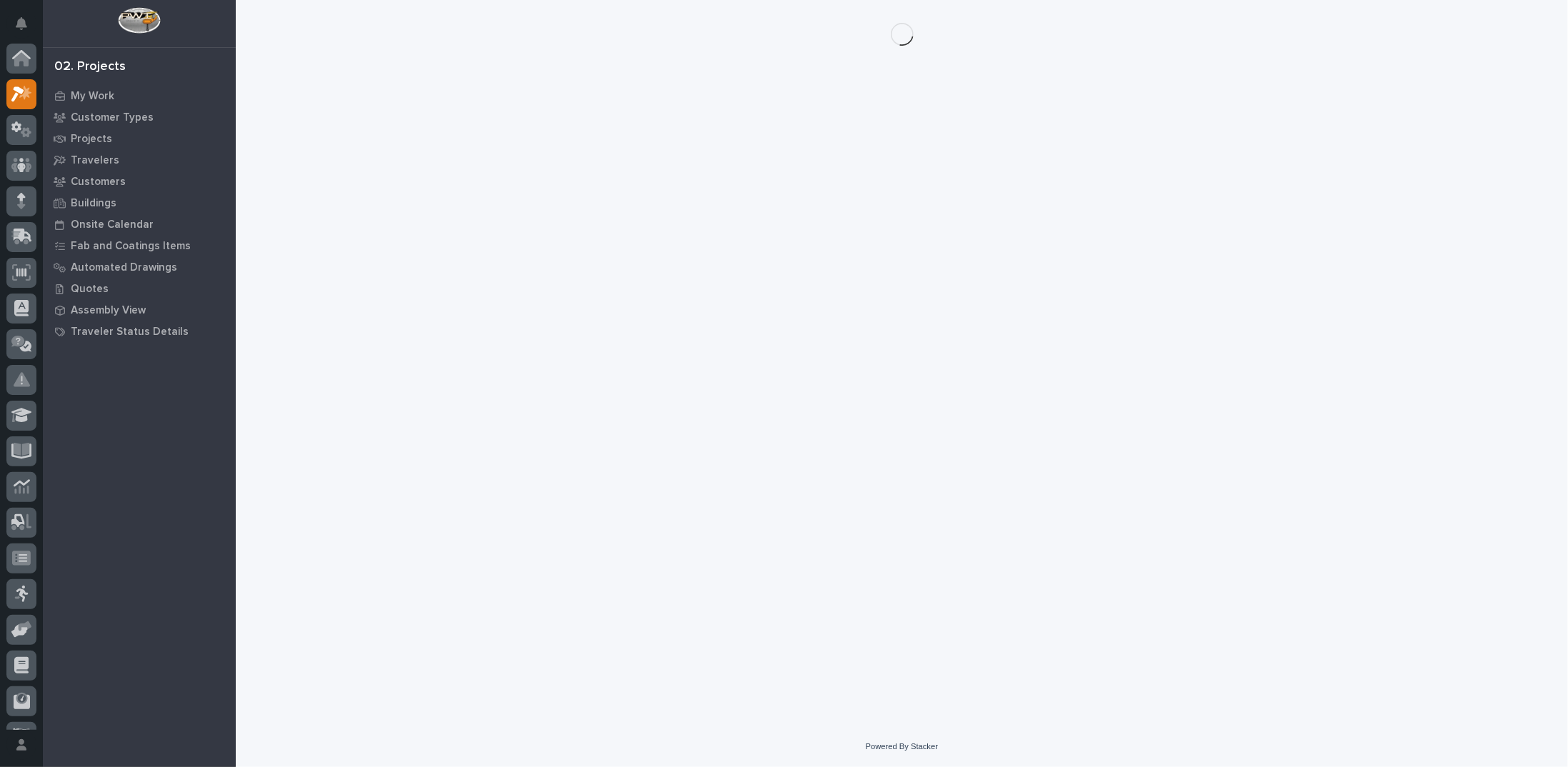
scroll to position [36, 0]
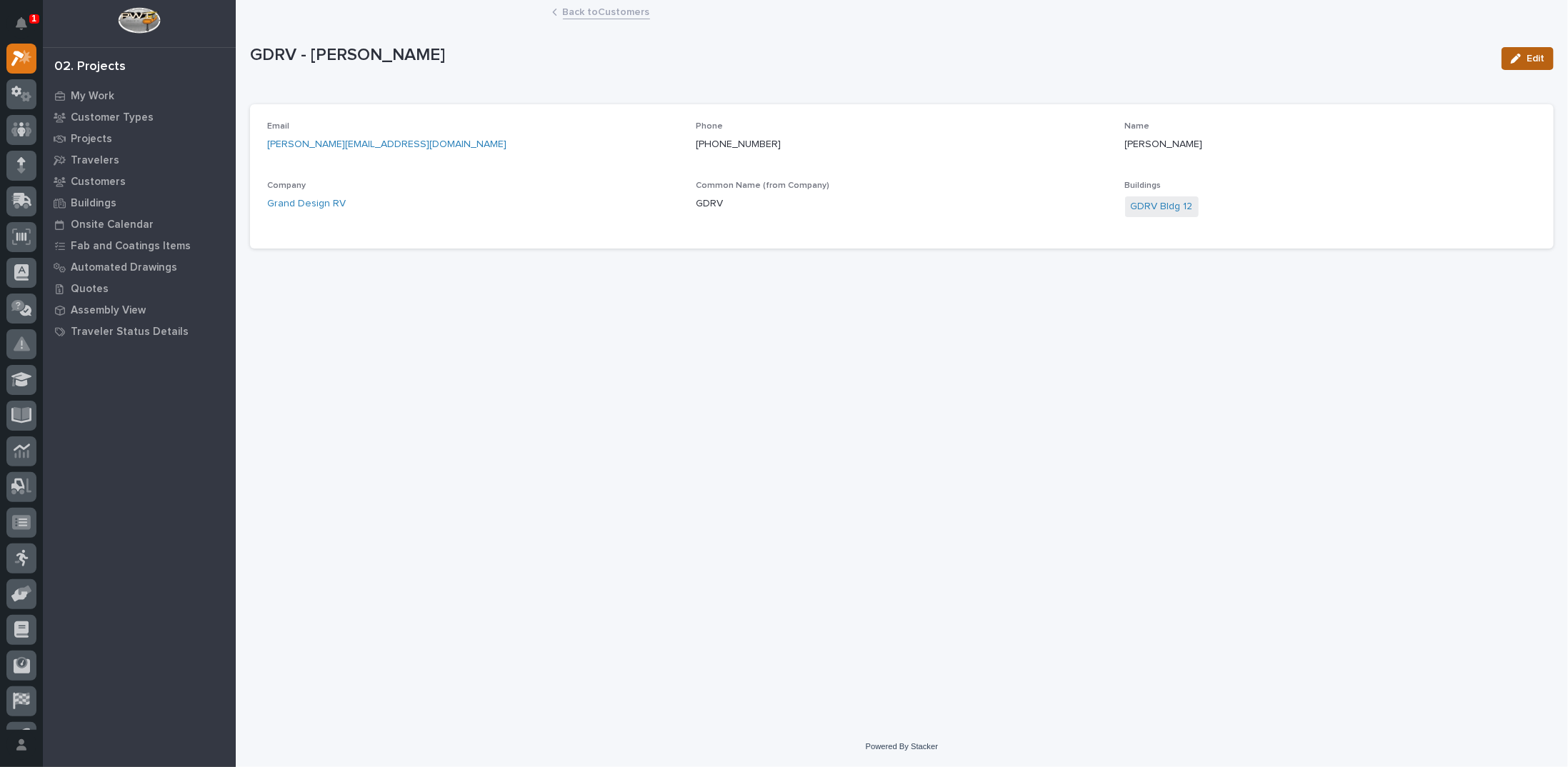
click at [1533, 55] on span "Edit" at bounding box center [1535, 59] width 18 height 13
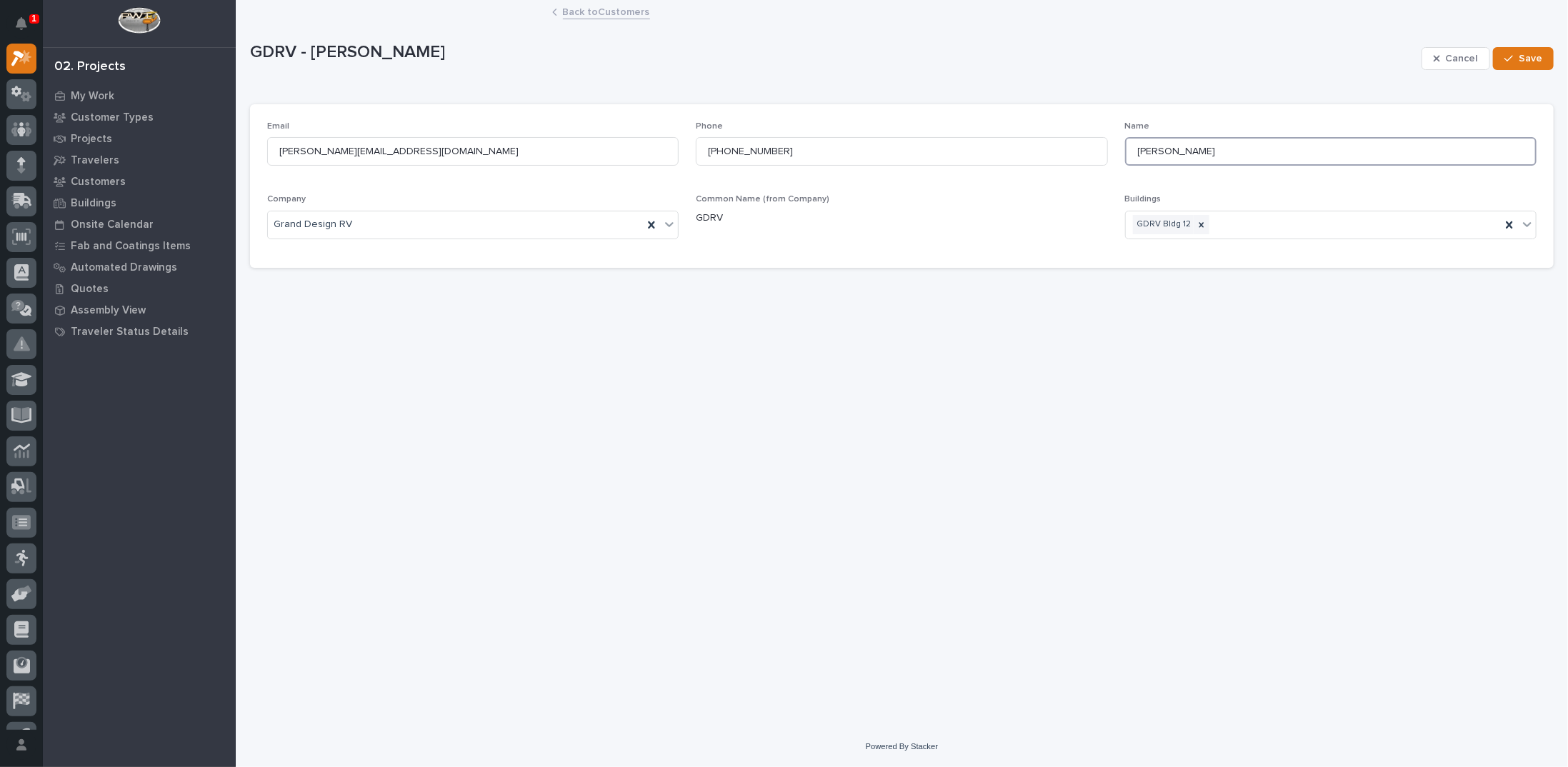
click at [1197, 154] on input "Joni Miller" at bounding box center [1330, 151] width 412 height 29
type input "Joni Miller - Plt 12 Plant Mgr"
click at [1530, 60] on span "Save" at bounding box center [1531, 59] width 23 height 13
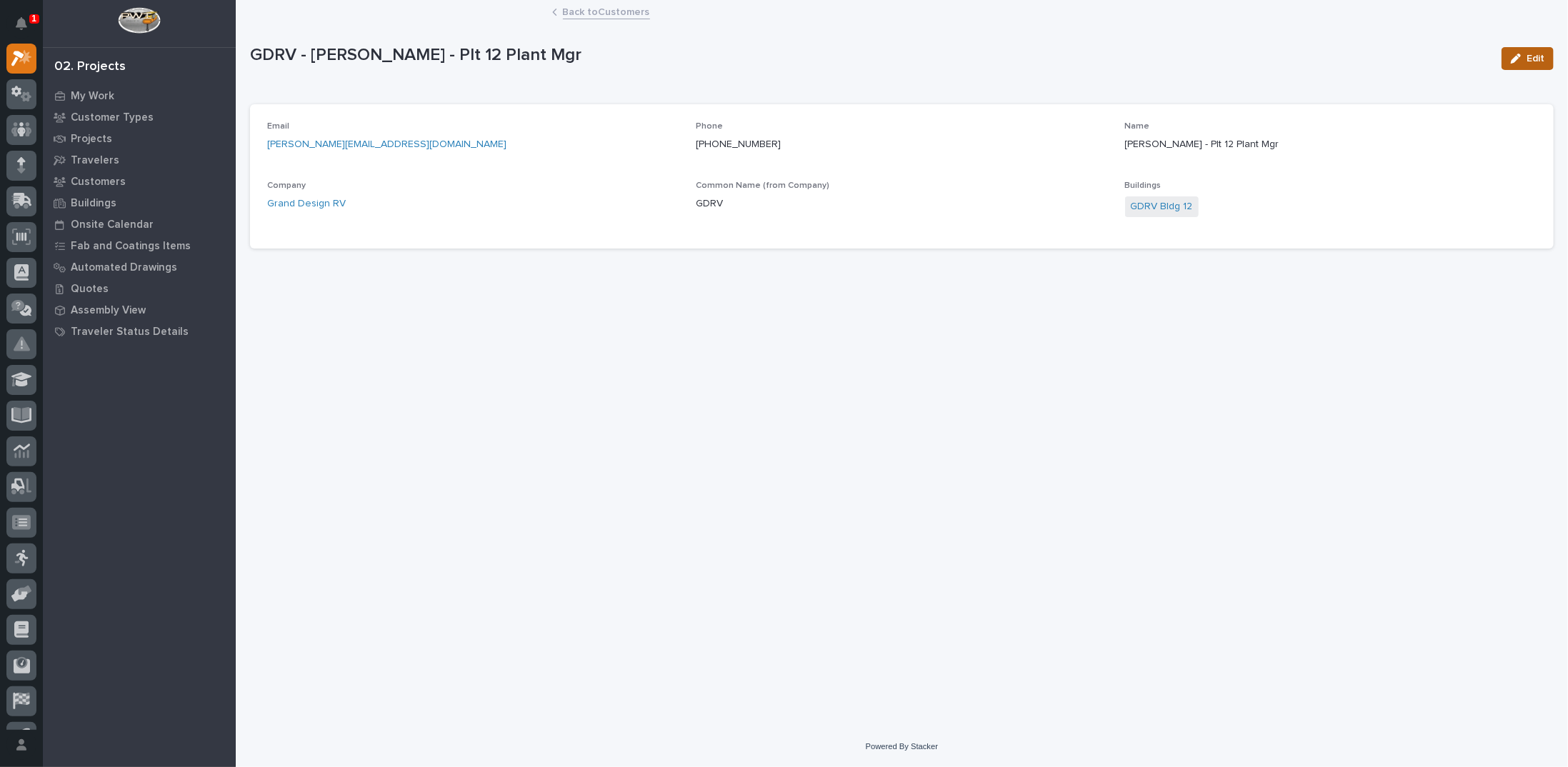
click at [1523, 56] on div "button" at bounding box center [1518, 59] width 15 height 10
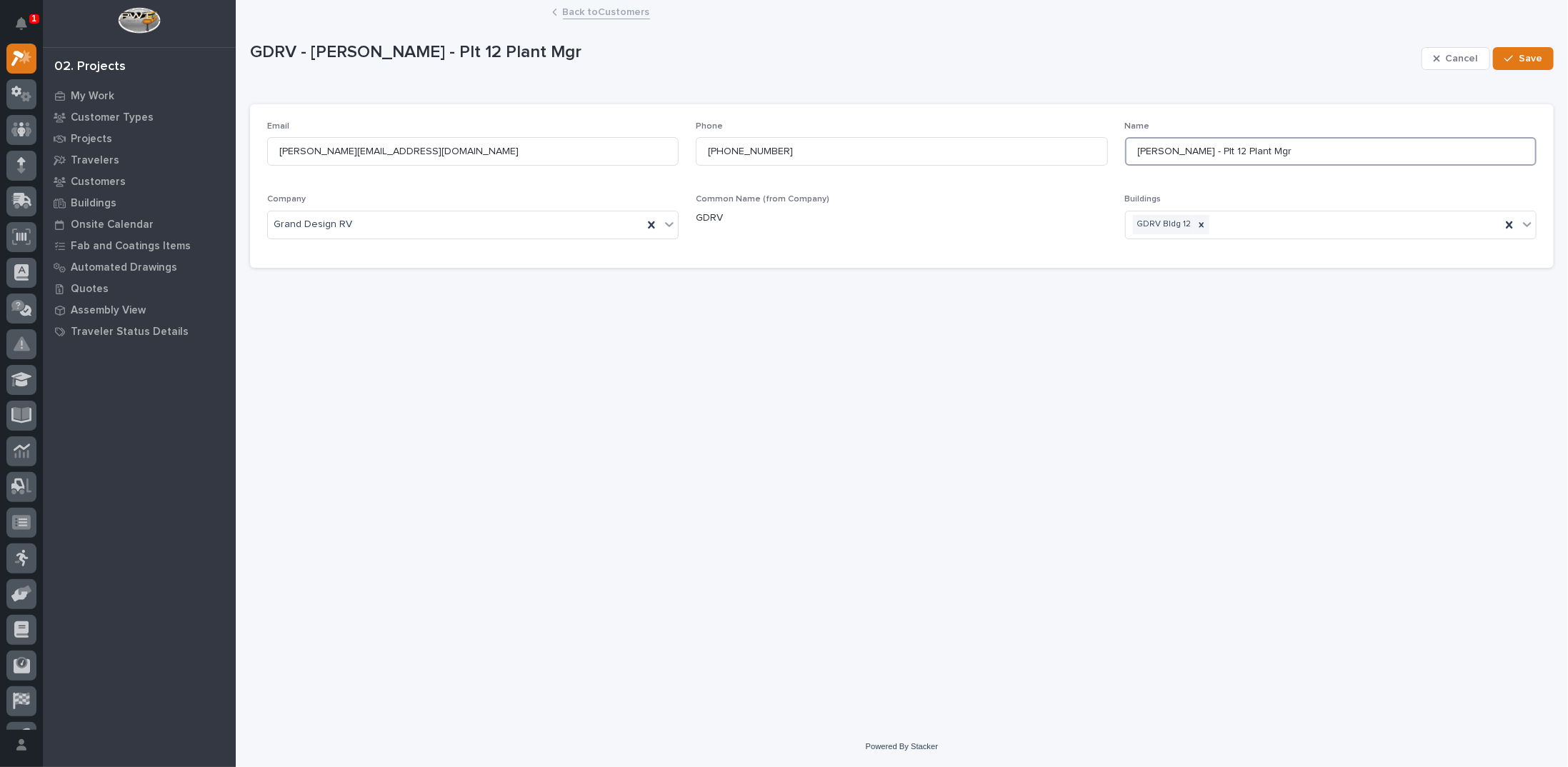
drag, startPoint x: 1184, startPoint y: 149, endPoint x: 1276, endPoint y: 146, distance: 92.0
click at [1276, 146] on input "Joni Miller - Plt 12 Plant Mgr" at bounding box center [1330, 151] width 412 height 29
type input "Joni Miller"
click at [1518, 55] on div "button" at bounding box center [1511, 59] width 14 height 10
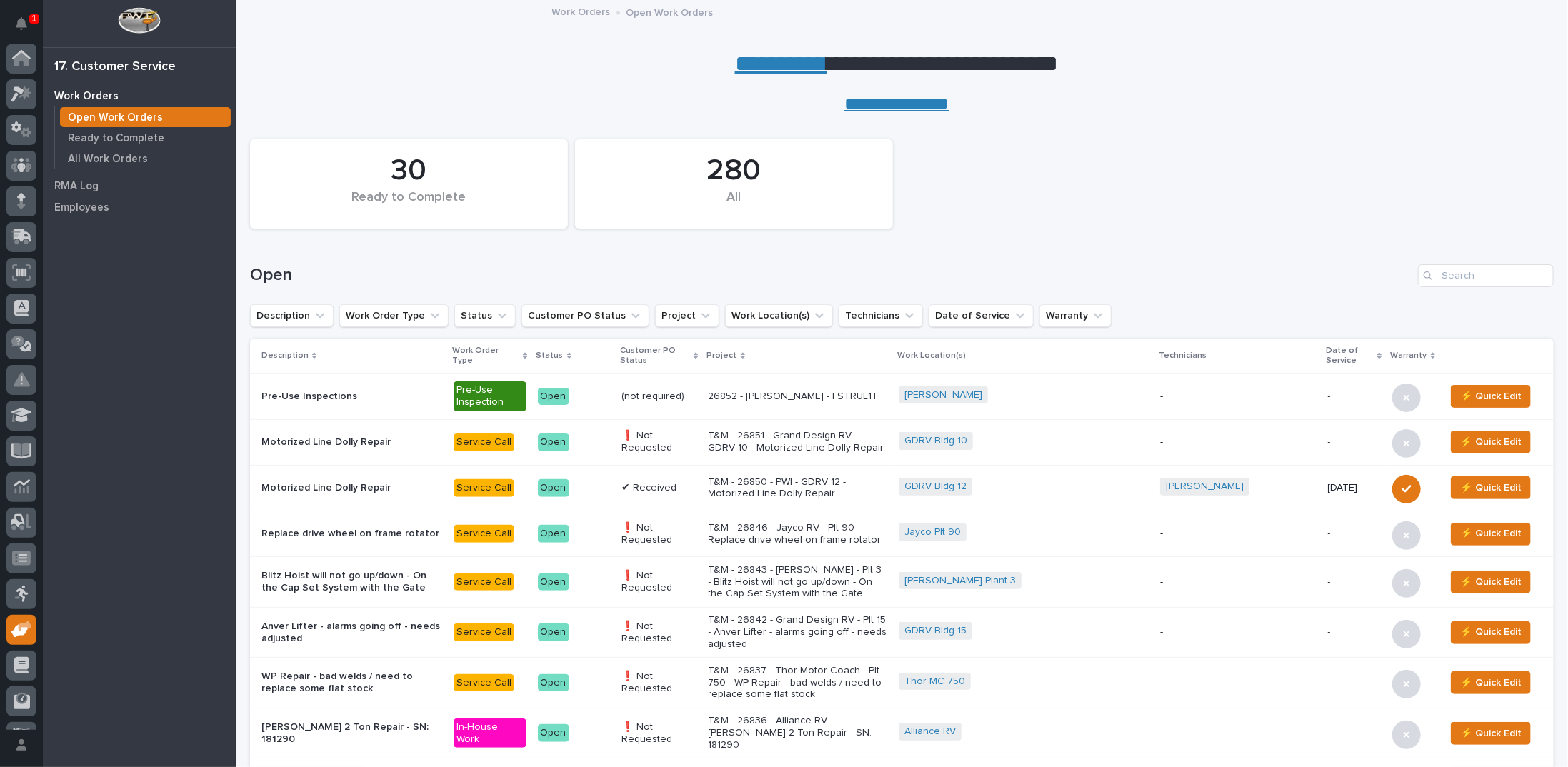
scroll to position [64, 0]
click at [1500, 274] on input "Search" at bounding box center [1485, 275] width 136 height 23
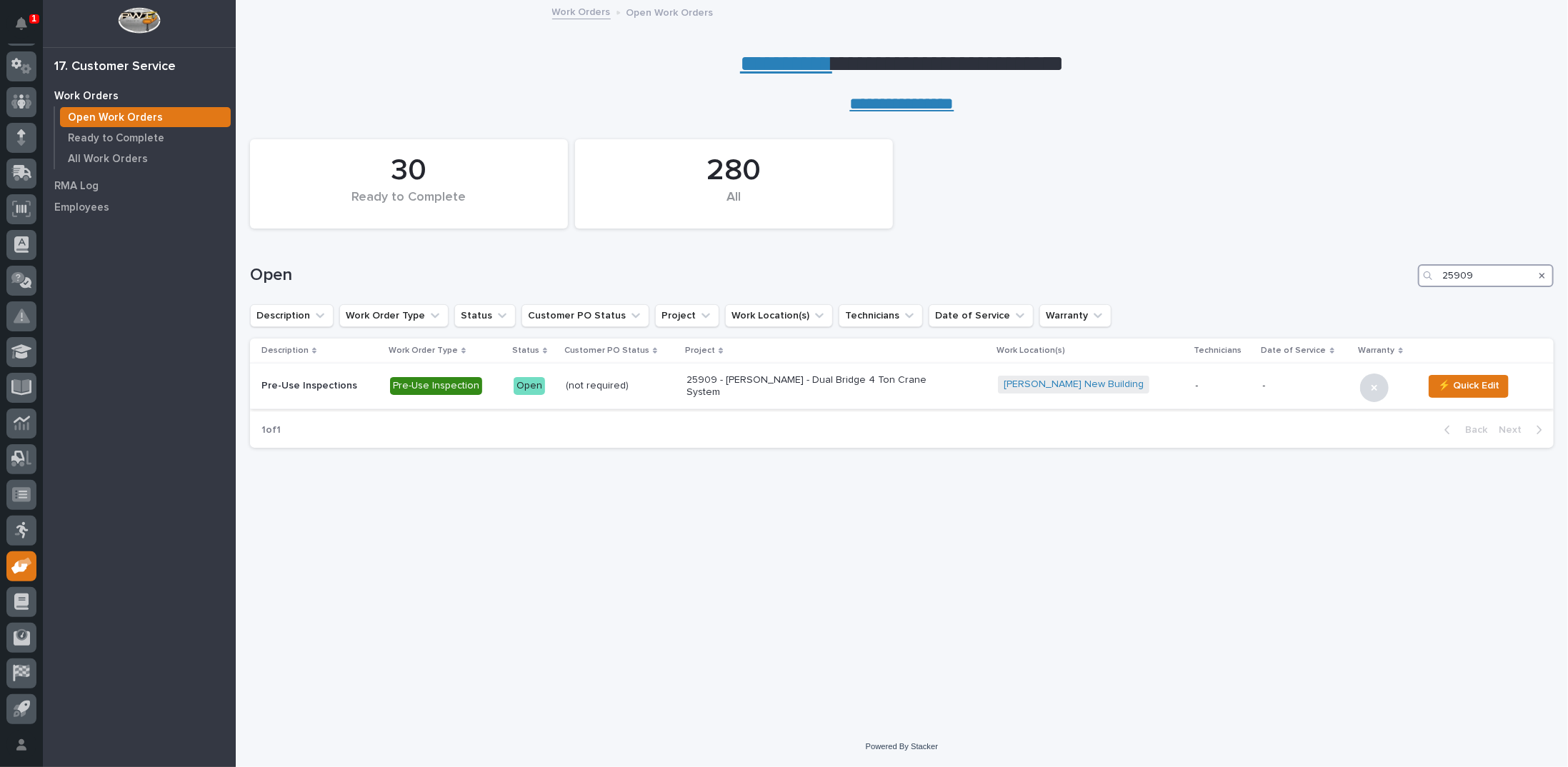
type input "25909"
click at [775, 389] on p "25909 - [PERSON_NAME] - Dual Bridge 4 Ton Crane System" at bounding box center [812, 386] width 250 height 24
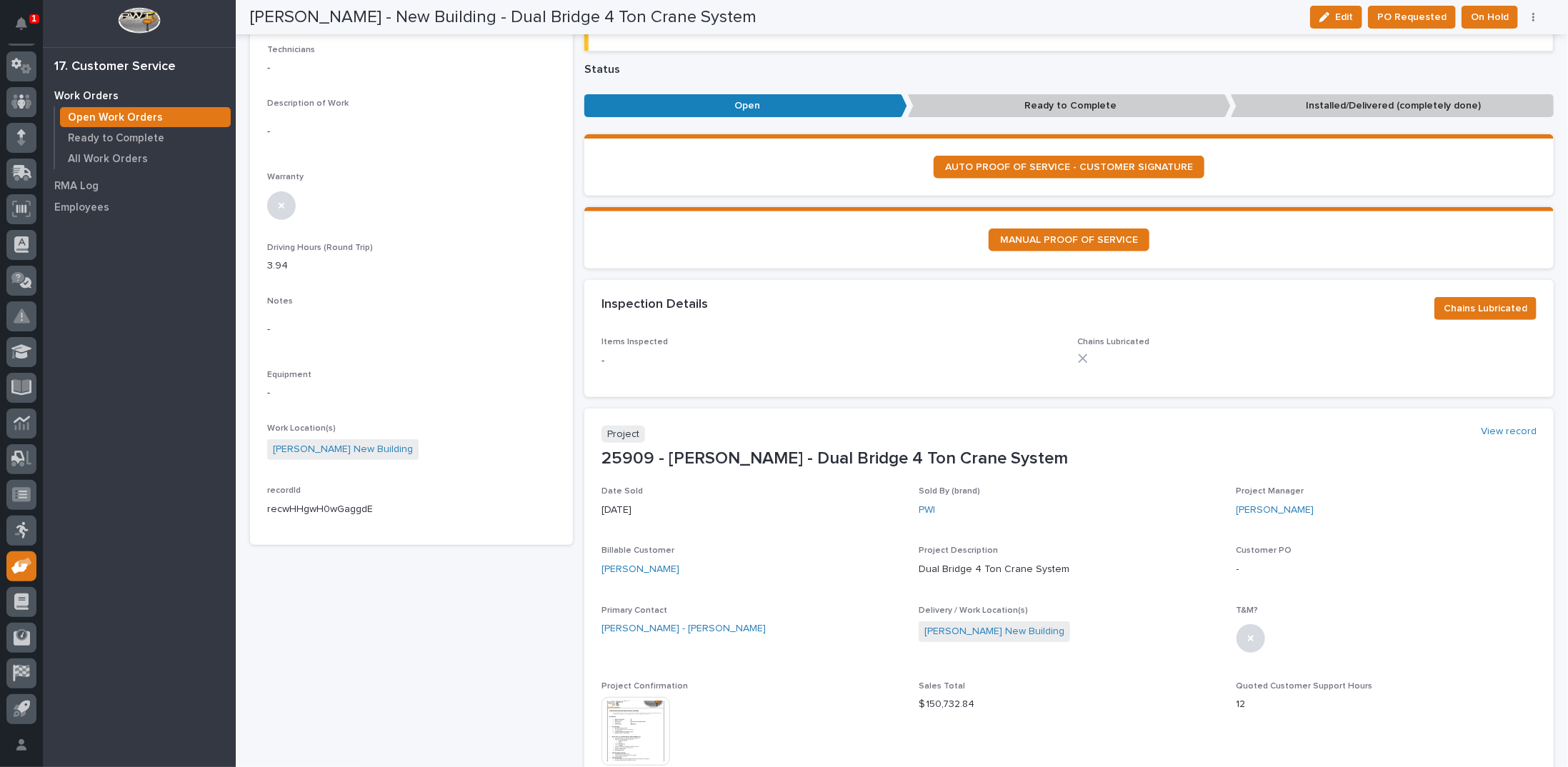
scroll to position [571, 0]
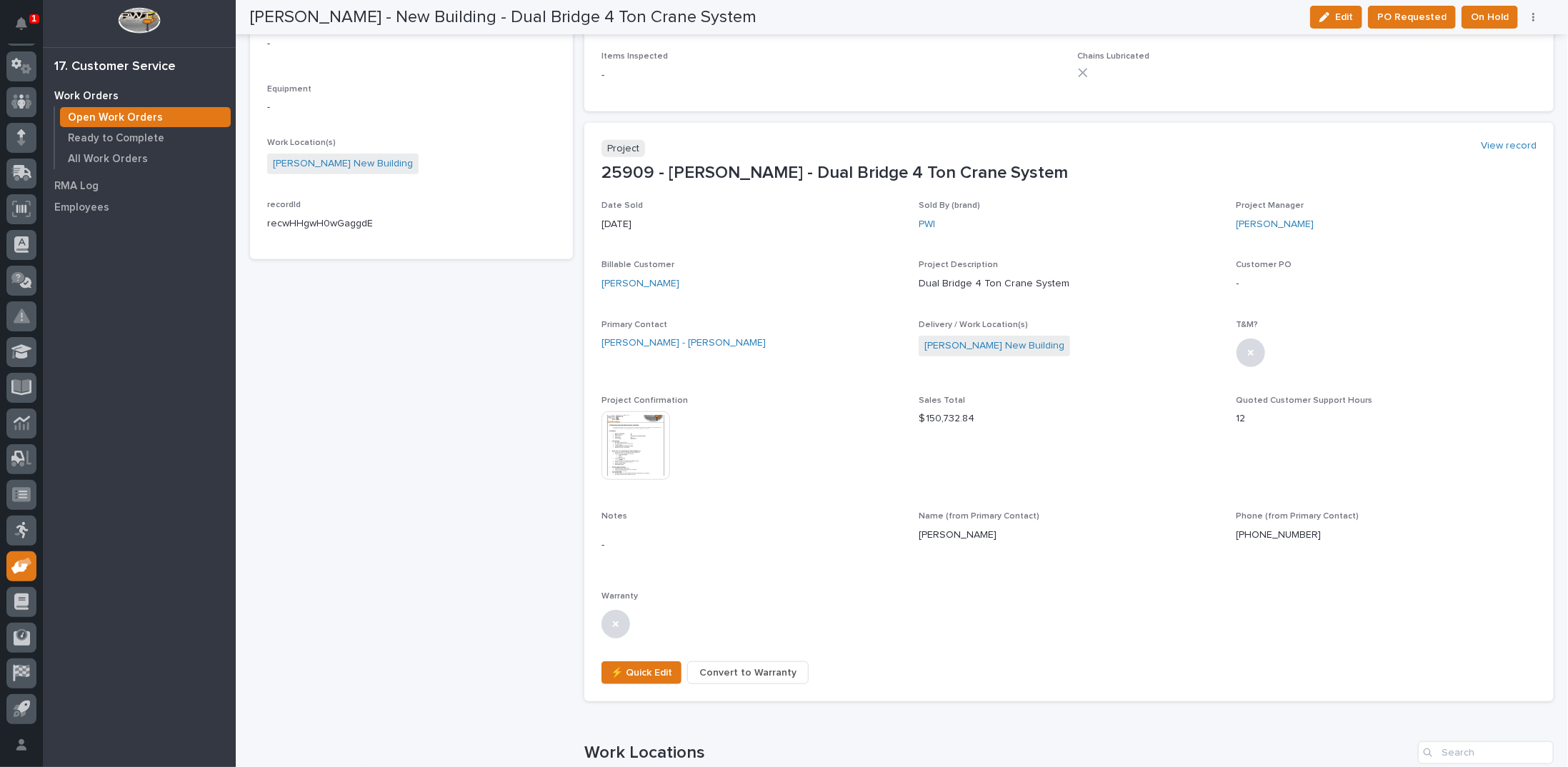
click at [623, 441] on img at bounding box center [635, 445] width 68 height 68
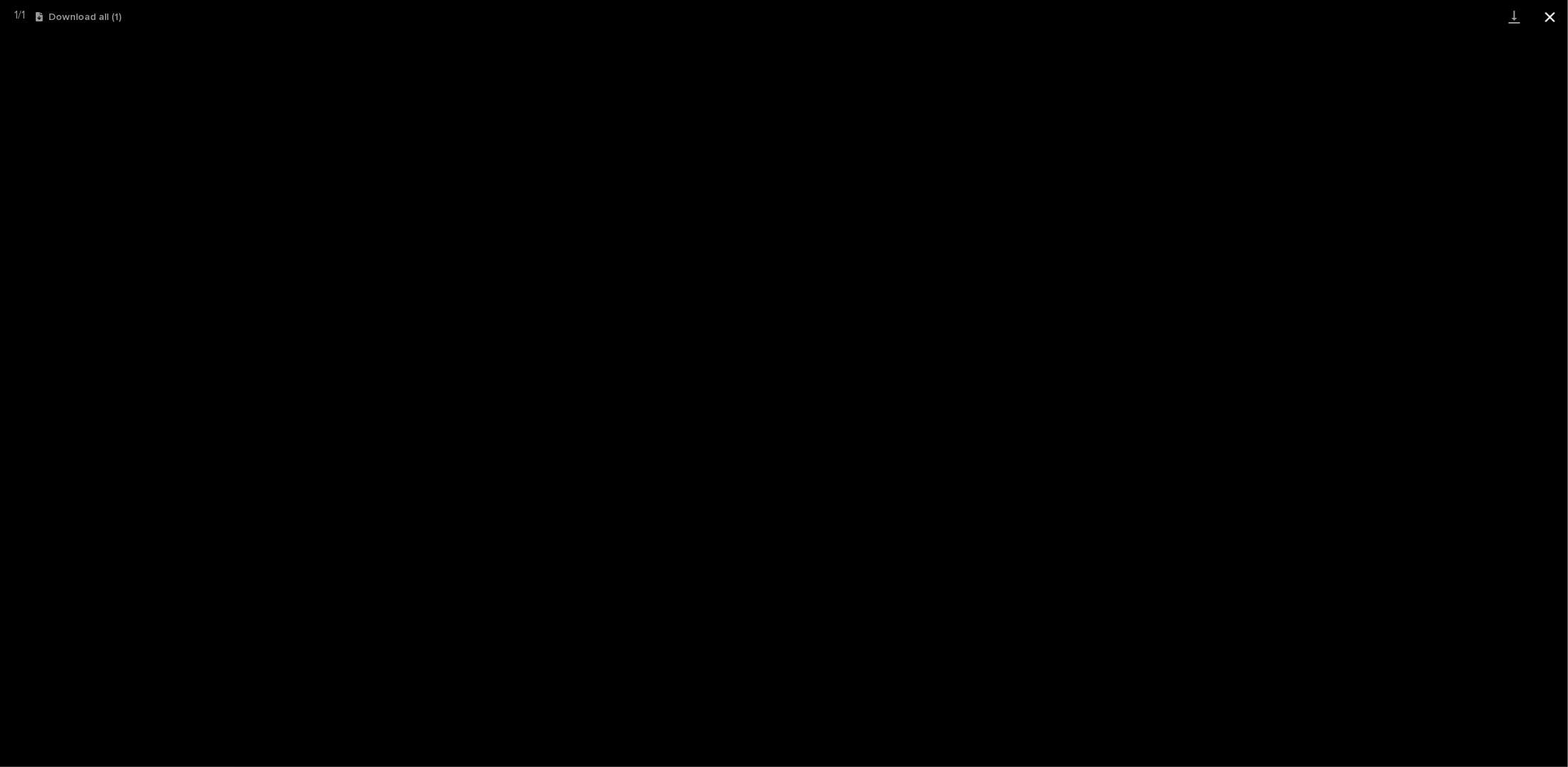
click at [1547, 18] on button "Close gallery" at bounding box center [1550, 17] width 36 height 34
